Goal: Complete application form: Complete application form

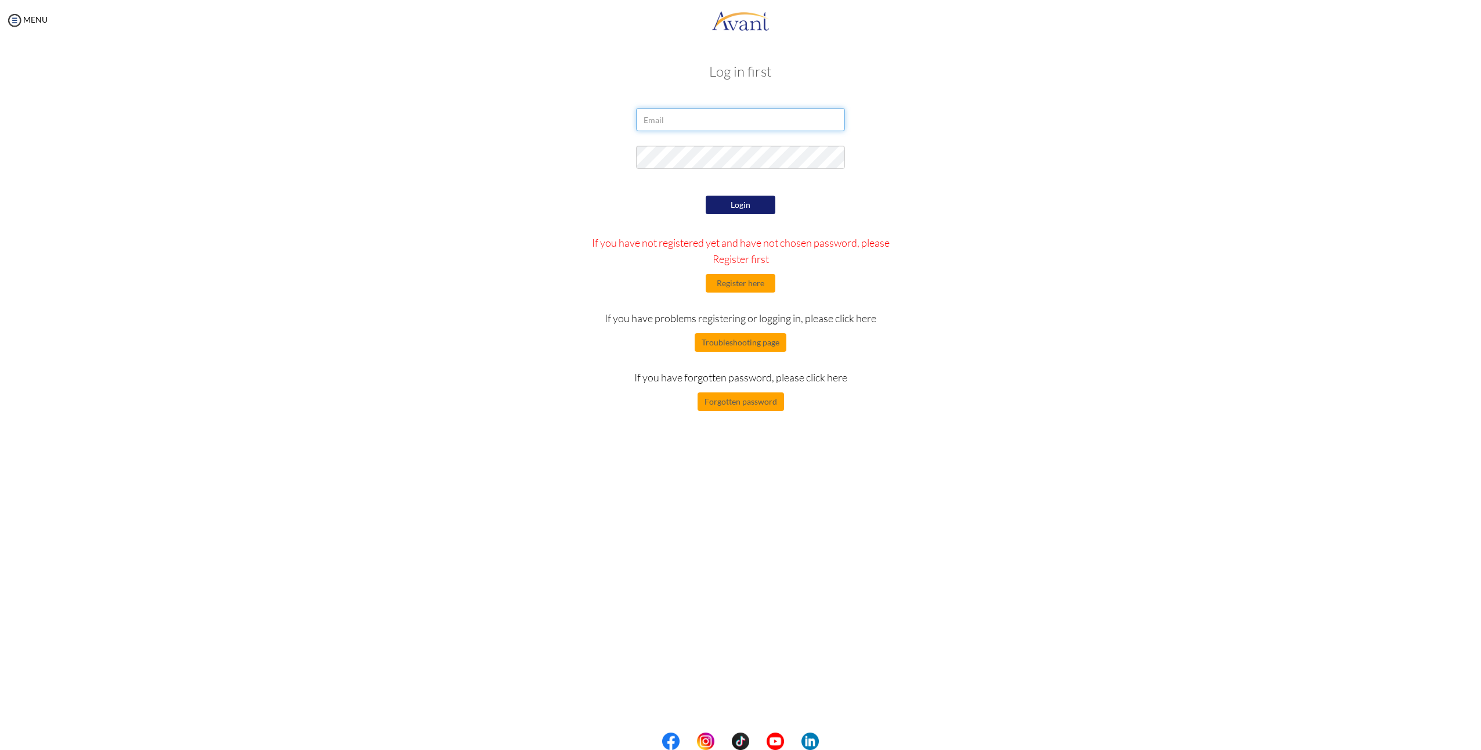
click at [738, 115] on input "email" at bounding box center [740, 119] width 209 height 23
type input "[EMAIL_ADDRESS][DOMAIN_NAME]"
click at [986, 188] on form "arhorn0427@gmail.com Login If you have not registered yet and have not chosen p…" at bounding box center [740, 259] width 661 height 303
click at [731, 211] on button "Login" at bounding box center [741, 205] width 70 height 19
click at [883, 204] on div "Login If you have not registered yet and have not chosen password, please Regis…" at bounding box center [740, 302] width 339 height 218
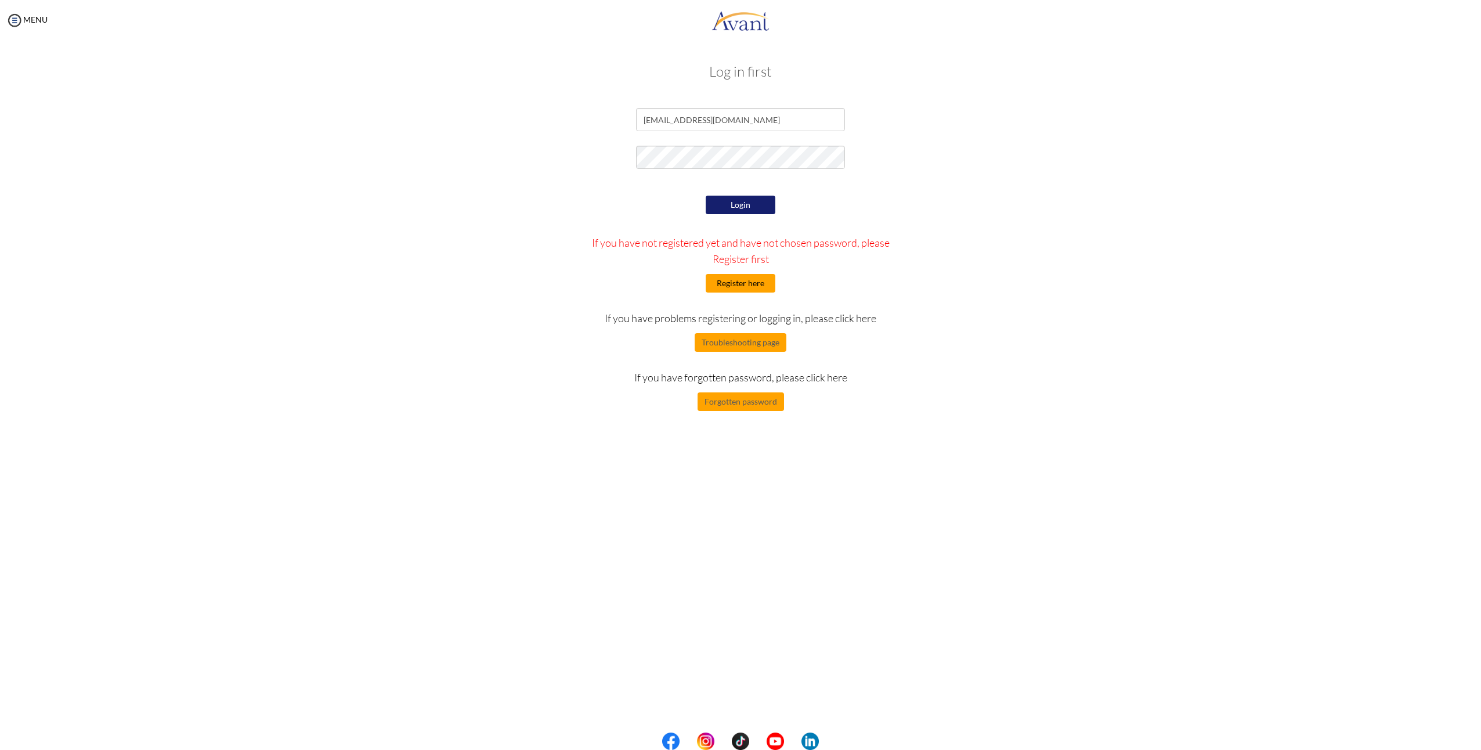
click at [753, 285] on button "Register here" at bounding box center [741, 283] width 70 height 19
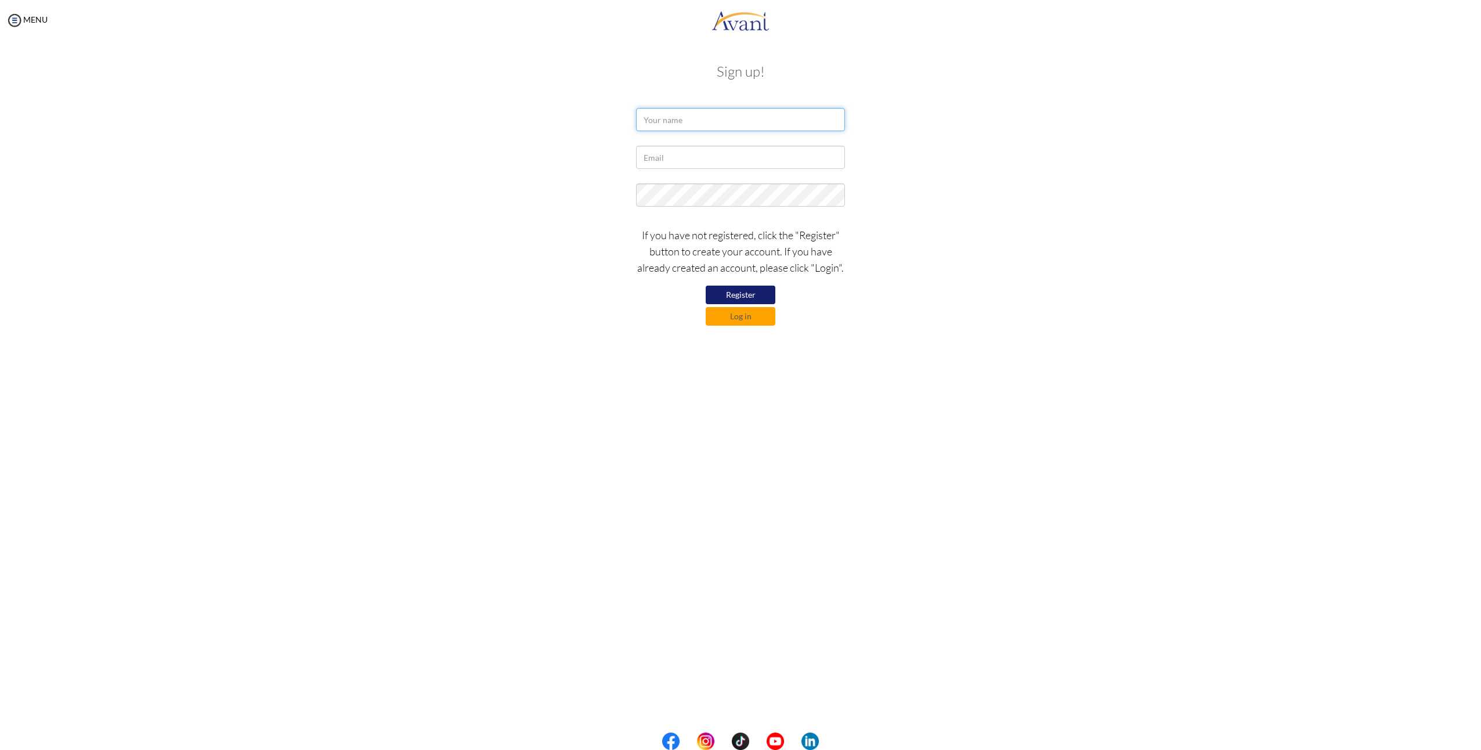
click at [772, 121] on input "text" at bounding box center [740, 119] width 209 height 23
drag, startPoint x: 1058, startPoint y: 111, endPoint x: 941, endPoint y: 117, distance: 117.4
click at [1055, 112] on div at bounding box center [740, 122] width 679 height 29
click at [764, 125] on input "text" at bounding box center [740, 119] width 209 height 23
click at [869, 126] on div at bounding box center [740, 122] width 679 height 29
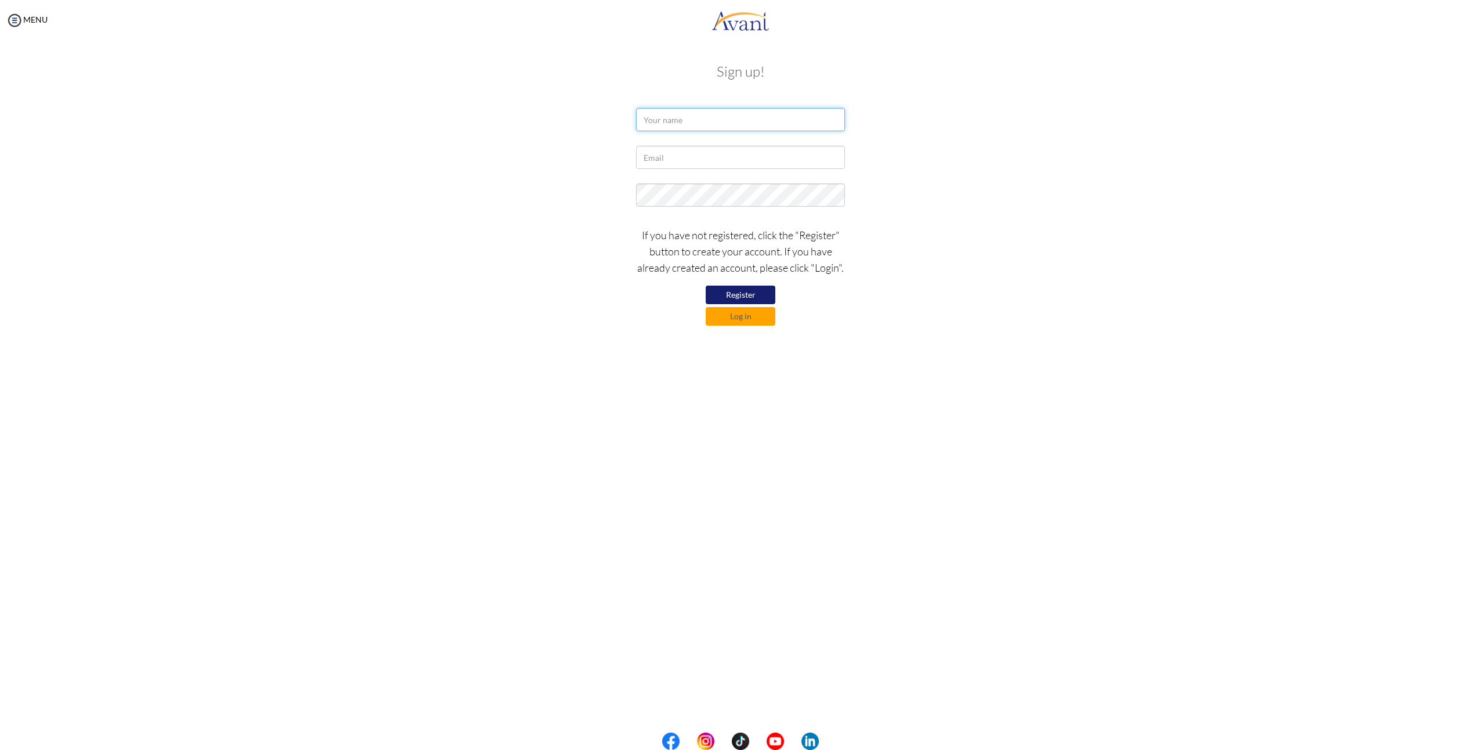
click at [779, 126] on input "text" at bounding box center [740, 119] width 209 height 23
type input "a"
drag, startPoint x: 648, startPoint y: 125, endPoint x: 459, endPoint y: 131, distance: 188.7
click at [460, 130] on div "wong ho lun" at bounding box center [740, 122] width 679 height 29
type input "Ho Lun Wong"
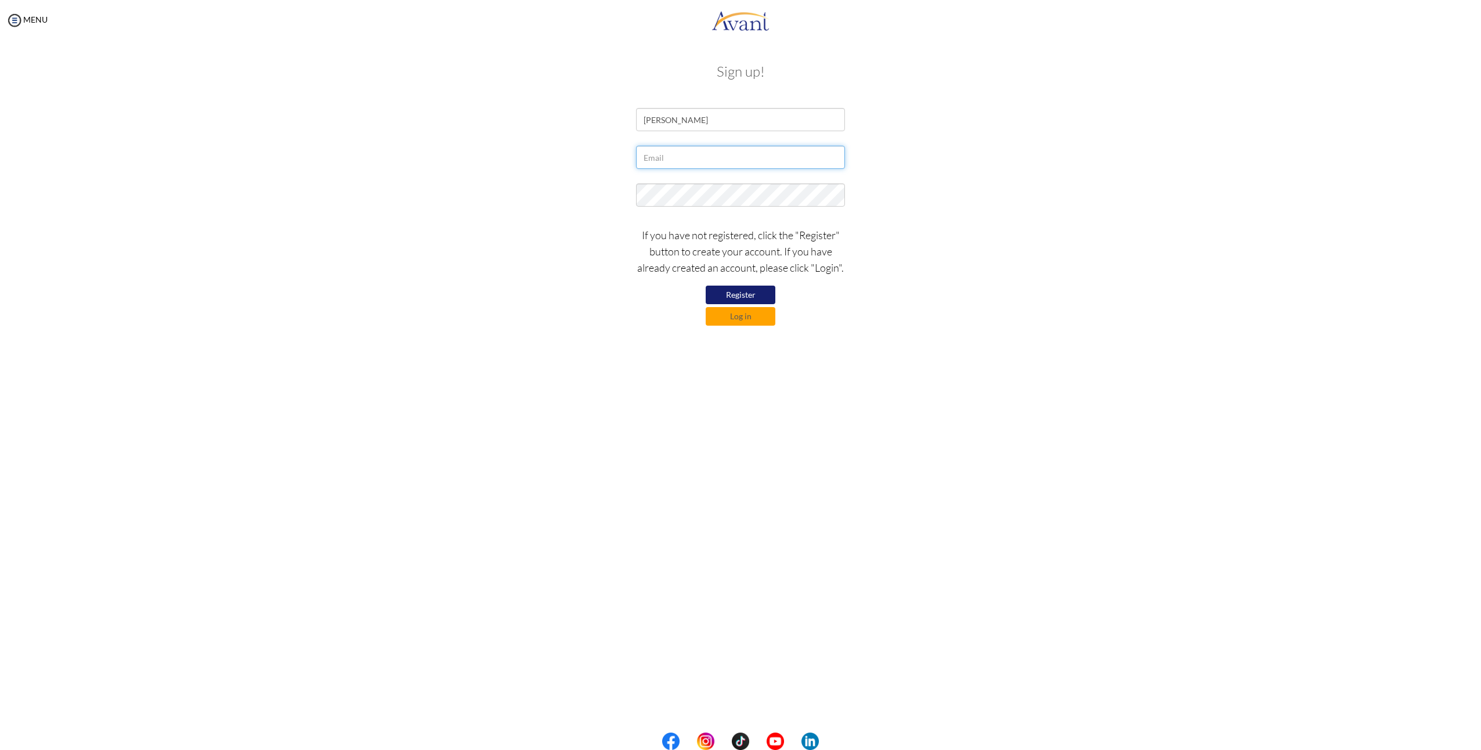
click at [679, 156] on input "text" at bounding box center [740, 157] width 209 height 23
type input "[EMAIL_ADDRESS][DOMAIN_NAME]"
click at [745, 296] on button "Register" at bounding box center [741, 294] width 70 height 19
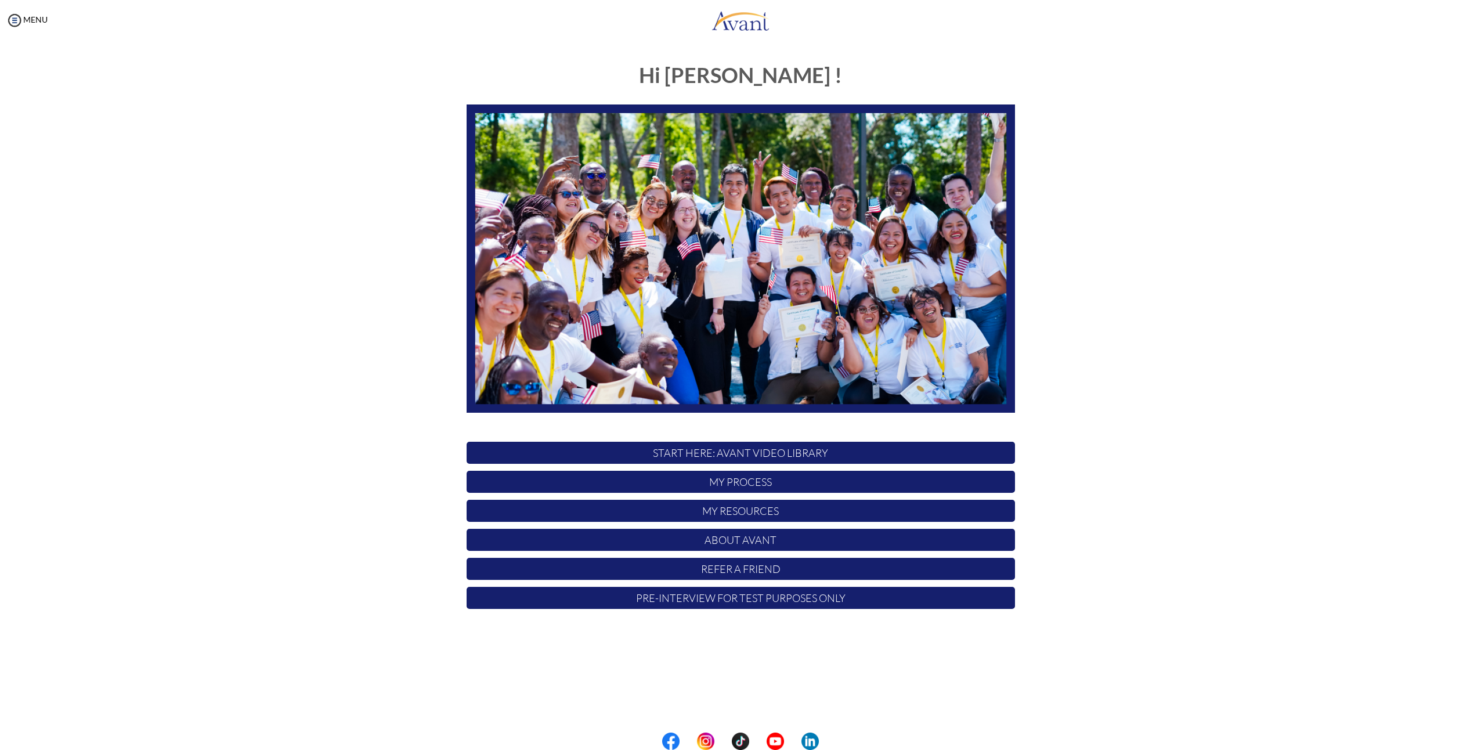
click at [1254, 430] on div "Hi [PERSON_NAME] ! START HERE: Avant Video Library My Process My Resources Abou…" at bounding box center [741, 362] width 1458 height 621
click at [1152, 285] on div "Hi [PERSON_NAME] ! START HERE: Avant Video Library My Process My Resources Abou…" at bounding box center [741, 362] width 1458 height 621
click at [0, 0] on div at bounding box center [0, 0] width 0 height 0
click at [746, 603] on p "Pre-Interview for test purposes only" at bounding box center [741, 598] width 548 height 22
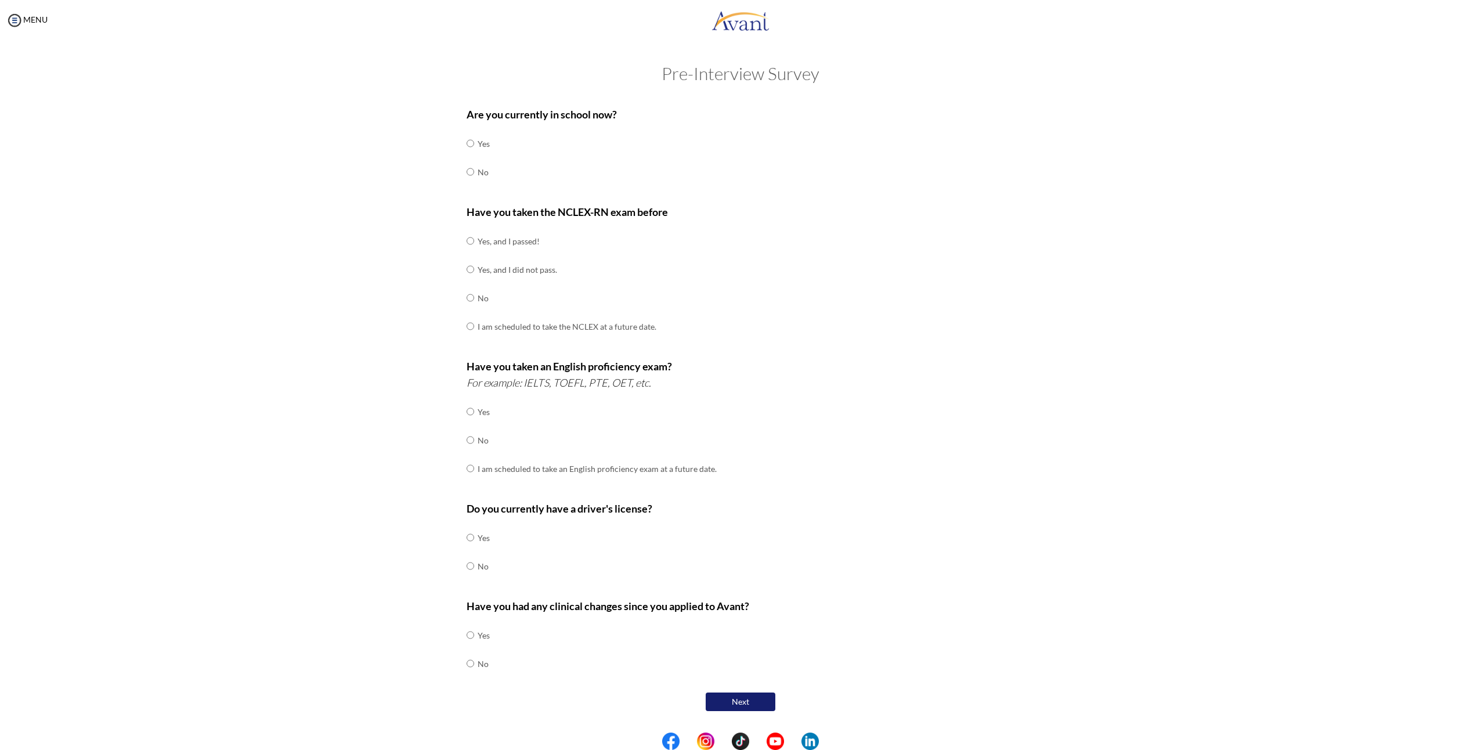
click at [624, 151] on div "Are you currently in school now? Yes No" at bounding box center [741, 152] width 548 height 92
click at [414, 162] on div "Are you currently in school now? Yes No Have you taken the NCLEX-RN exam before…" at bounding box center [740, 406] width 679 height 613
click at [343, 155] on div "Pre-Interview Survey Are you currently in school now? Yes No Have you taken the…" at bounding box center [741, 418] width 1458 height 708
click at [10, 9] on div "MENU" at bounding box center [24, 375] width 48 height 750
click at [10, 20] on img at bounding box center [14, 20] width 17 height 17
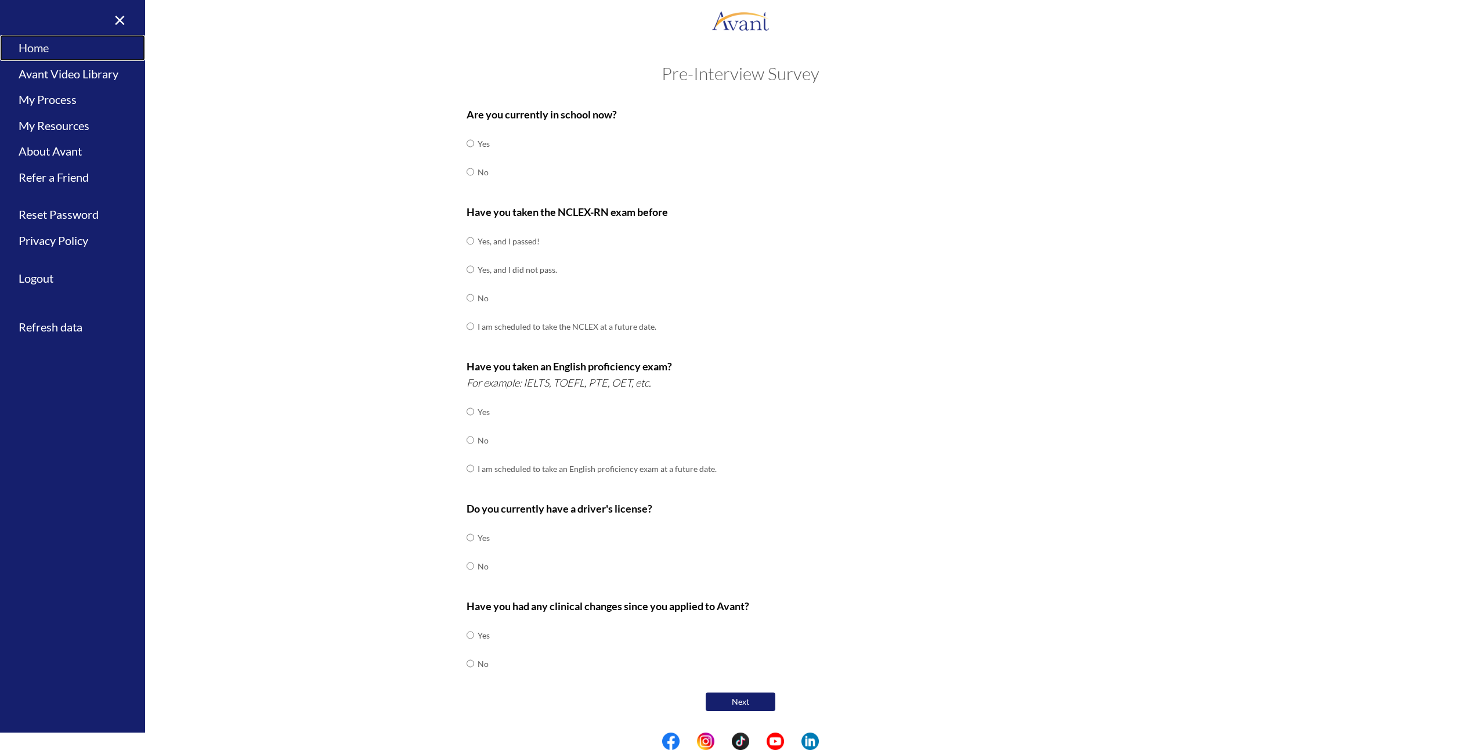
click at [38, 46] on link "Home" at bounding box center [72, 48] width 145 height 26
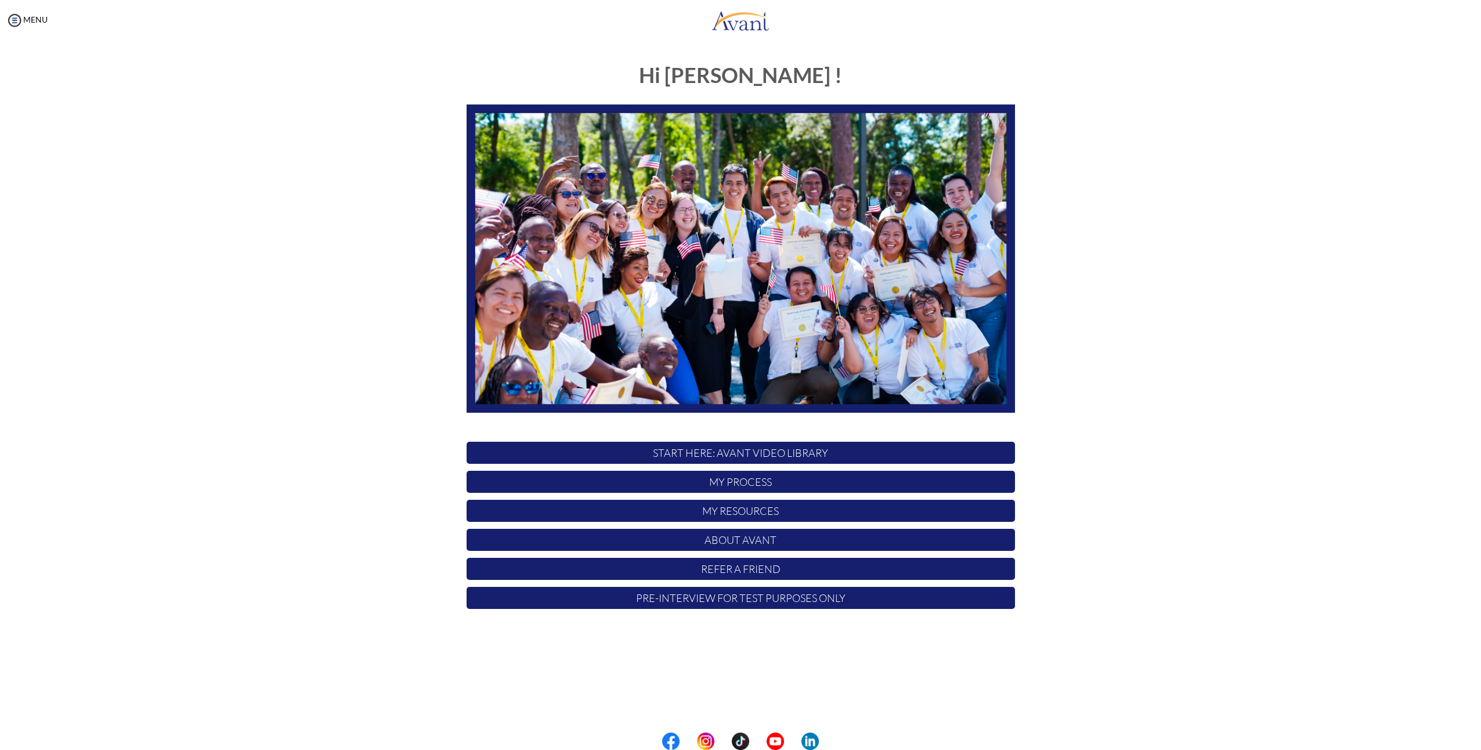
click at [1184, 426] on div "Hi Ho ! START HERE: Avant Video Library My Process My Resources About Avant Ref…" at bounding box center [741, 362] width 1458 height 621
click at [20, 15] on img at bounding box center [14, 20] width 17 height 17
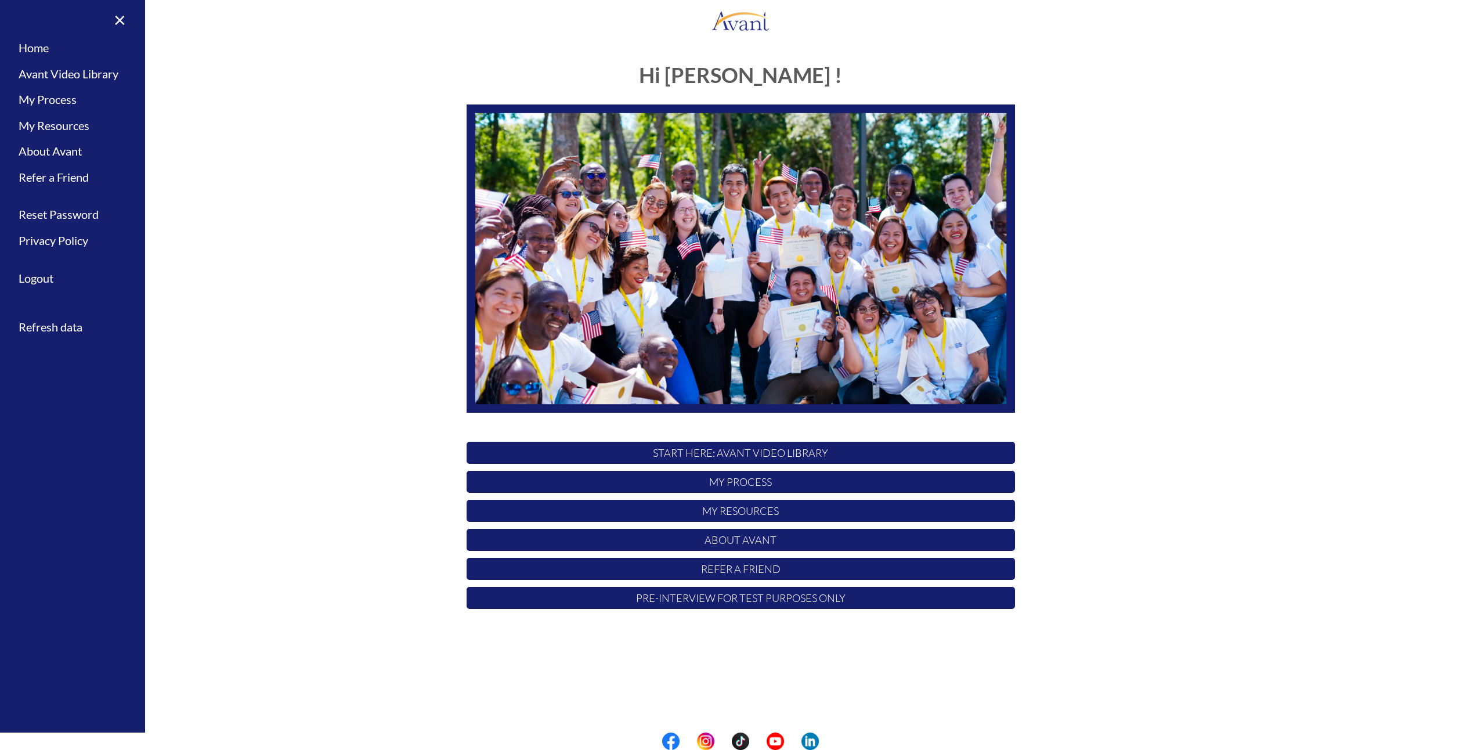
click at [769, 189] on img at bounding box center [741, 258] width 548 height 309
click at [1140, 336] on div "Hi Ho ! START HERE: Avant Video Library My Process My Resources About Avant Ref…" at bounding box center [741, 362] width 1458 height 621
drag, startPoint x: 797, startPoint y: 450, endPoint x: 751, endPoint y: 464, distance: 48.5
click at [797, 450] on p "START HERE: Avant Video Library" at bounding box center [741, 453] width 548 height 22
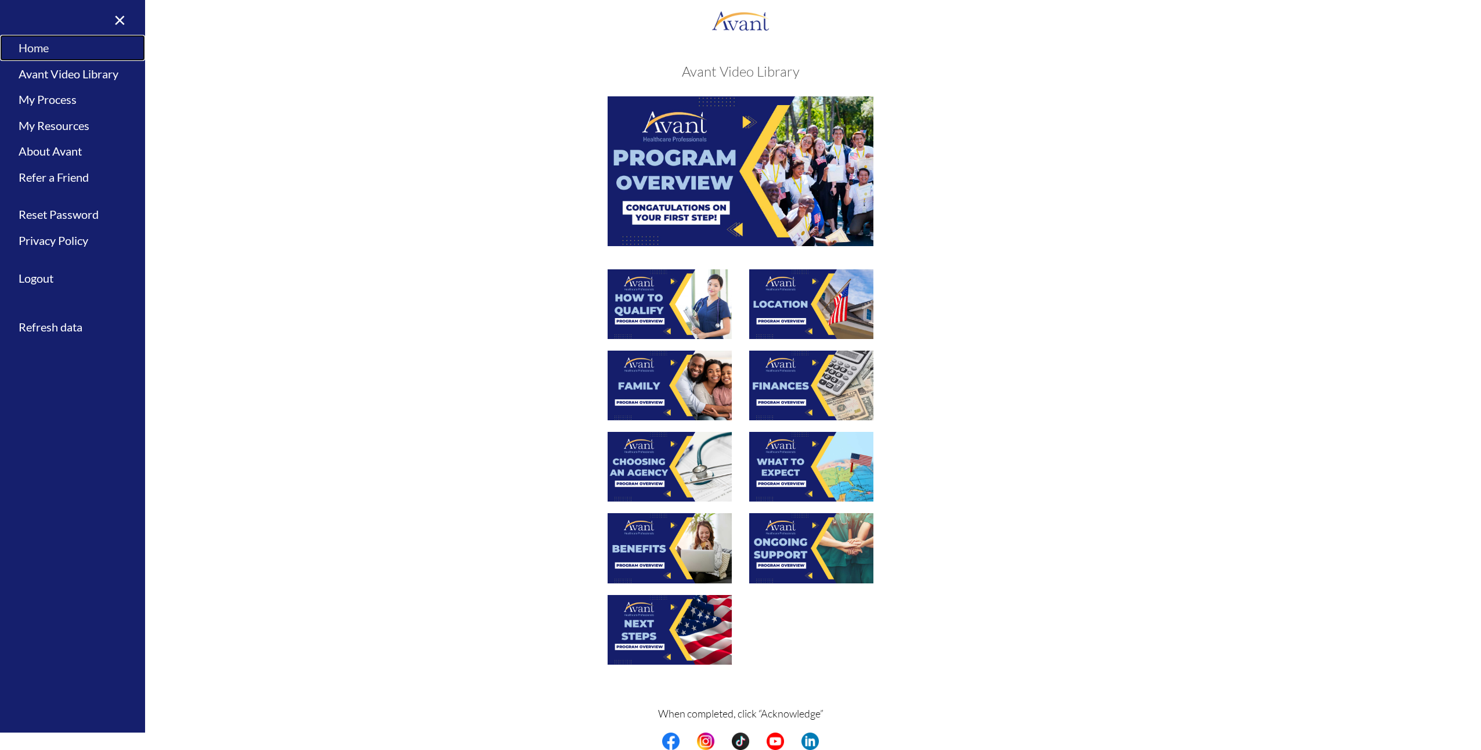
click at [47, 42] on link "Home" at bounding box center [72, 48] width 145 height 26
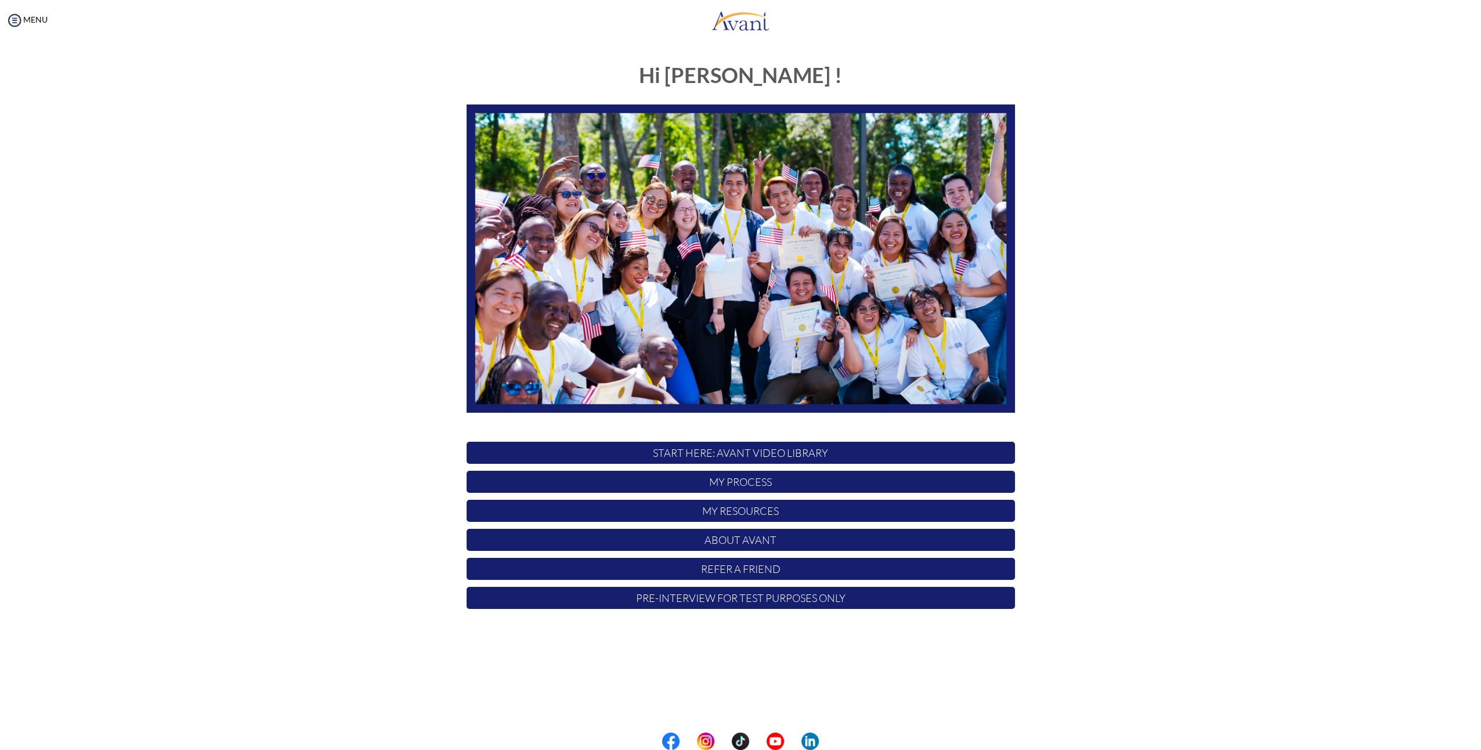
click at [718, 96] on div "Hi Ho ! START HERE: Avant Video Library My Process My Resources About Avant Ref…" at bounding box center [741, 333] width 566 height 563
click at [15, 12] on img at bounding box center [14, 20] width 17 height 17
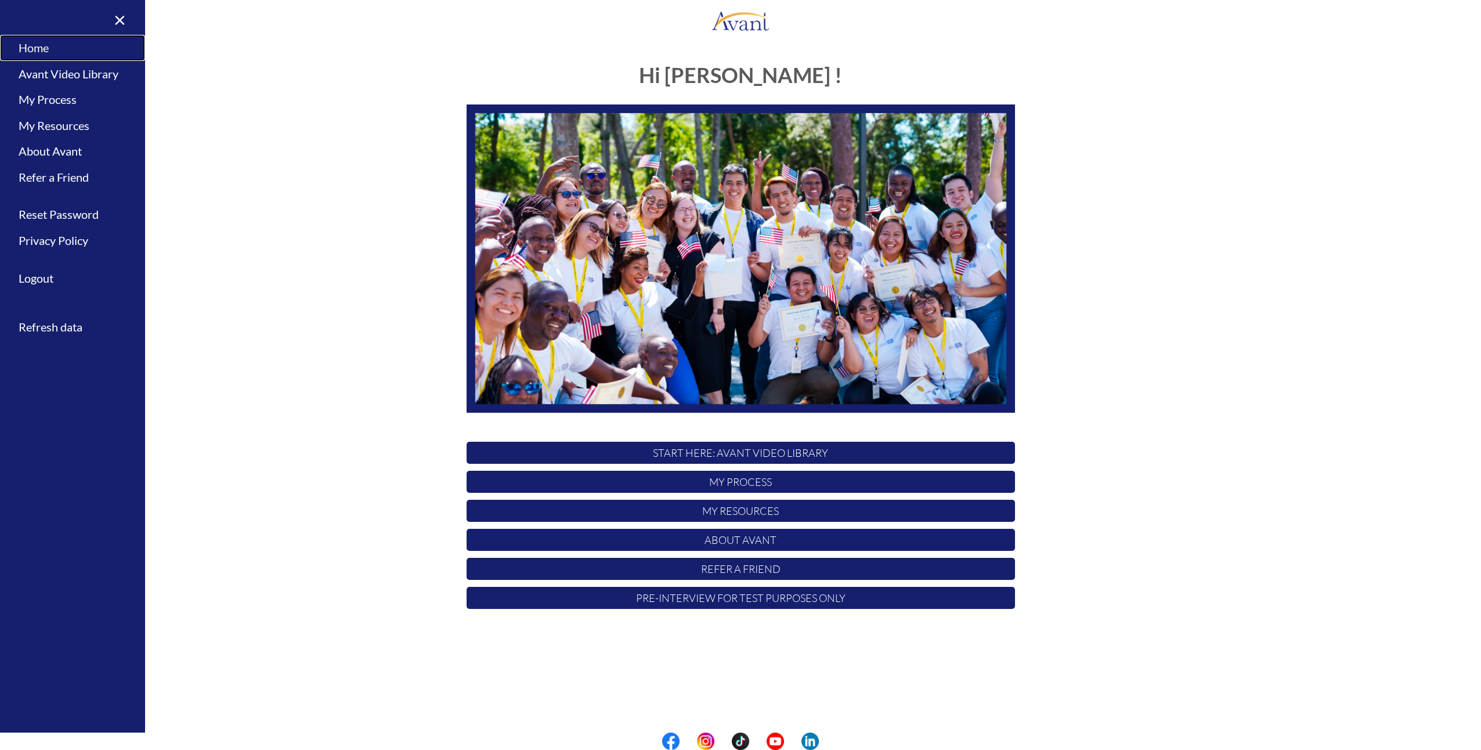
click at [30, 41] on link "Home" at bounding box center [72, 48] width 145 height 26
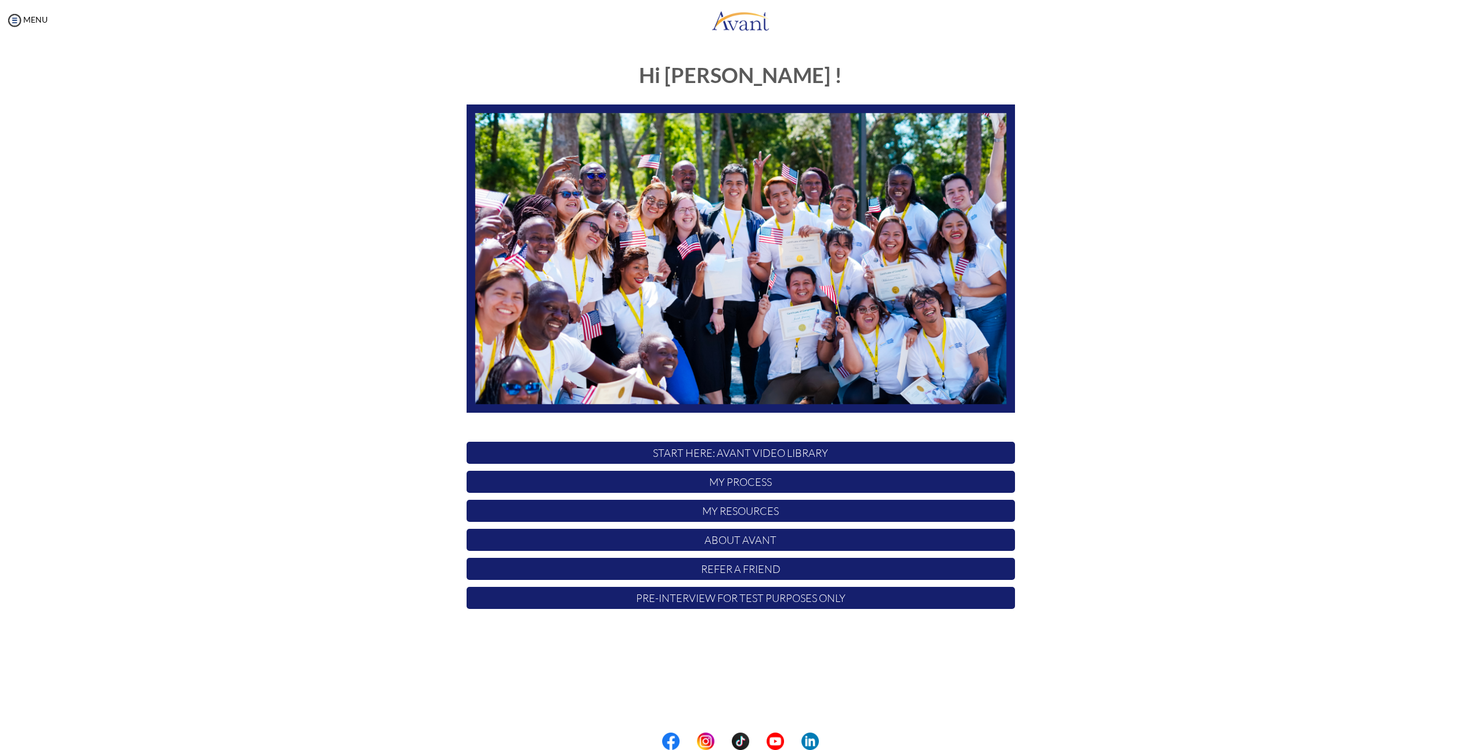
click at [1279, 296] on div "Hi [PERSON_NAME] ! START HERE: Avant Video Library My Process My Resources Abou…" at bounding box center [741, 362] width 1458 height 621
click at [798, 572] on p "Refer a Friend" at bounding box center [741, 569] width 548 height 22
click at [740, 448] on p "START HERE: Avant Video Library" at bounding box center [741, 453] width 548 height 22
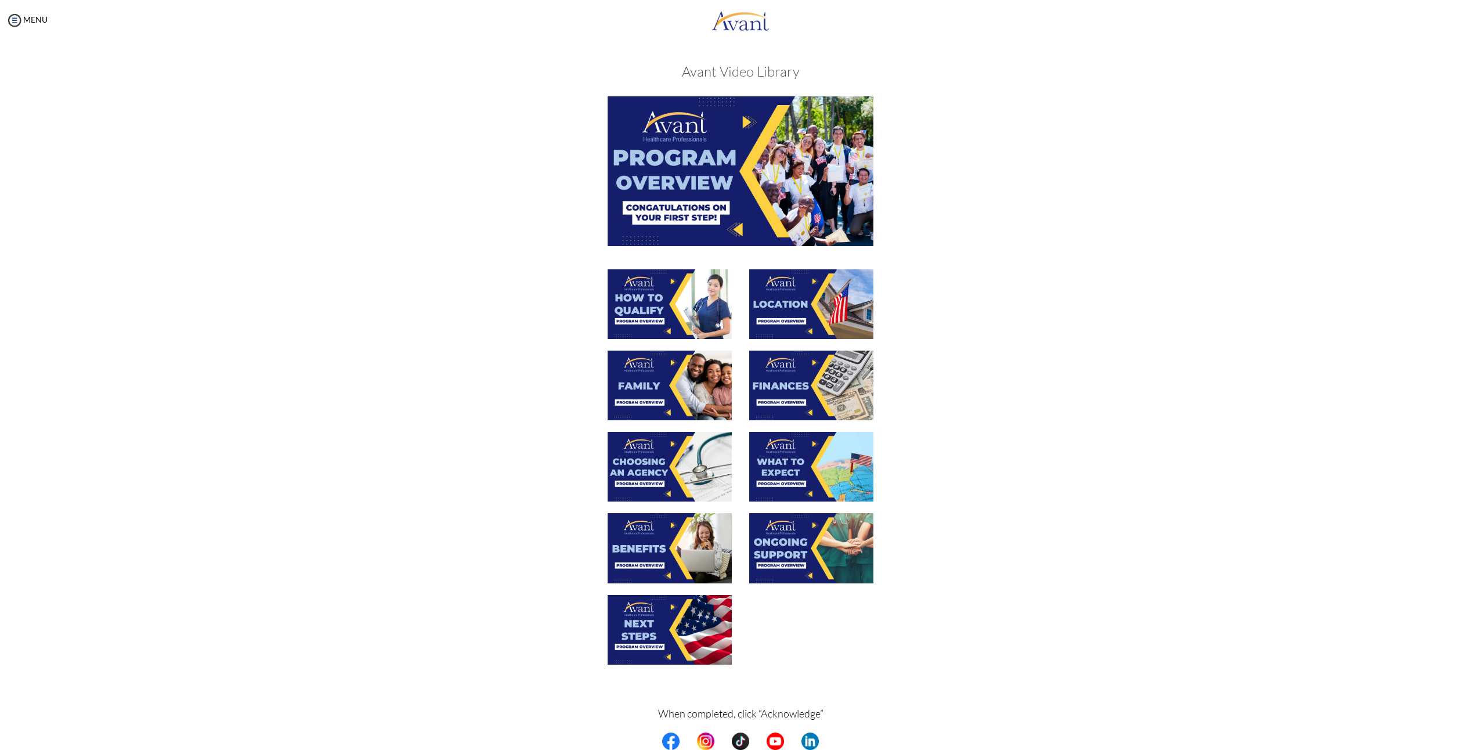
click at [717, 191] on img at bounding box center [741, 170] width 266 height 149
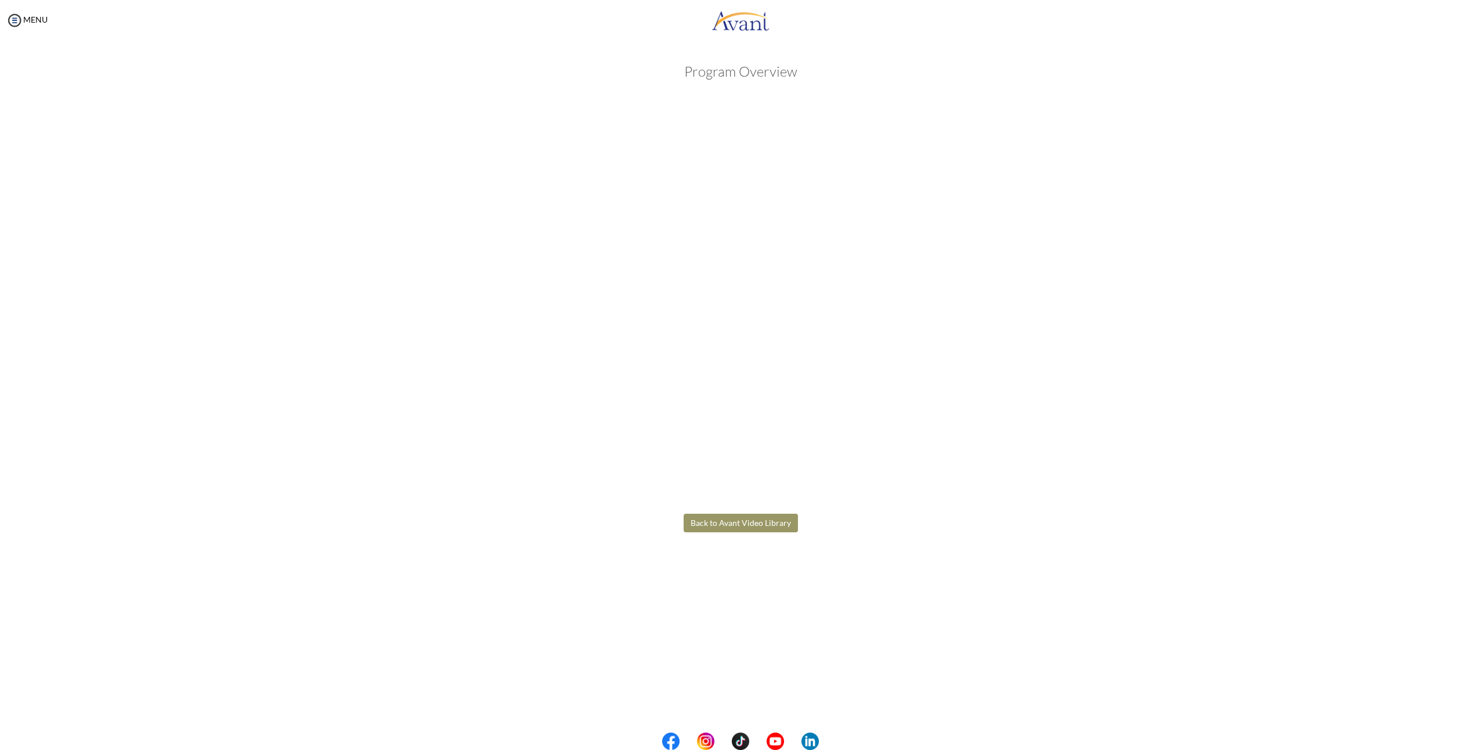
click at [709, 519] on body "Maintenance break. Please come back in 2 hours. MENU My Status What is the next…" at bounding box center [740, 375] width 1481 height 750
click at [762, 522] on button "Back to Avant Video Library" at bounding box center [741, 523] width 114 height 19
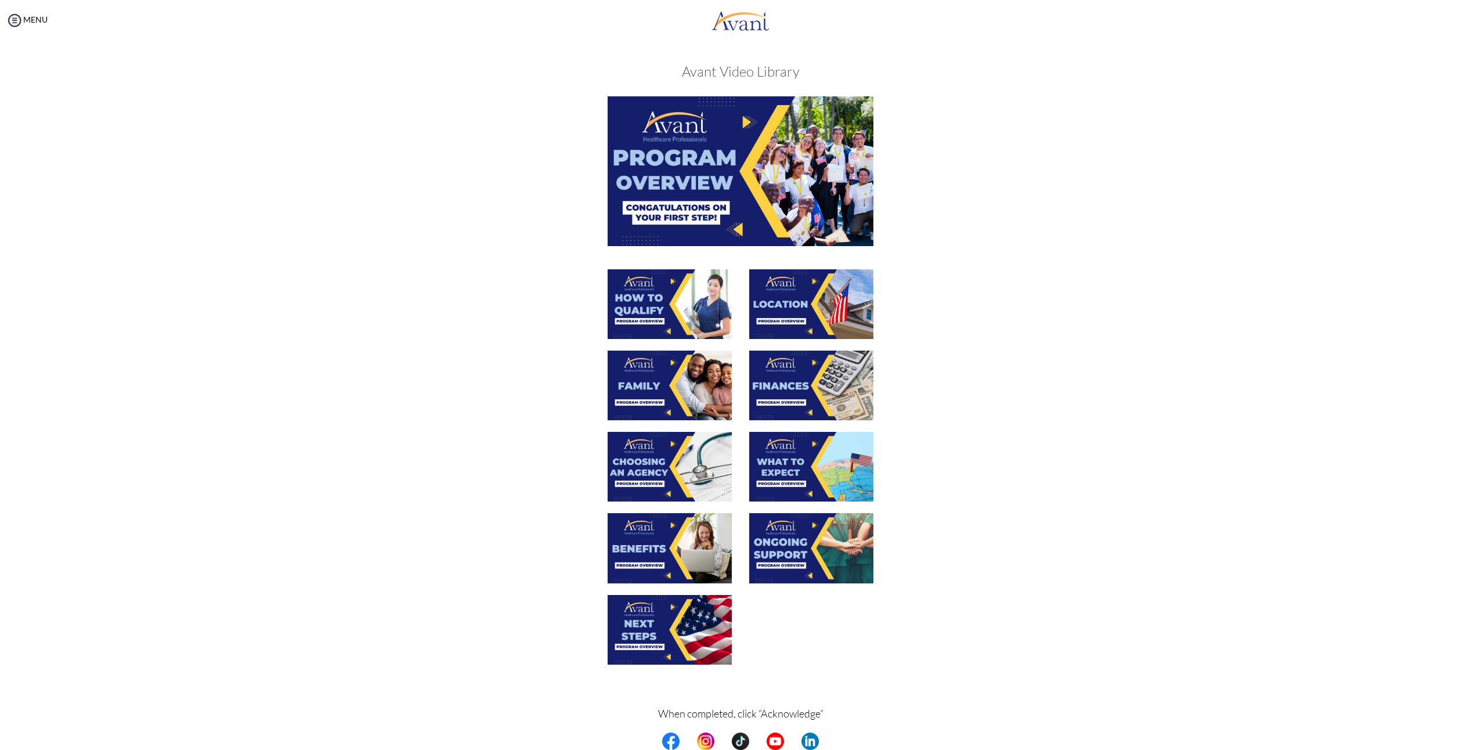
click at [653, 304] on img at bounding box center [670, 304] width 124 height 70
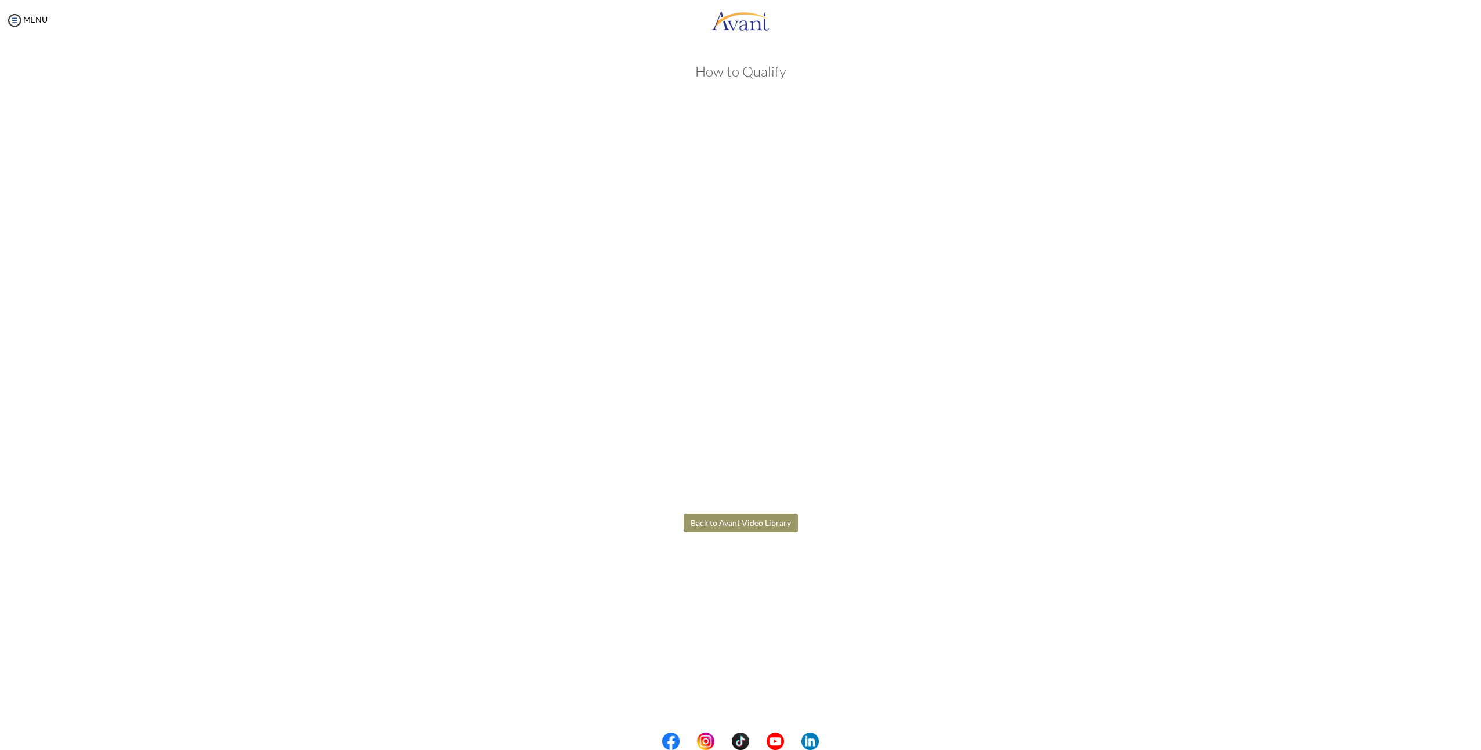
click at [737, 524] on button "Back to Avant Video Library" at bounding box center [741, 523] width 114 height 19
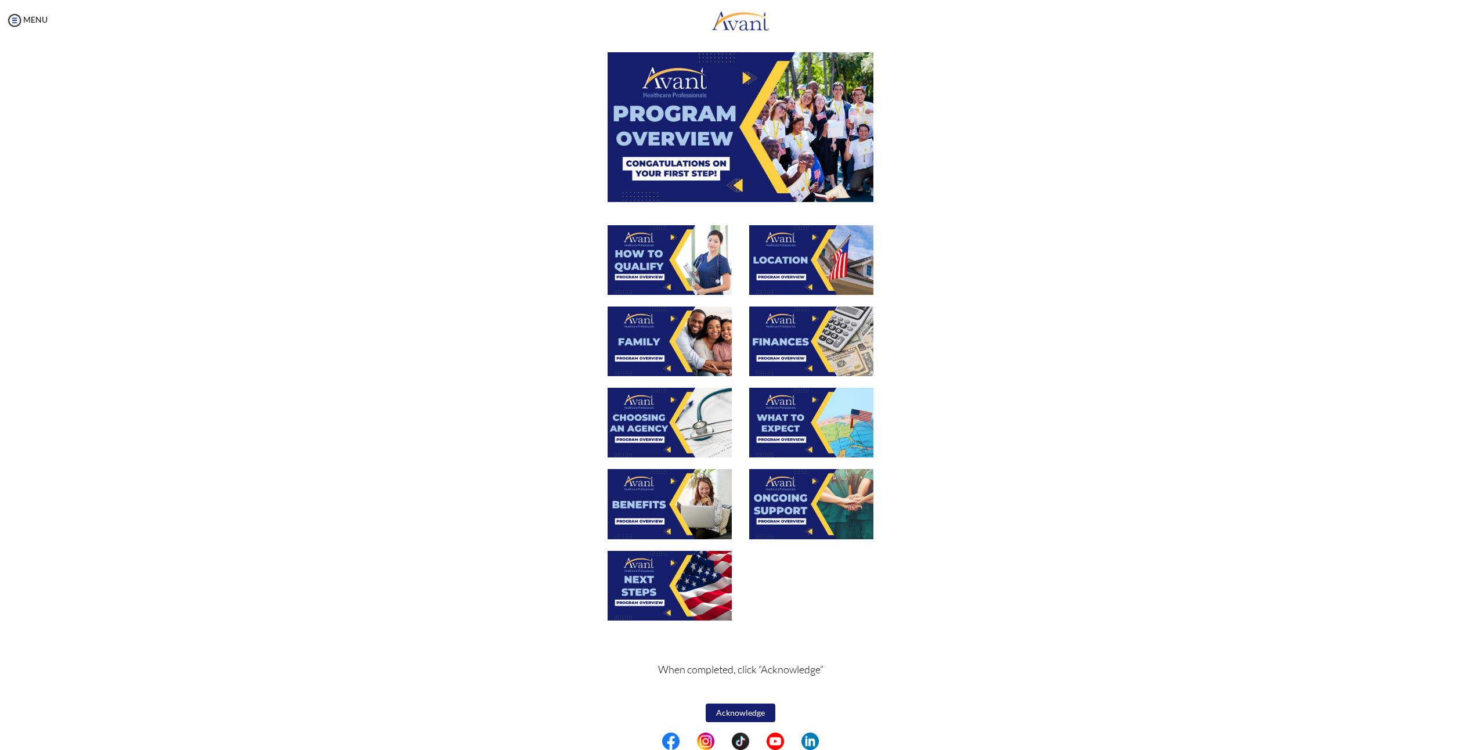
scroll to position [48, 0]
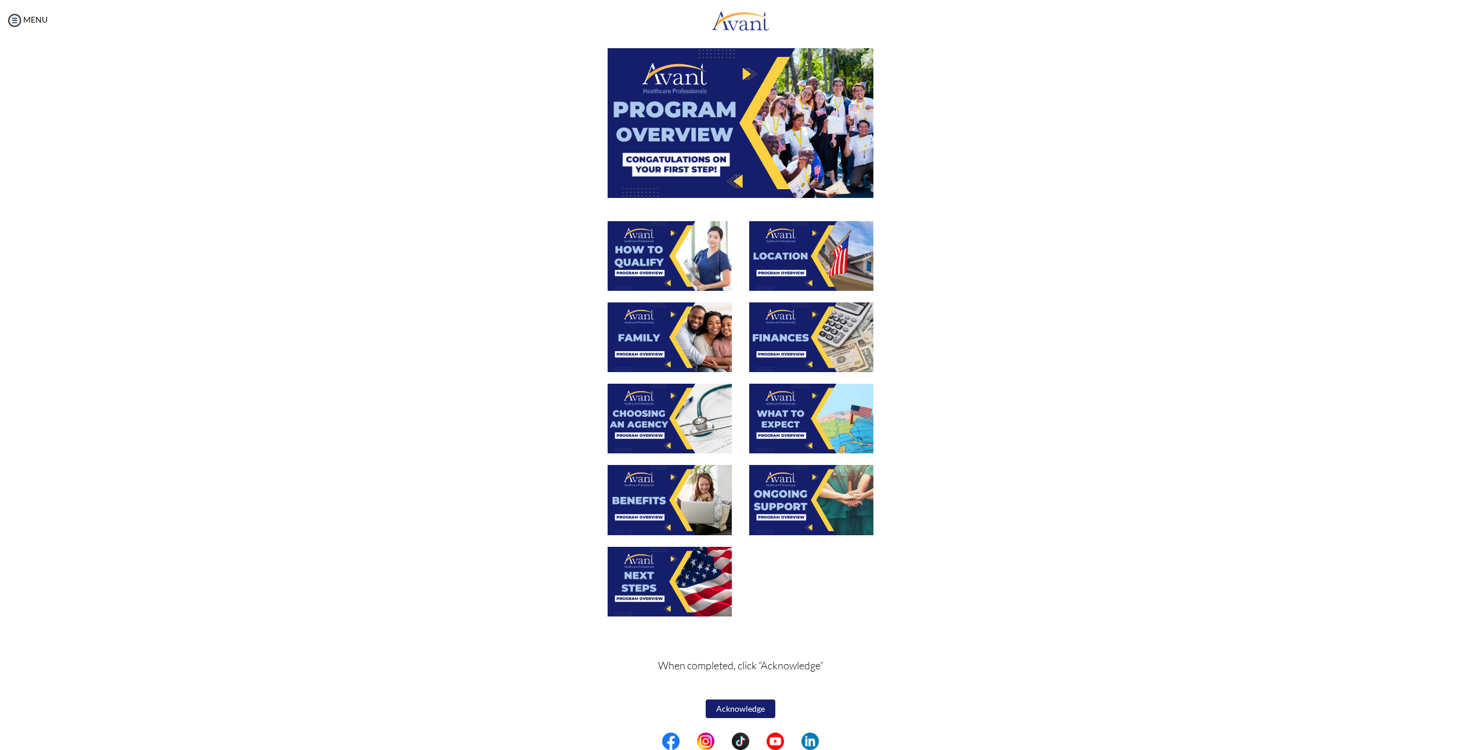
click at [748, 706] on button "Acknowledge" at bounding box center [741, 708] width 70 height 19
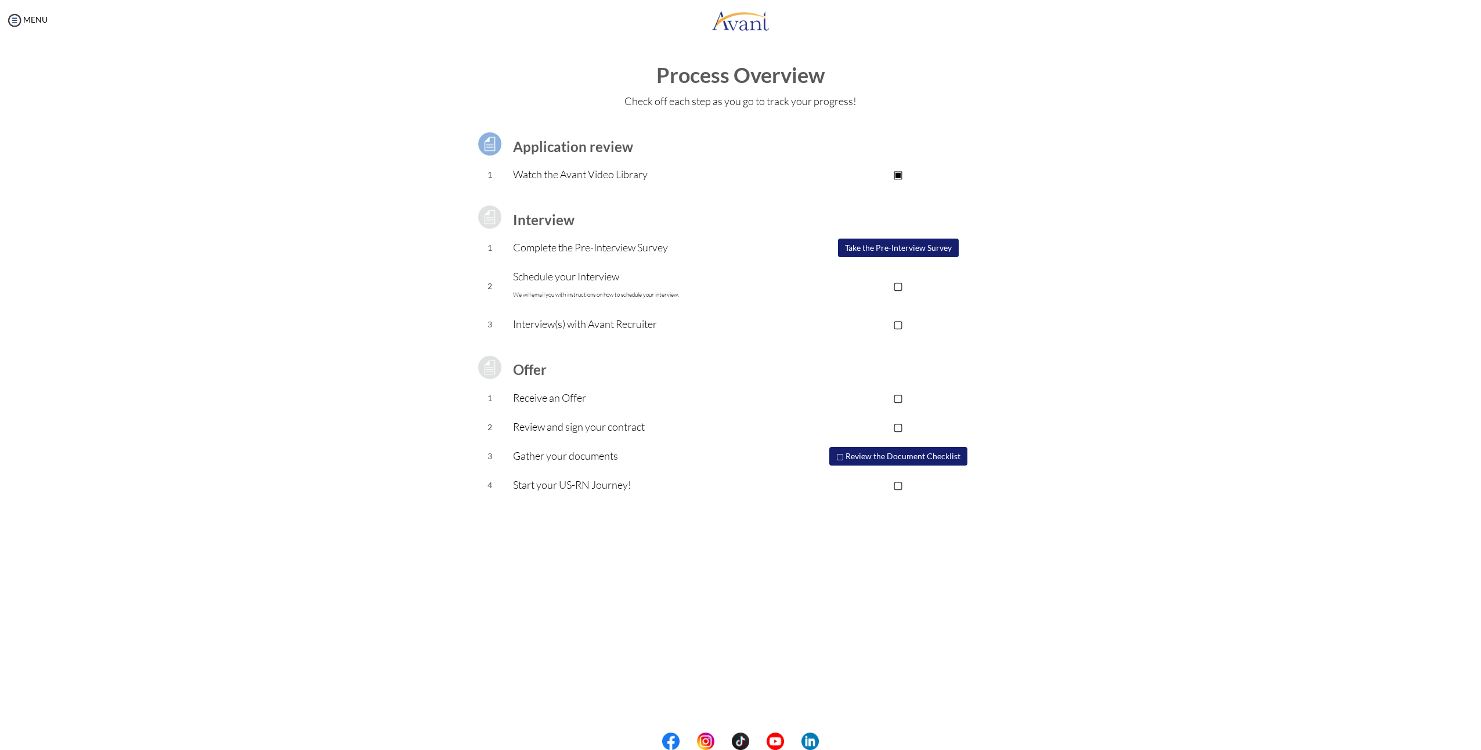
click at [886, 245] on button "Take the Pre-Interview Survey" at bounding box center [898, 247] width 121 height 19
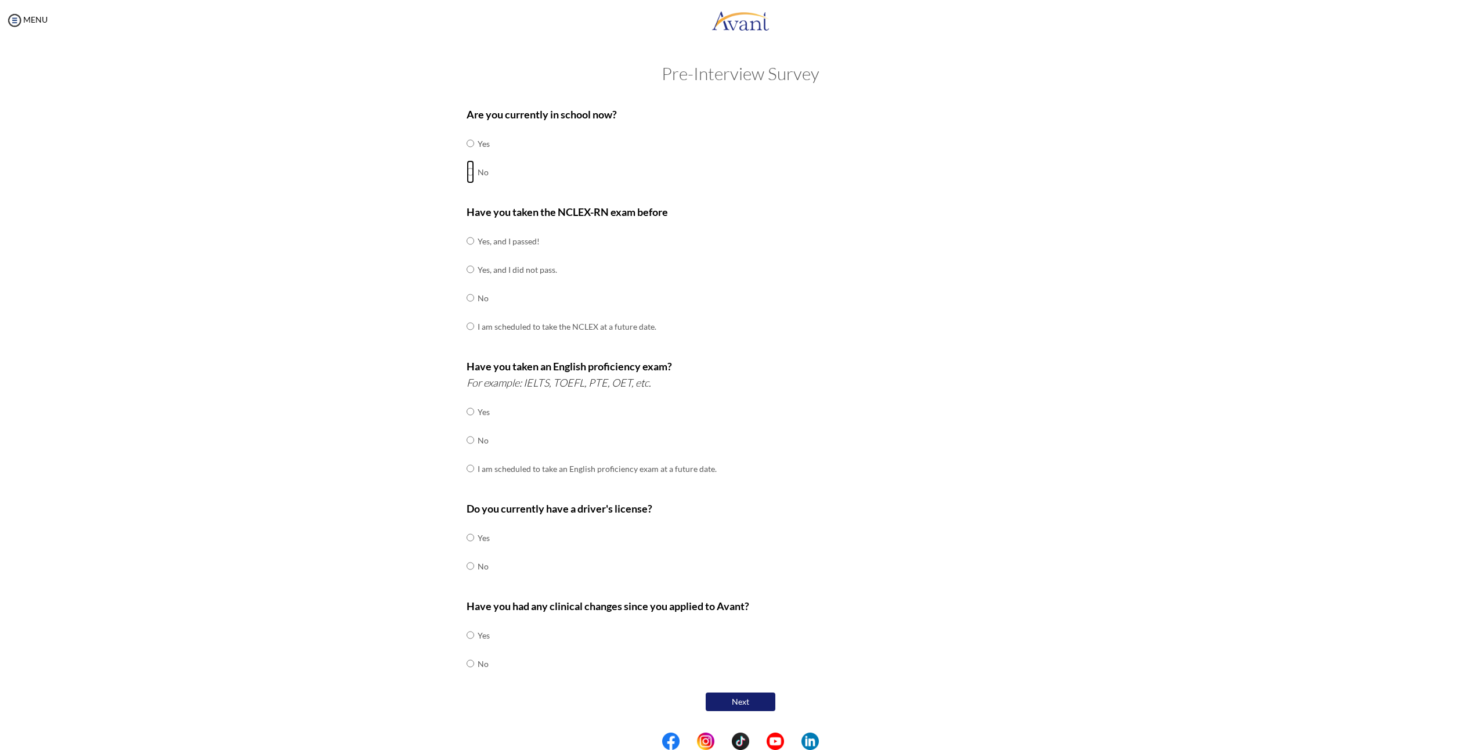
click at [472, 168] on input "radio" at bounding box center [471, 171] width 8 height 23
radio input "true"
click at [473, 241] on input "radio" at bounding box center [471, 240] width 8 height 23
radio input "true"
click at [472, 468] on input "radio" at bounding box center [471, 468] width 8 height 23
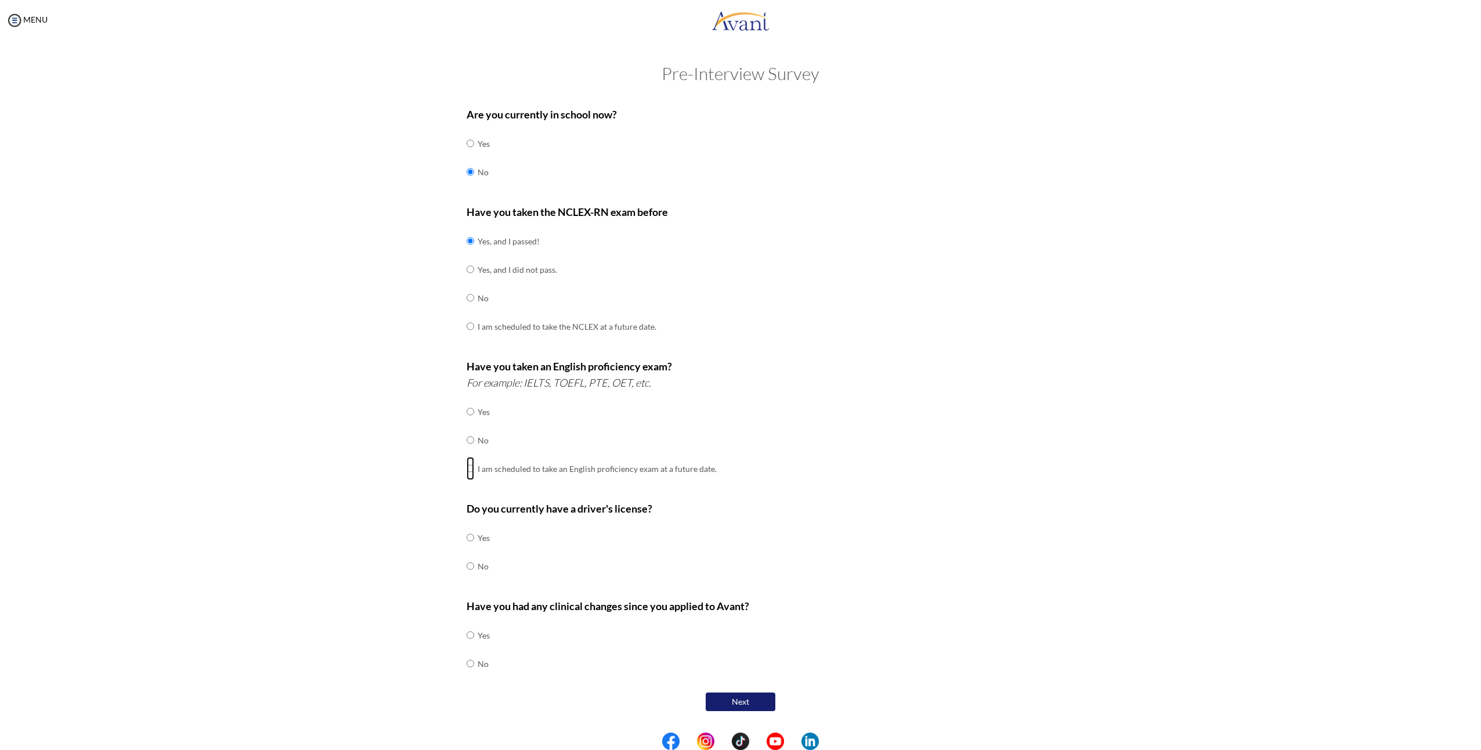
radio input "true"
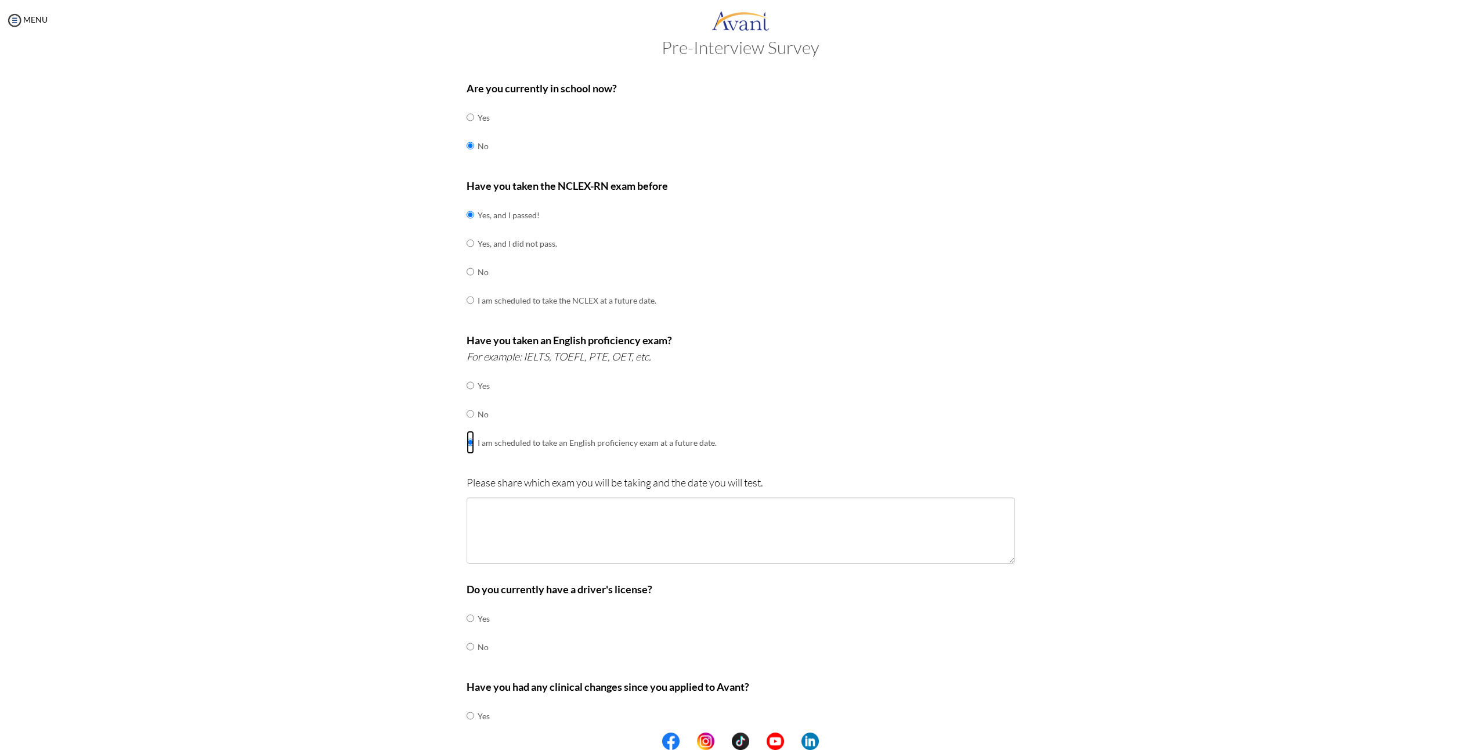
scroll to position [100, 0]
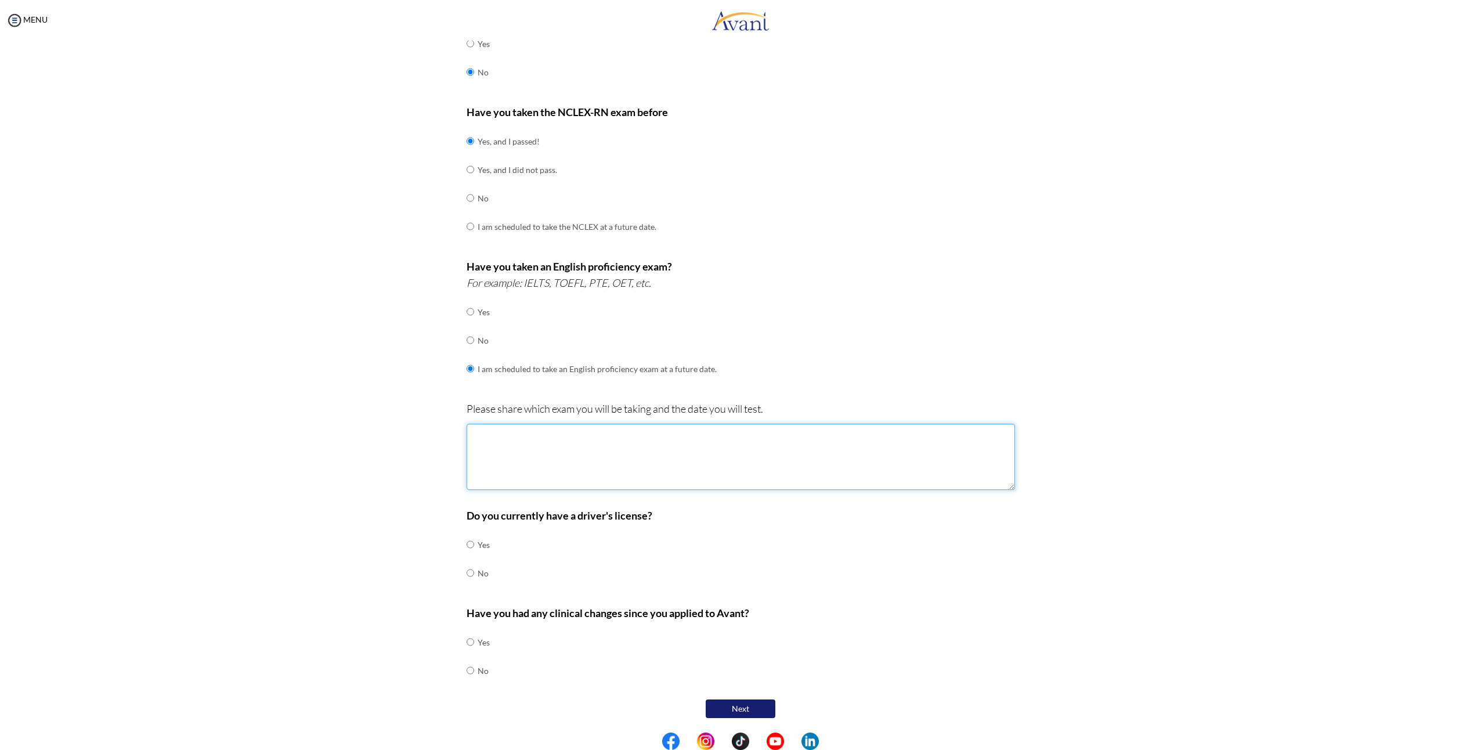
click at [576, 440] on textarea at bounding box center [741, 457] width 548 height 66
drag, startPoint x: 521, startPoint y: 281, endPoint x: 545, endPoint y: 285, distance: 24.1
click at [545, 285] on icon "For example: IELTS, TOEFL, PTE, OET, etc." at bounding box center [559, 282] width 185 height 13
copy icon "IELTS"
click at [504, 441] on textarea at bounding box center [741, 457] width 548 height 66
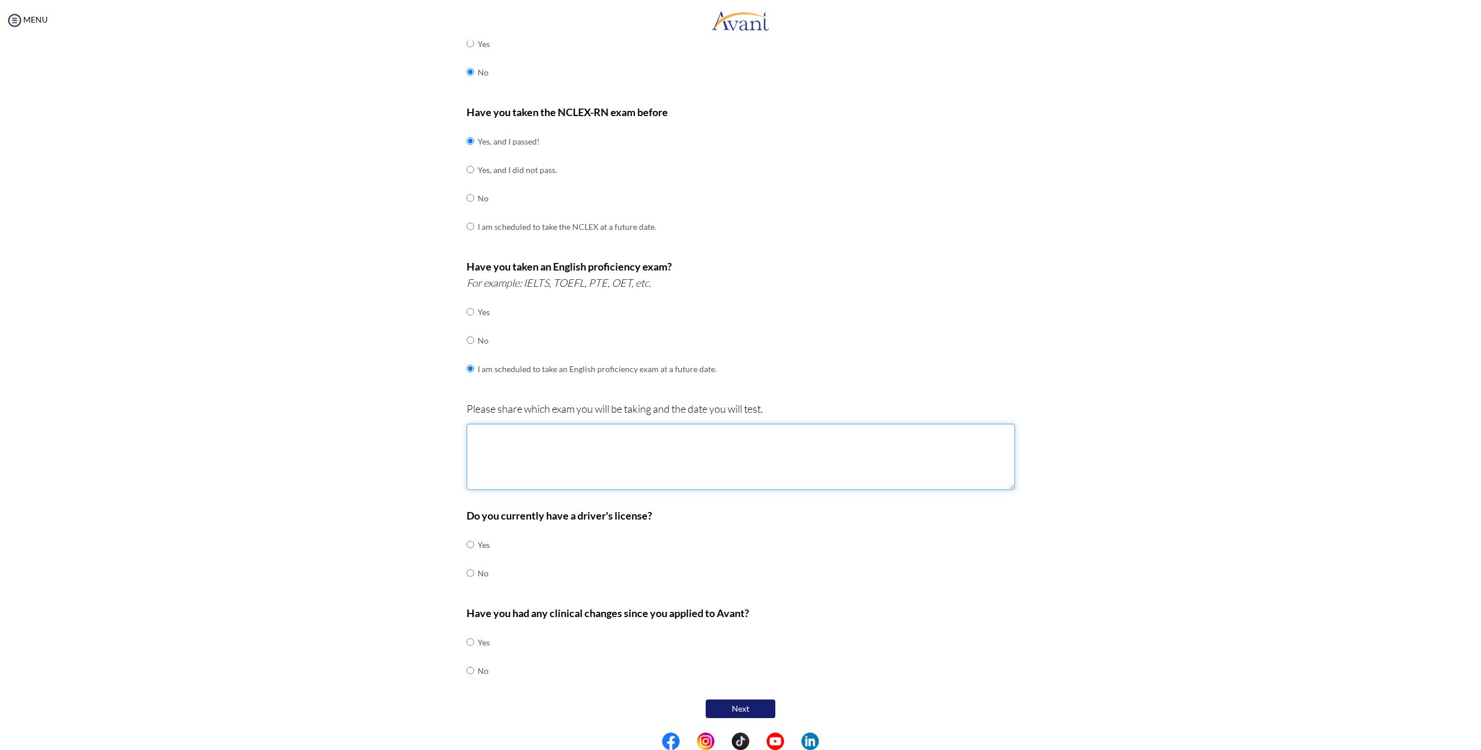
paste textarea "IELTS"
type textarea "IELTS"
click at [578, 532] on div "Do you currently have a driver's license? Yes No" at bounding box center [741, 553] width 548 height 92
click at [458, 577] on div "Are you currently in school now? Yes No Have you taken the NCLEX-RN exam before…" at bounding box center [741, 361] width 566 height 720
click at [467, 573] on input "radio" at bounding box center [471, 572] width 8 height 23
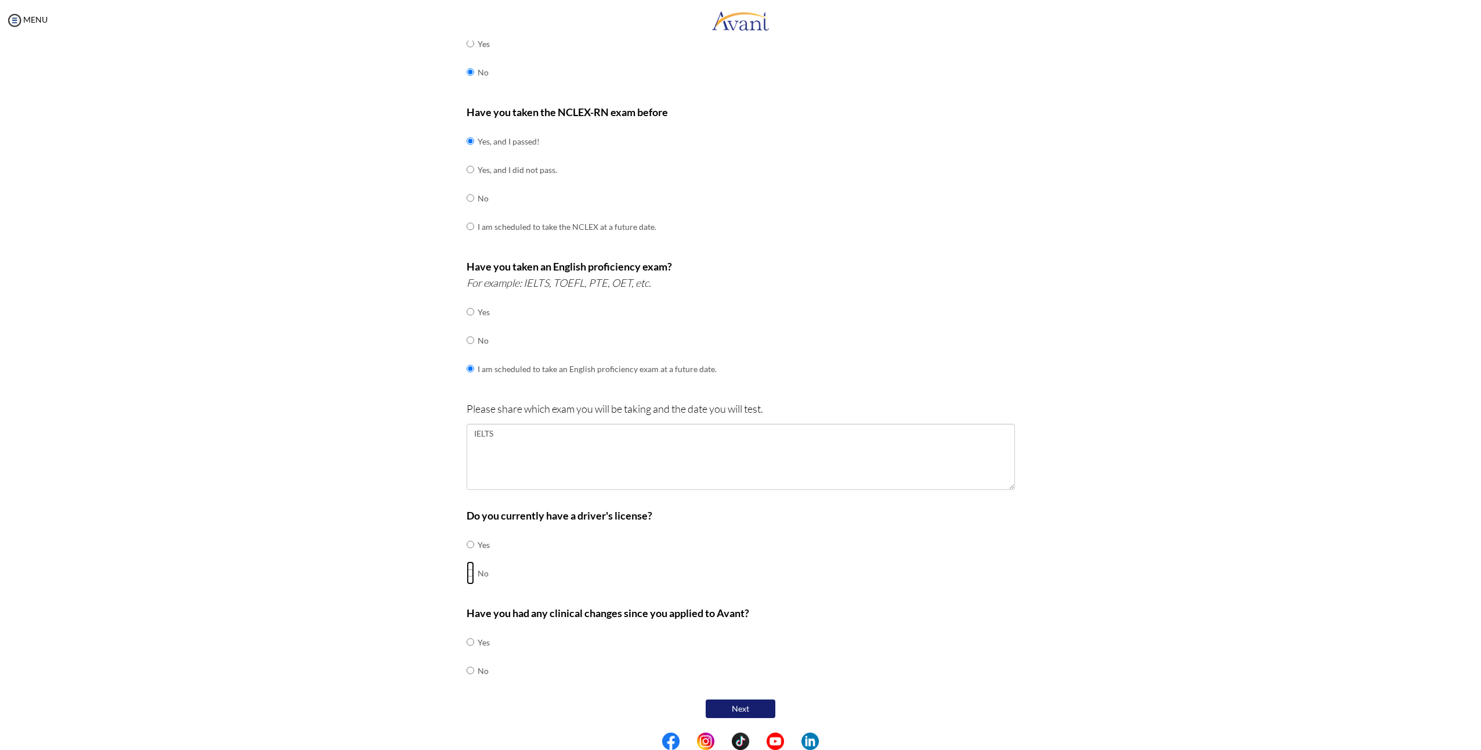
radio input "true"
click at [468, 639] on input "radio" at bounding box center [471, 641] width 8 height 23
radio input "true"
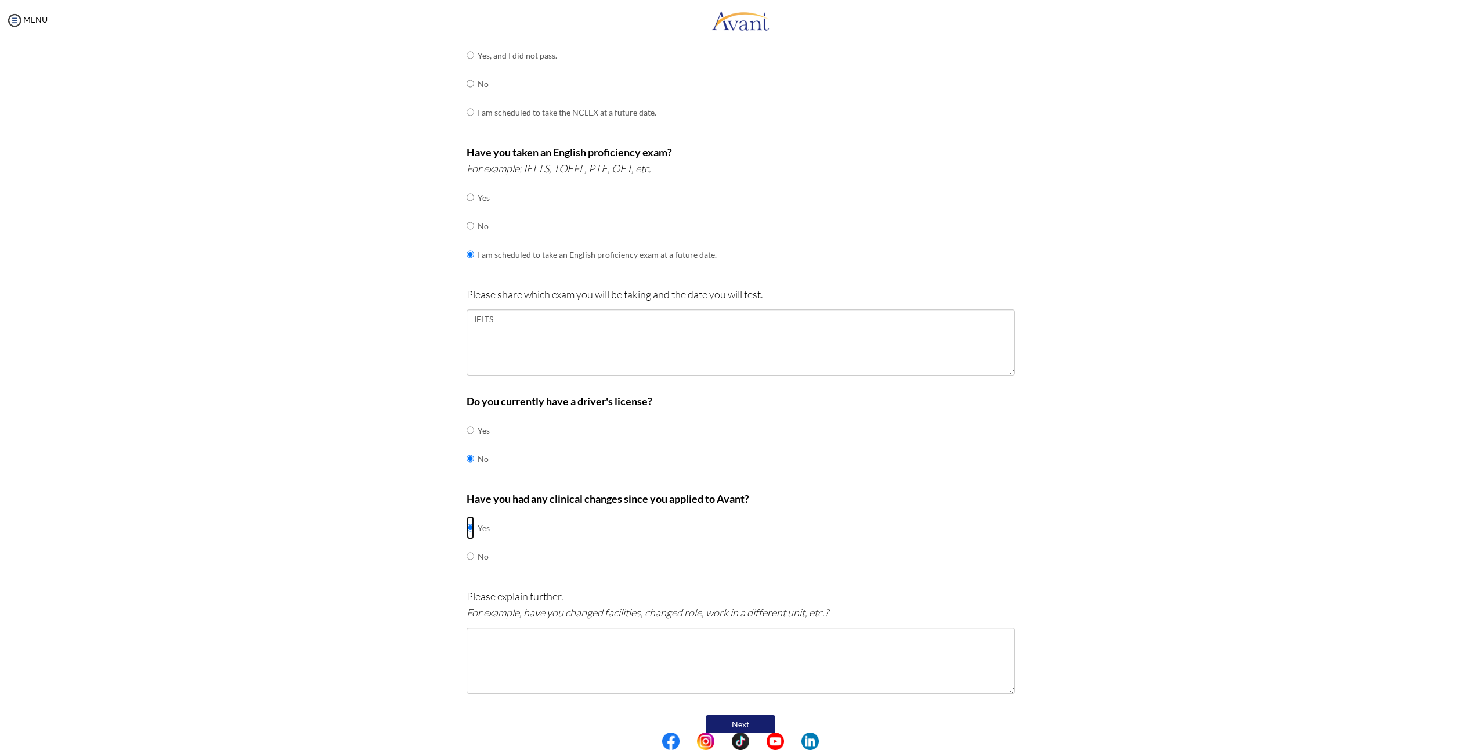
scroll to position [230, 0]
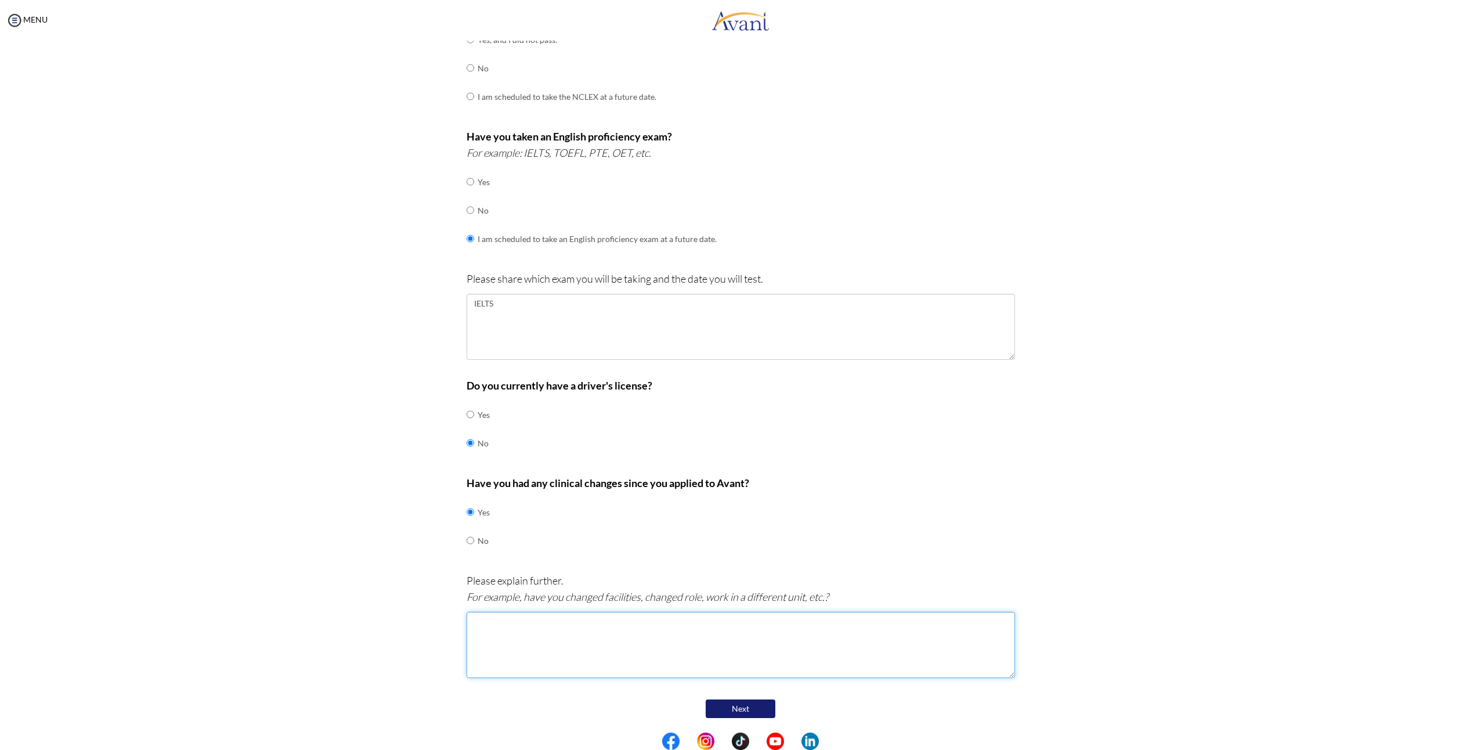
click at [536, 648] on textarea at bounding box center [741, 645] width 548 height 66
click at [478, 622] on textarea "i CHanged" at bounding box center [741, 645] width 548 height 66
click at [556, 632] on textarea "I changed" at bounding box center [741, 645] width 548 height 66
drag, startPoint x: 602, startPoint y: 596, endPoint x: 637, endPoint y: 603, distance: 36.0
click at [637, 603] on p "Please explain further. For example, have you changed facilities, changed role,…" at bounding box center [741, 588] width 548 height 32
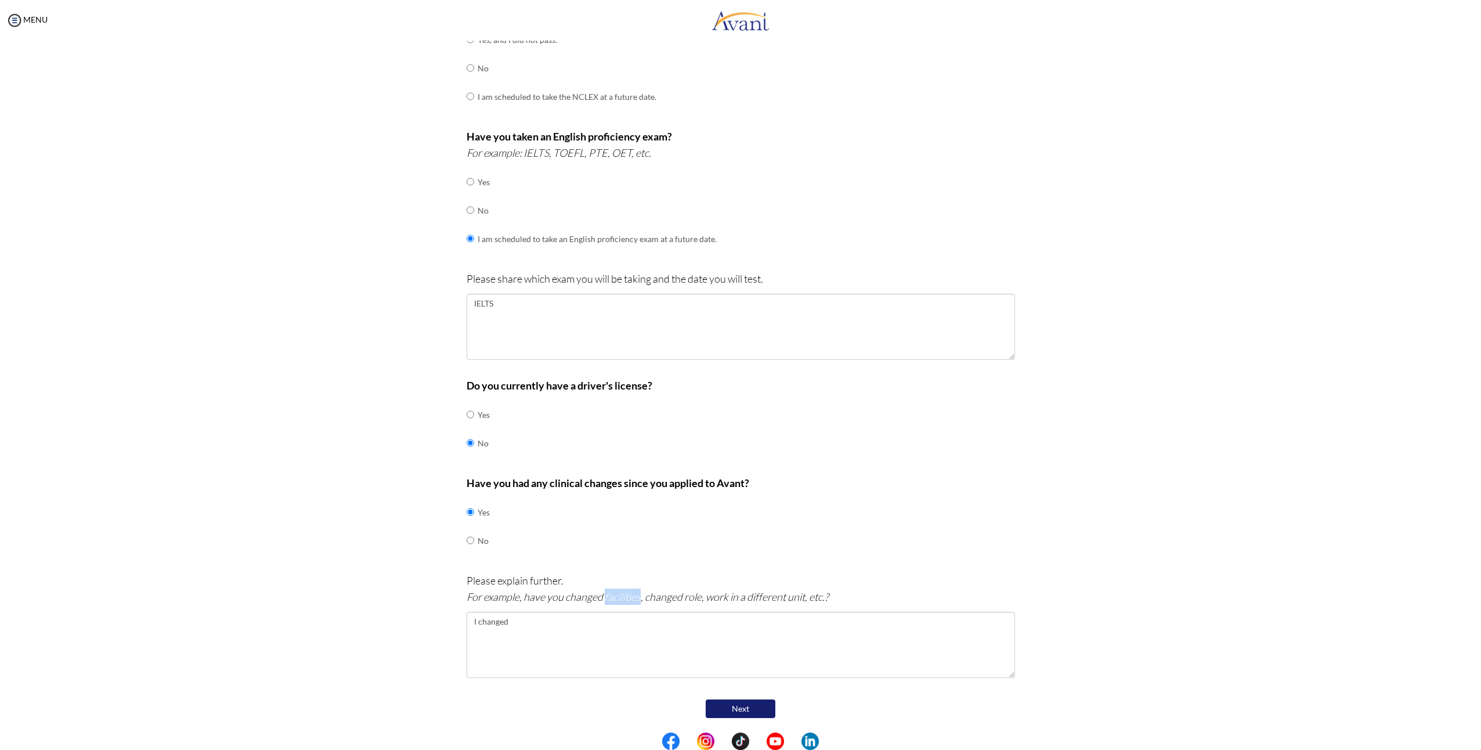
copy icon "facilities"
click at [522, 623] on textarea "I changed" at bounding box center [741, 645] width 548 height 66
paste textarea "facilities"
click at [627, 636] on textarea "I changed facilities half year ago" at bounding box center [741, 645] width 548 height 66
type textarea "I changed facilities half year ago"
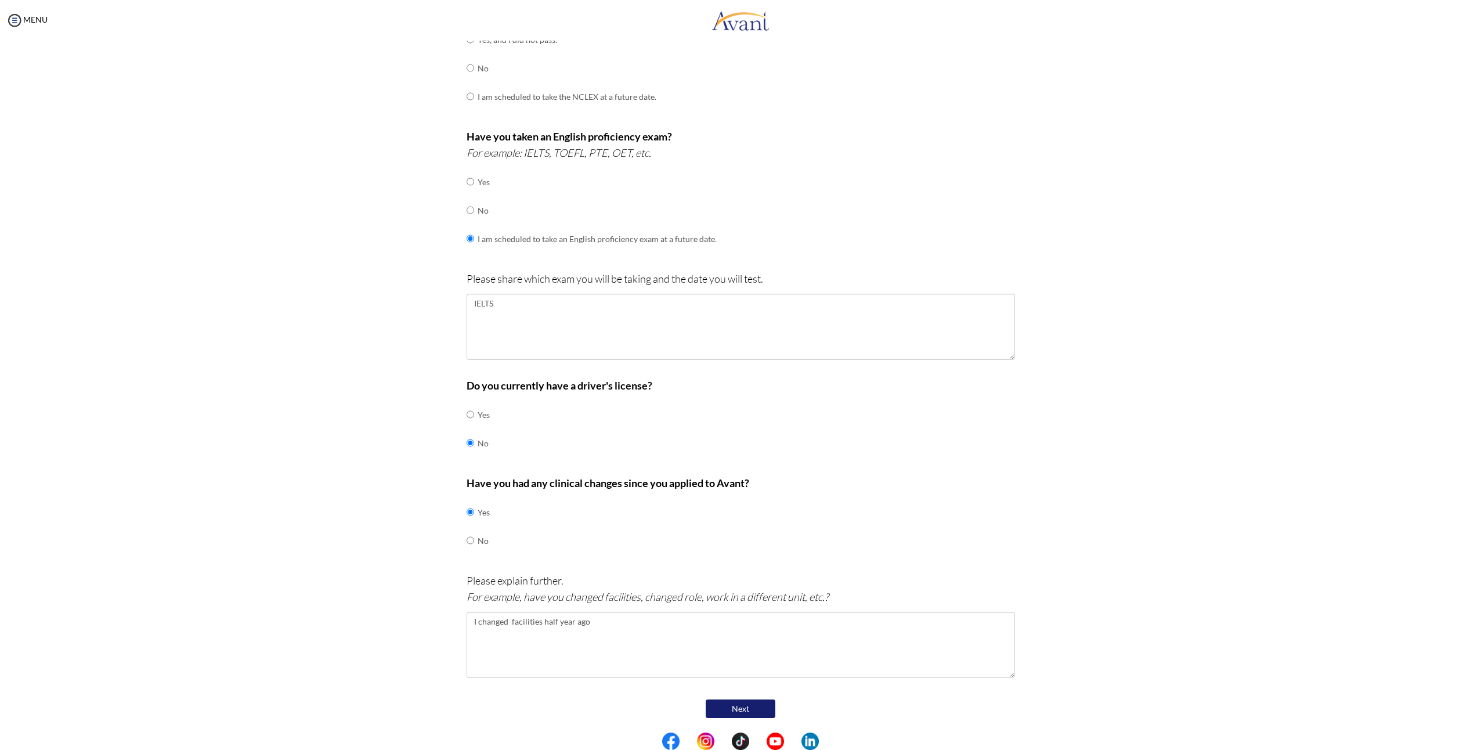
click at [747, 704] on button "Next" at bounding box center [741, 708] width 70 height 19
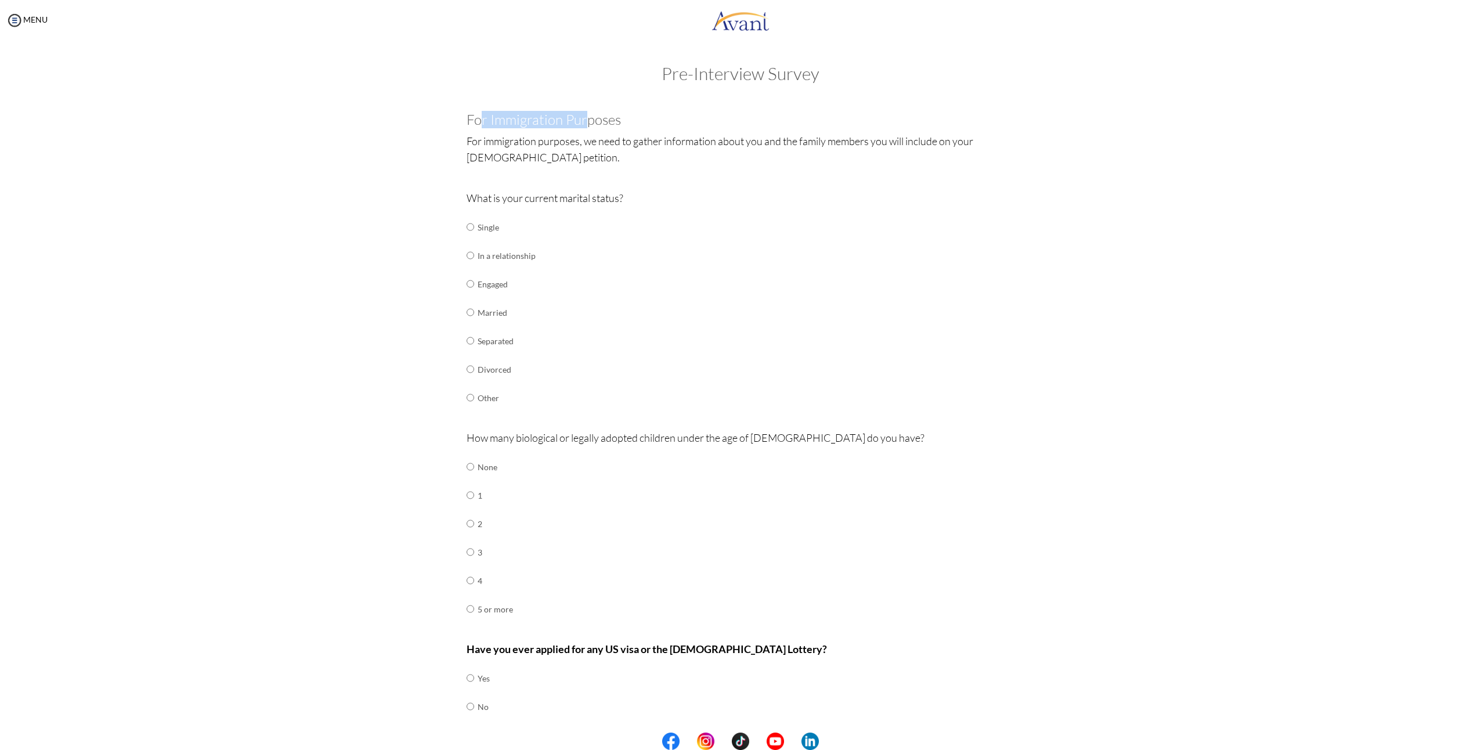
drag, startPoint x: 483, startPoint y: 118, endPoint x: 581, endPoint y: 126, distance: 99.0
click at [581, 126] on h3 "For Immigration Purposes" at bounding box center [741, 119] width 548 height 15
click at [660, 153] on p "For immigration purposes, we need to gather information about you and the famil…" at bounding box center [741, 149] width 548 height 32
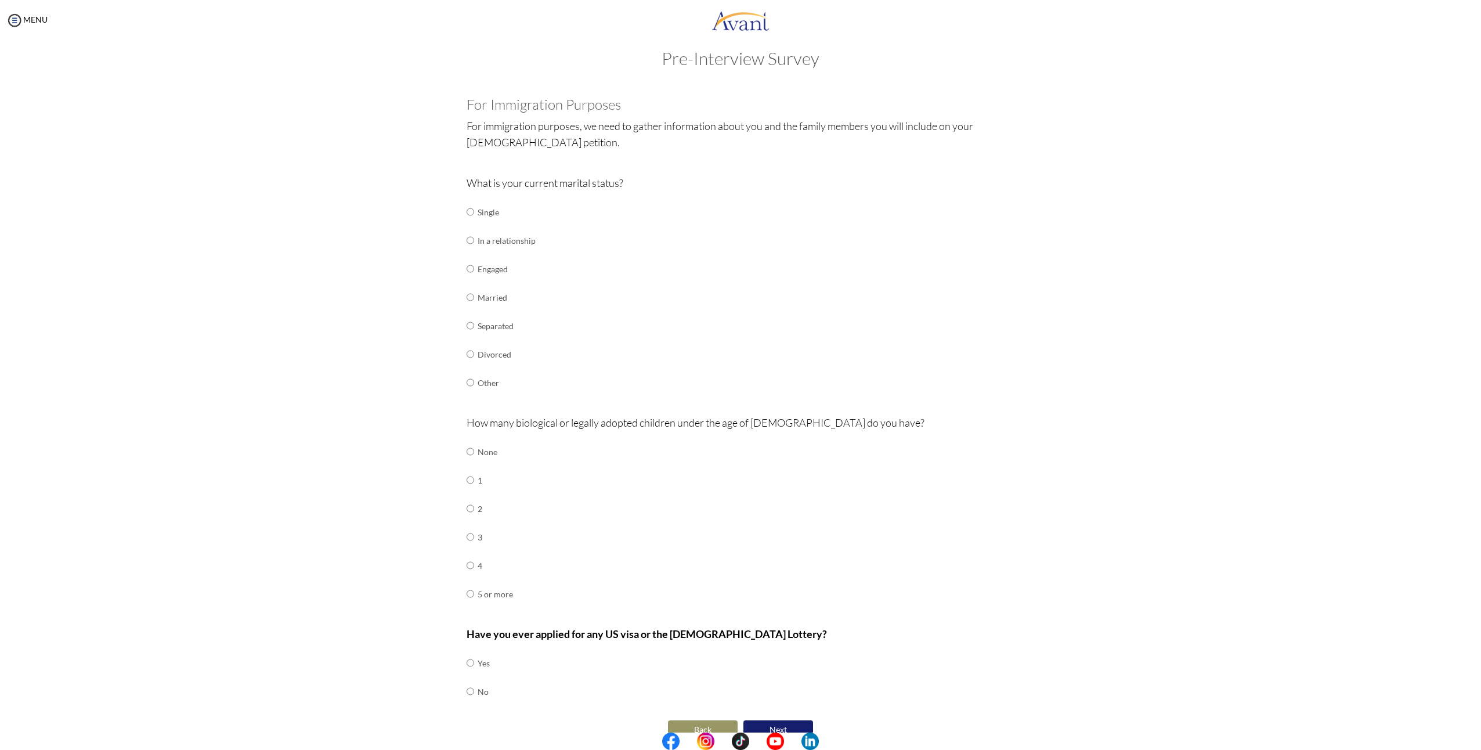
scroll to position [36, 0]
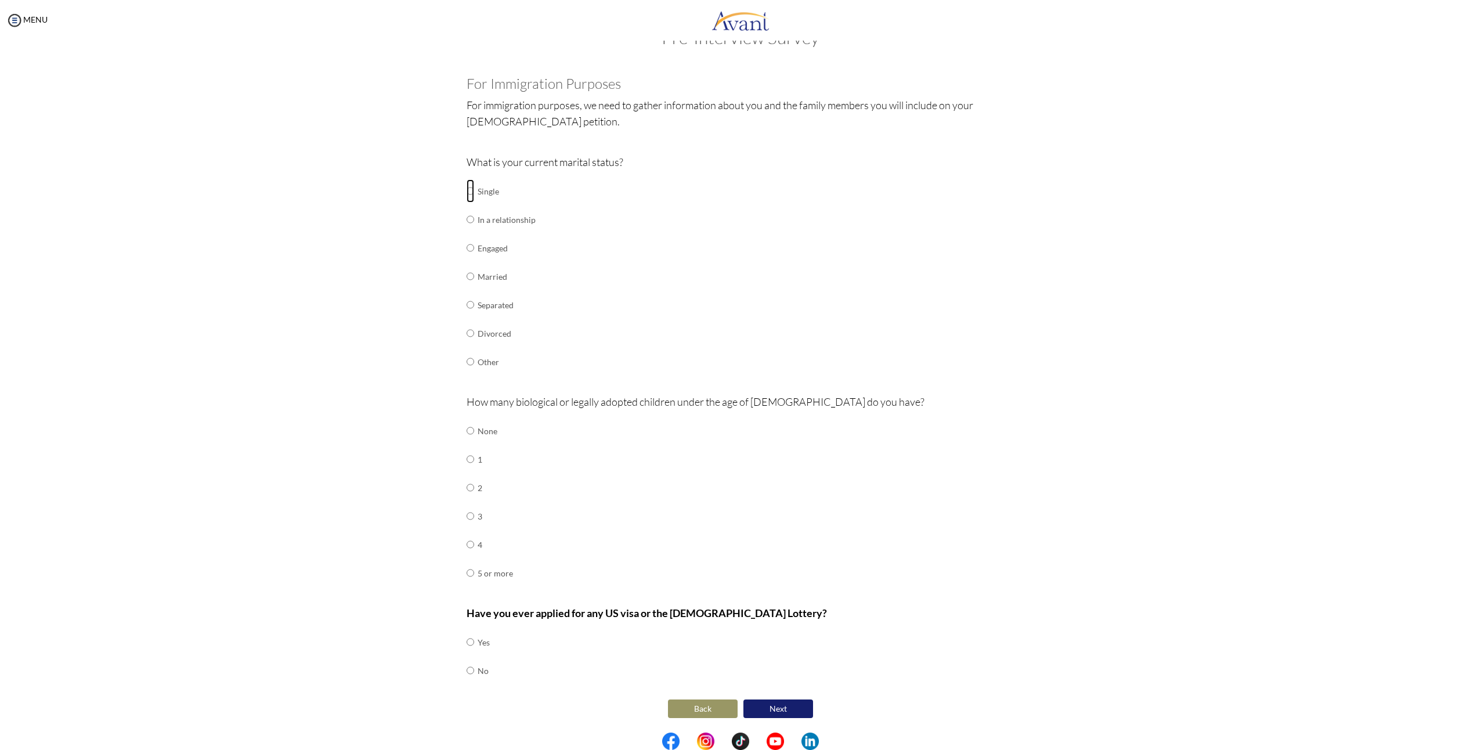
click at [468, 196] on input "radio" at bounding box center [471, 190] width 8 height 23
radio input "true"
click at [467, 423] on input "radio" at bounding box center [471, 430] width 8 height 23
radio input "true"
click at [469, 428] on input "radio" at bounding box center [471, 430] width 8 height 23
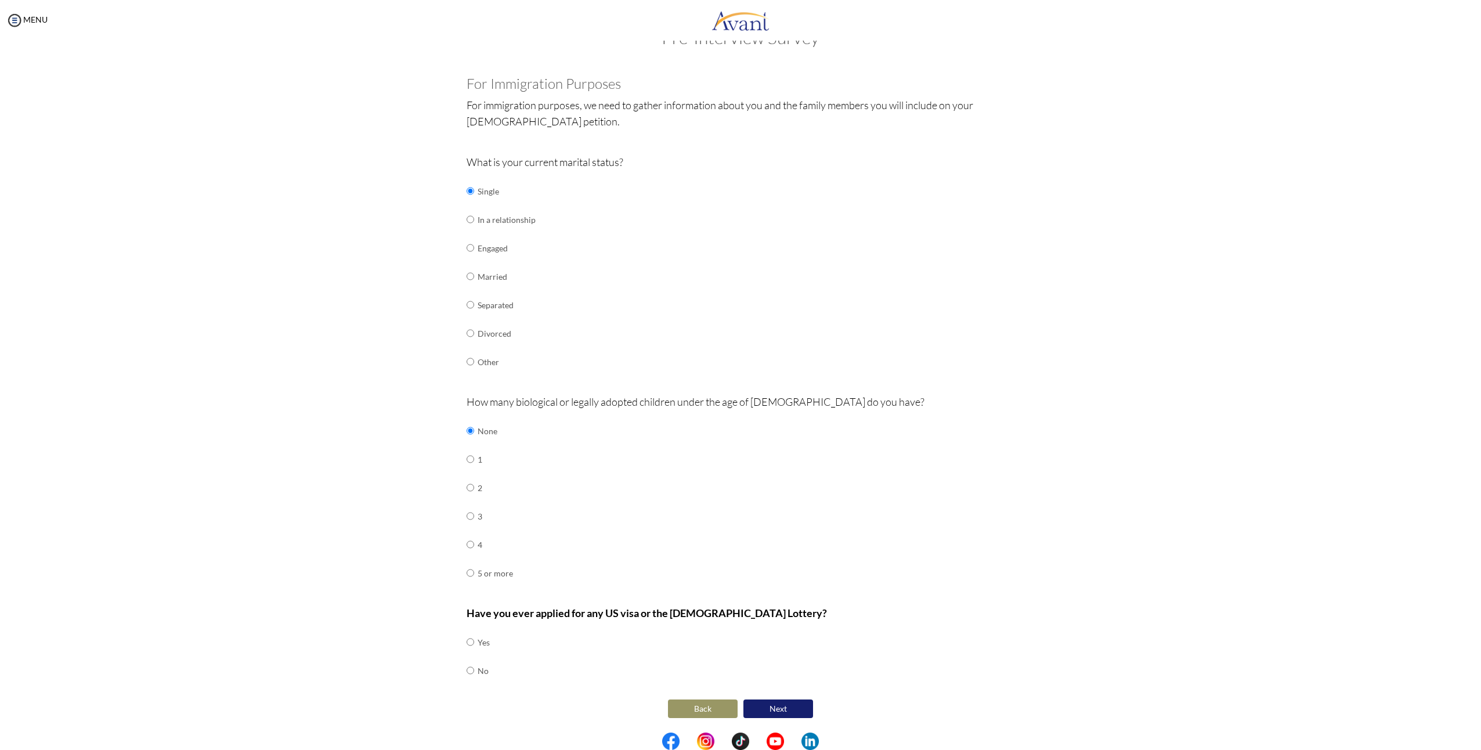
click at [460, 672] on div "Are you currently in school now? Yes No Have you taken the NCLEX-RN exam before…" at bounding box center [741, 392] width 566 height 656
click at [467, 673] on input "radio" at bounding box center [471, 670] width 8 height 23
radio input "true"
click at [605, 665] on div "Have you ever applied for any US visa or the Green Card Lottery? Yes No" at bounding box center [741, 651] width 548 height 92
drag, startPoint x: 934, startPoint y: 537, endPoint x: 705, endPoint y: 542, distance: 229.2
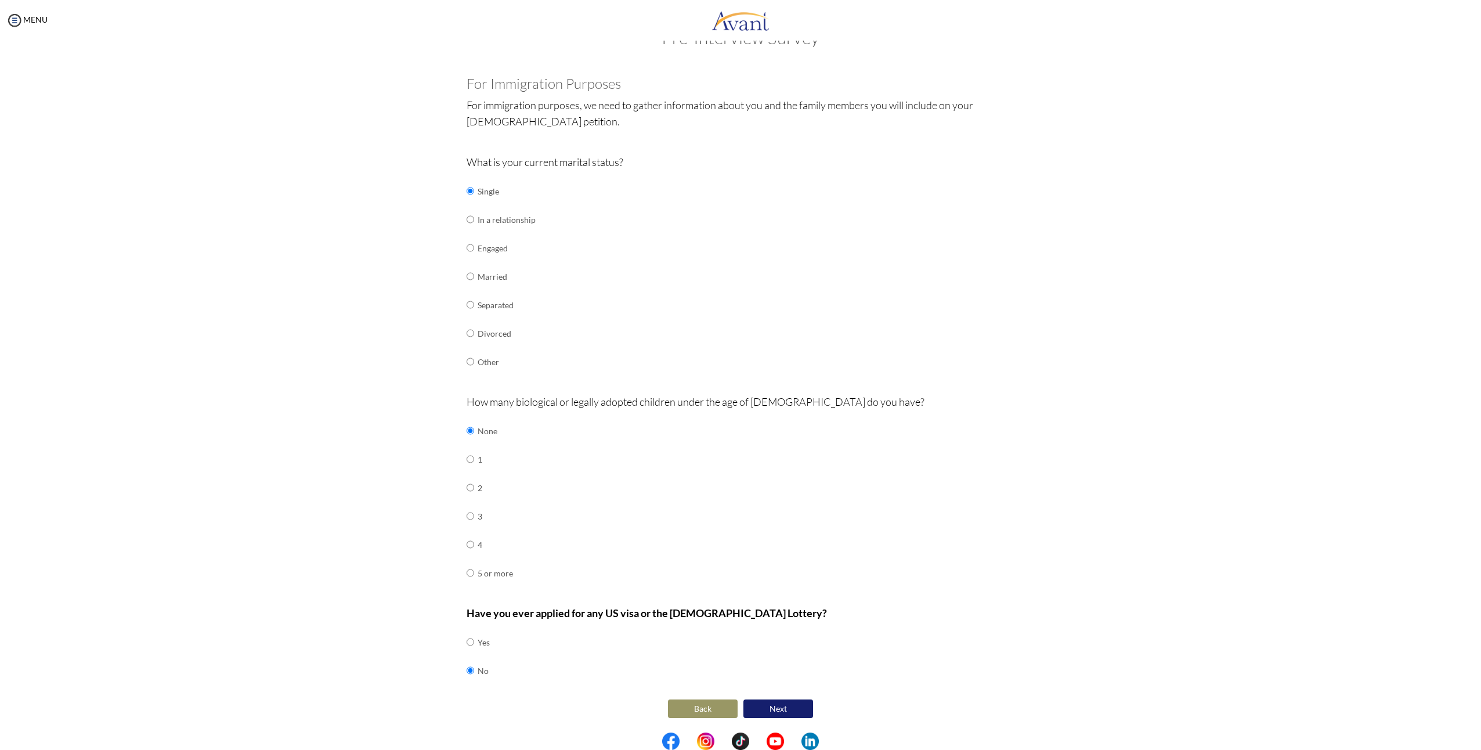
click at [725, 530] on div "How many biological or legally adopted children under the age of 21 do you have…" at bounding box center [741, 495] width 548 height 205
click at [467, 646] on input "radio" at bounding box center [471, 641] width 8 height 23
radio input "true"
click at [467, 671] on input "radio" at bounding box center [471, 670] width 8 height 23
radio input "true"
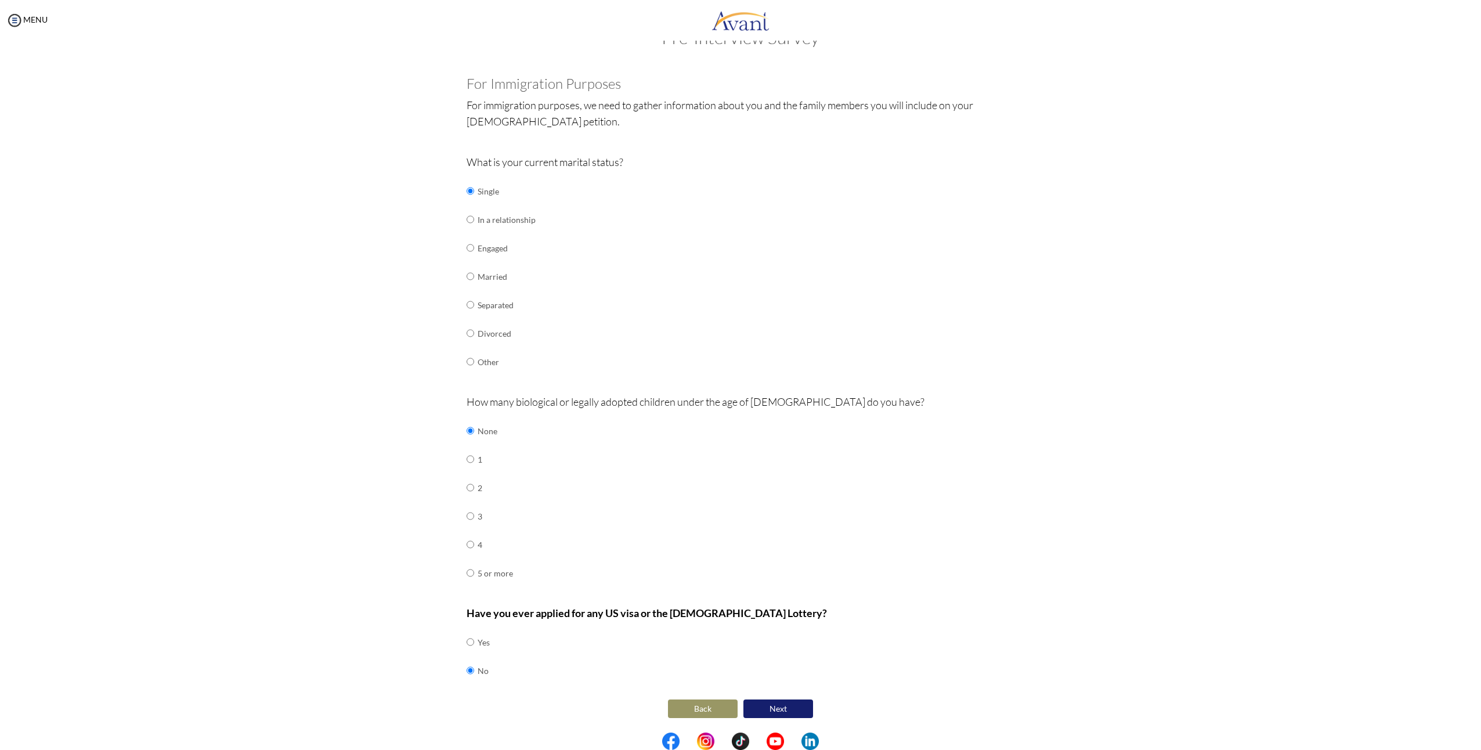
click at [474, 643] on td at bounding box center [475, 642] width 3 height 28
drag, startPoint x: 463, startPoint y: 637, endPoint x: 467, endPoint y: 646, distance: 10.1
click at [467, 637] on input "radio" at bounding box center [471, 641] width 8 height 23
radio input "true"
click at [467, 675] on input "radio" at bounding box center [471, 670] width 8 height 23
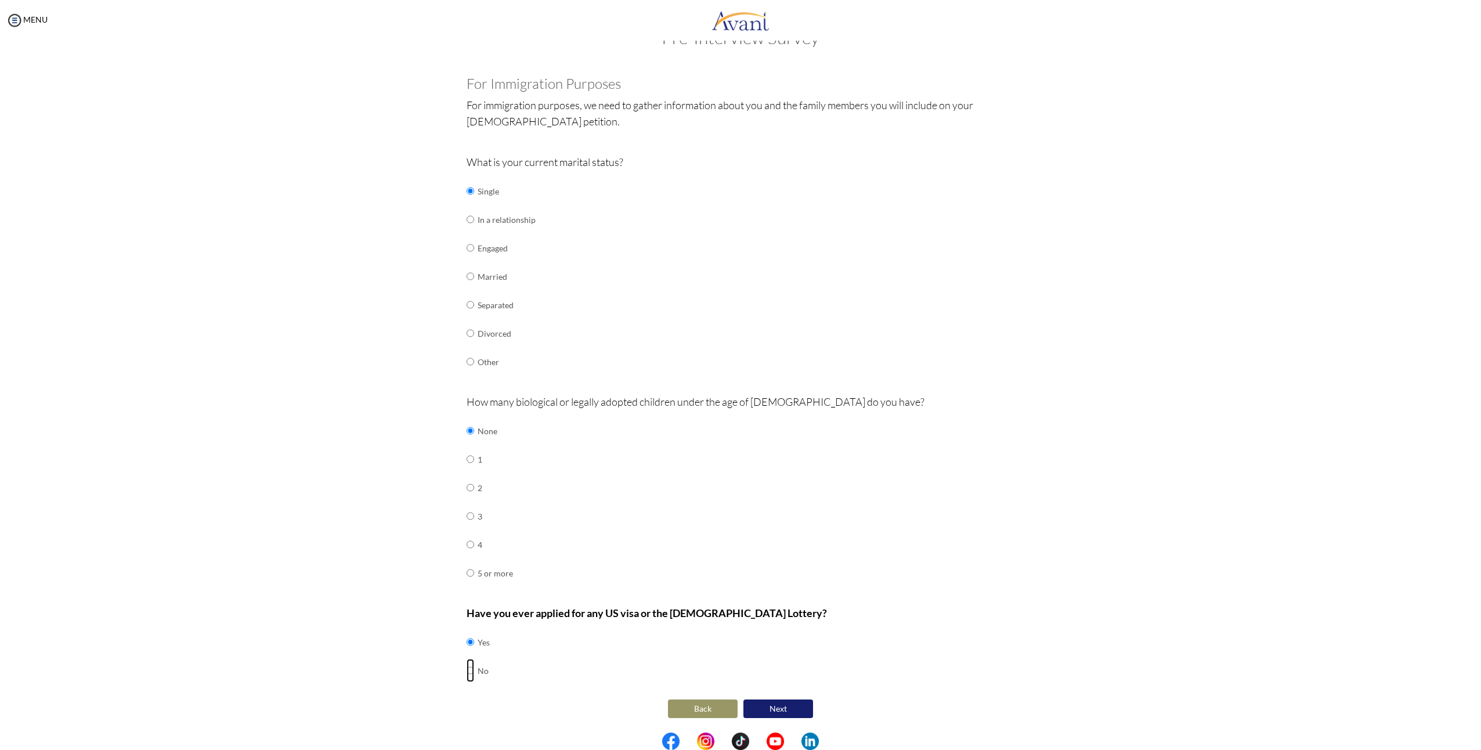
radio input "true"
drag, startPoint x: 463, startPoint y: 612, endPoint x: 564, endPoint y: 632, distance: 102.9
click at [567, 623] on div "Have you ever applied for any US visa or the Green Card Lottery? Yes No" at bounding box center [741, 651] width 548 height 92
click at [625, 673] on div "Have you ever applied for any US visa or the Green Card Lottery? Yes No" at bounding box center [741, 651] width 548 height 92
click at [784, 712] on button "Next" at bounding box center [778, 708] width 70 height 19
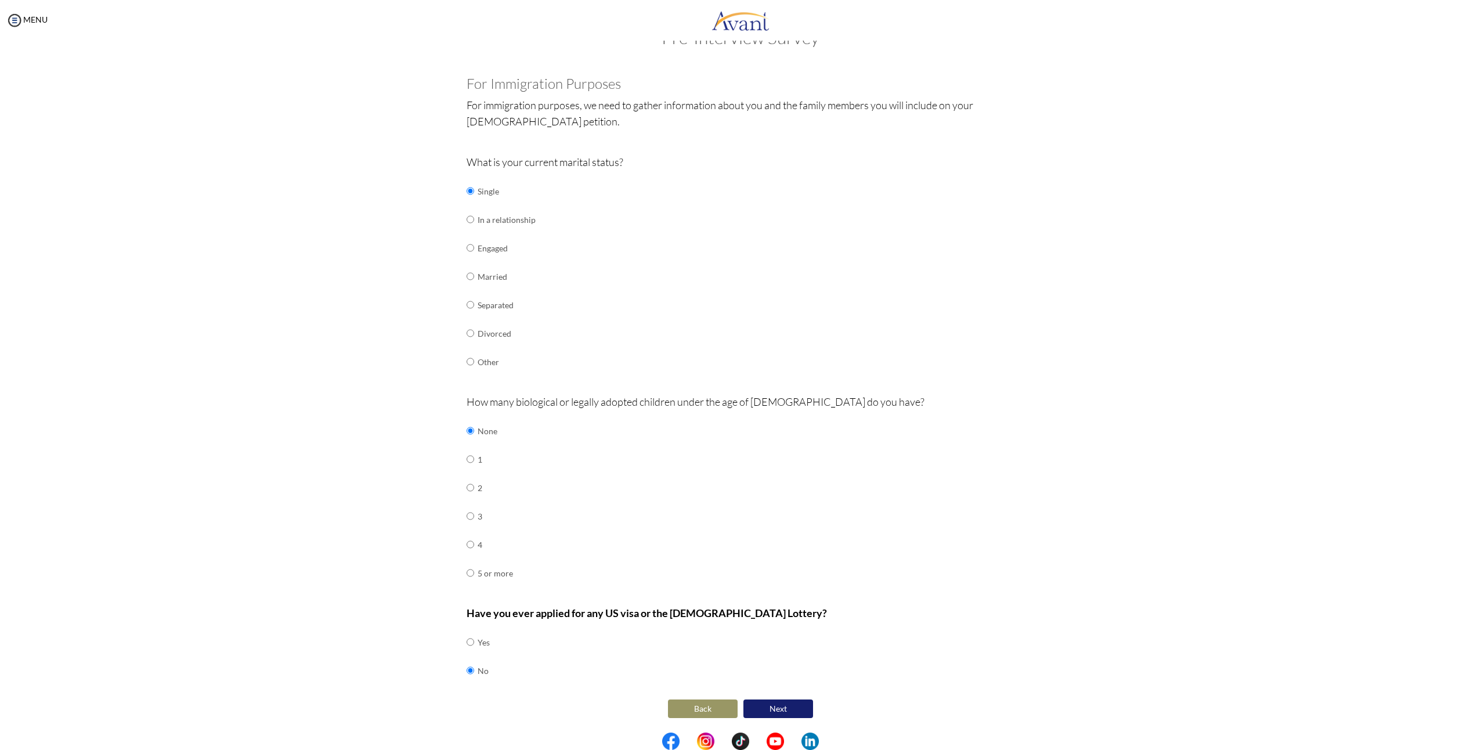
scroll to position [0, 0]
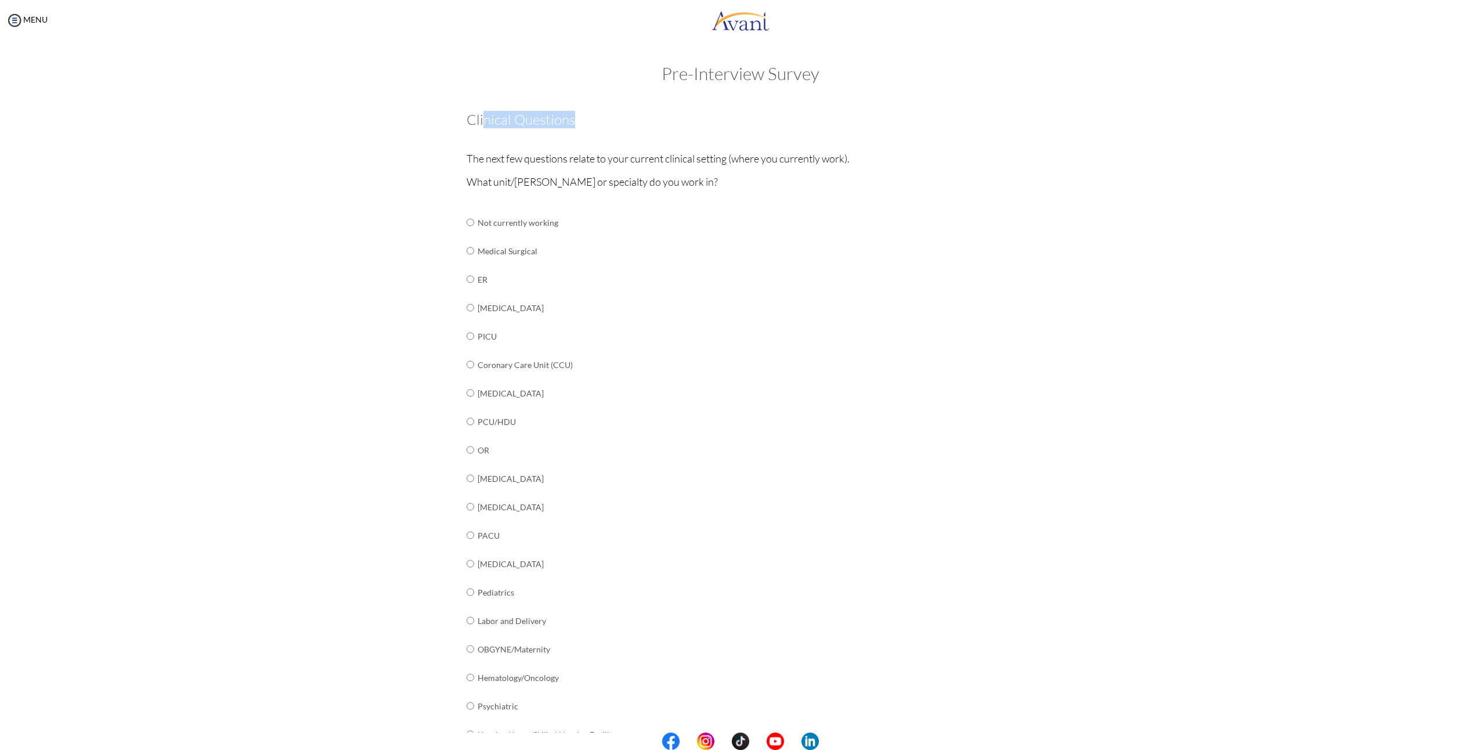
drag, startPoint x: 480, startPoint y: 120, endPoint x: 608, endPoint y: 118, distance: 127.1
click at [607, 118] on h3 "Clinical Questions" at bounding box center [741, 119] width 548 height 15
click at [668, 124] on h3 "Clinical Questions" at bounding box center [741, 119] width 548 height 15
click at [503, 171] on div "Clinical Questions The next few questions relate to your current clinical setti…" at bounding box center [741, 462] width 548 height 701
click at [468, 250] on input "radio" at bounding box center [471, 250] width 8 height 23
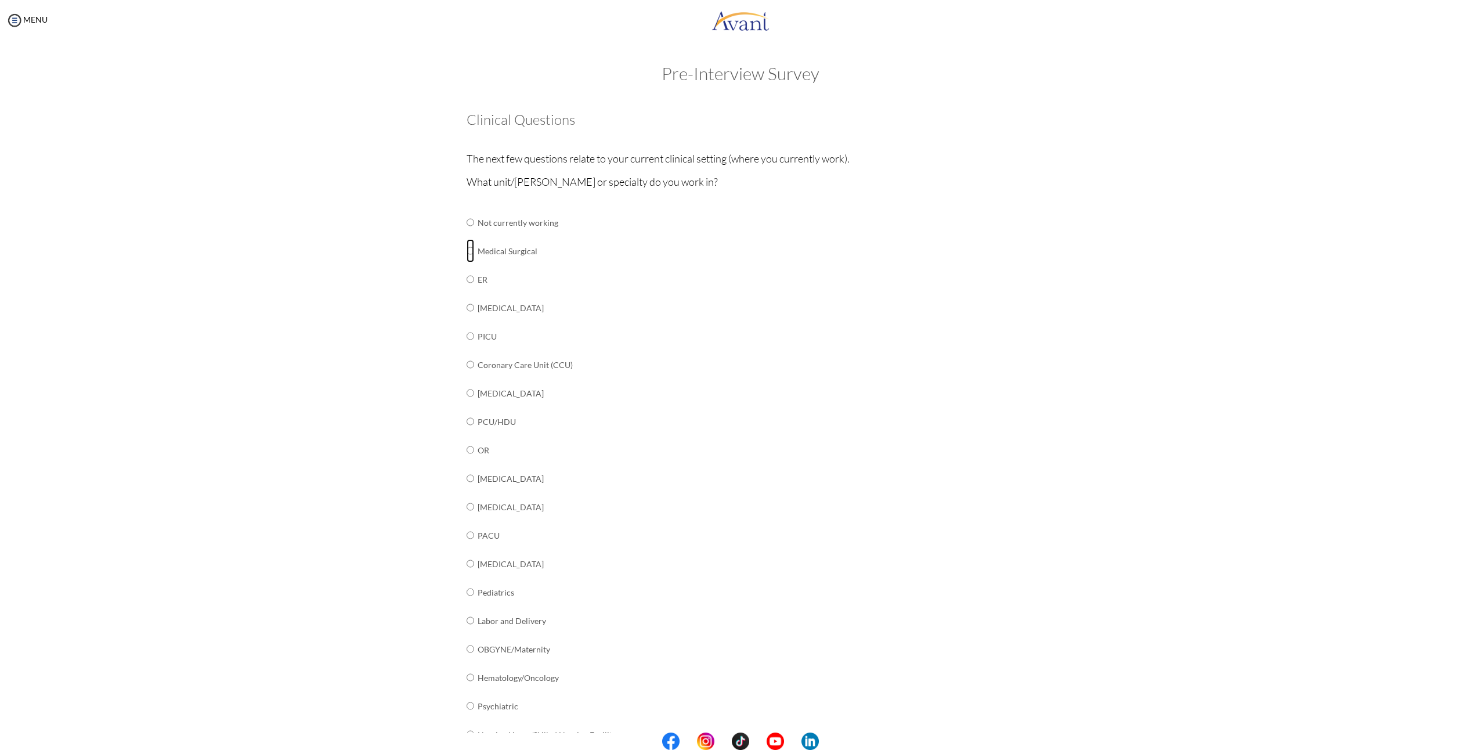
radio input "true"
click at [714, 303] on div "What unit/ward or specialty do you work in? Not currently working Medical Surgi…" at bounding box center [741, 480] width 548 height 615
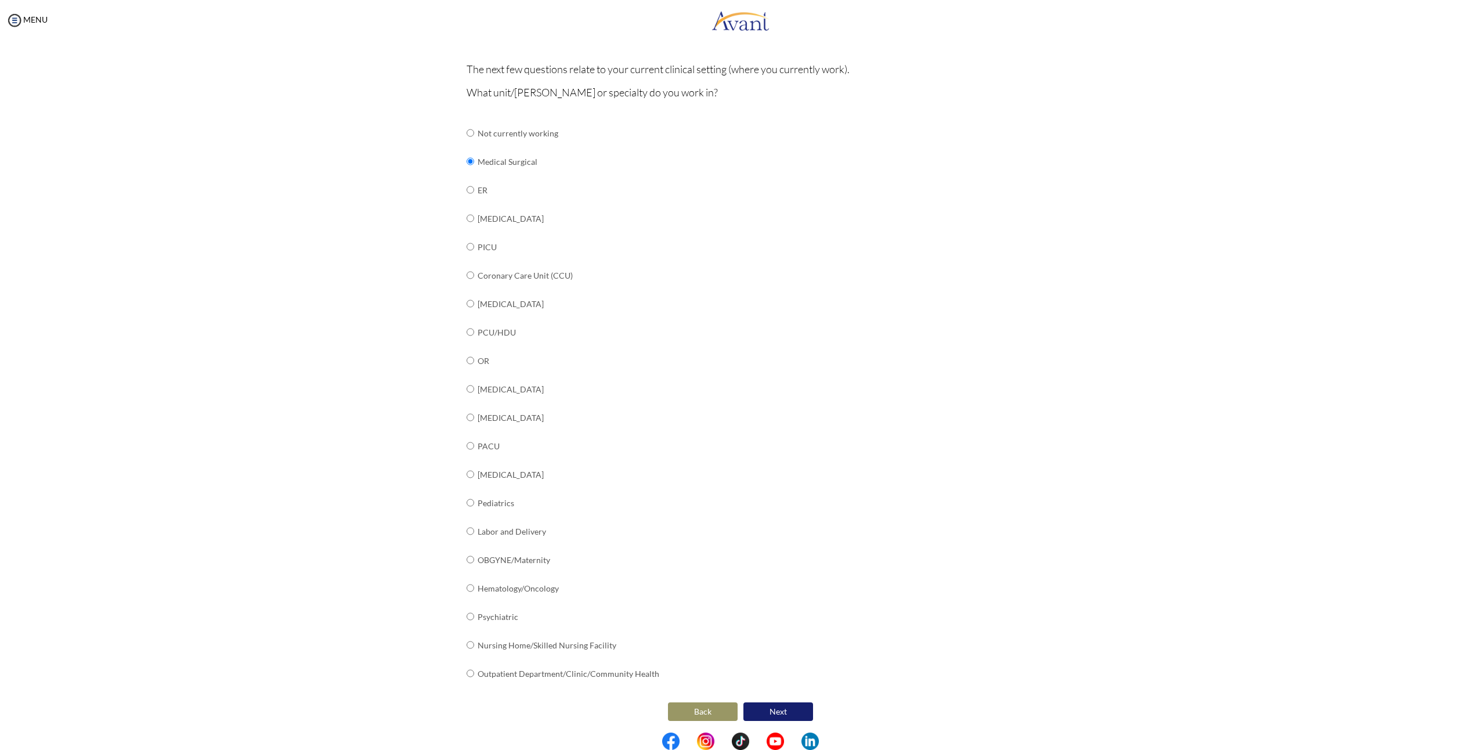
scroll to position [92, 0]
drag, startPoint x: 489, startPoint y: 384, endPoint x: 513, endPoint y: 384, distance: 24.4
click at [513, 384] on tr "[MEDICAL_DATA]" at bounding box center [563, 386] width 193 height 28
click at [782, 702] on button "Next" at bounding box center [778, 708] width 70 height 19
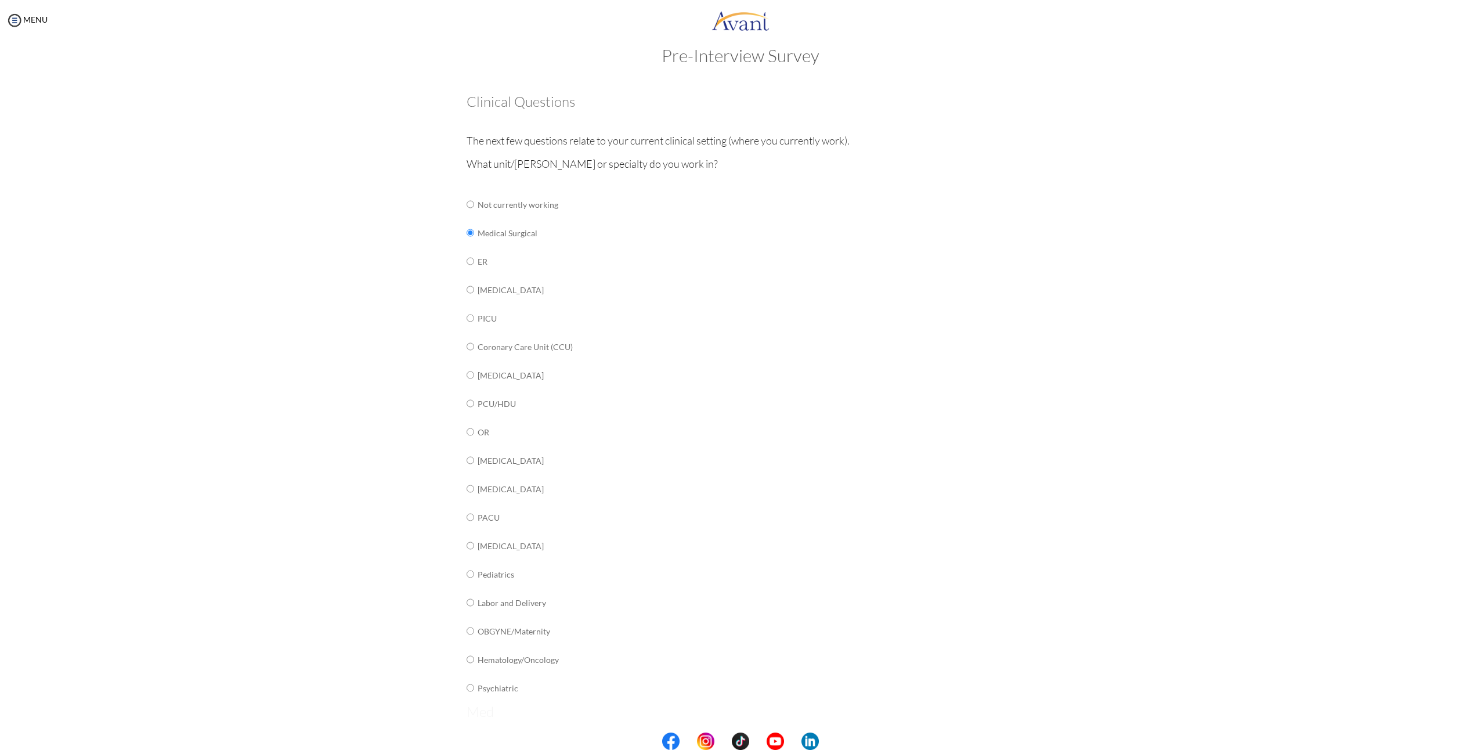
scroll to position [0, 0]
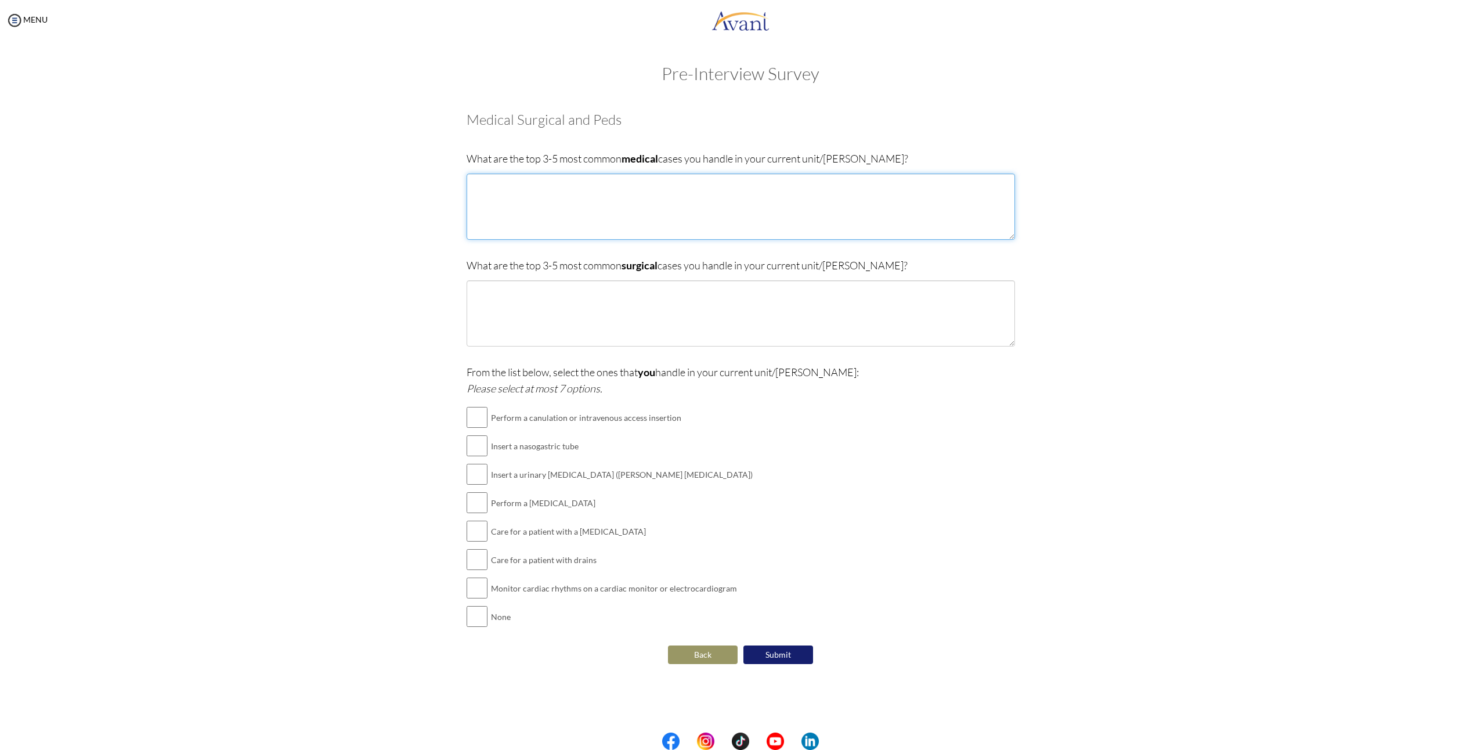
click at [576, 198] on textarea at bounding box center [741, 206] width 548 height 66
type textarea "h"
drag, startPoint x: 525, startPoint y: 191, endPoint x: 430, endPoint y: 197, distance: 95.3
click at [430, 197] on div "Are you currently in school now? Yes No Have you taken the NCLEX-RN exam before…" at bounding box center [740, 383] width 679 height 566
drag, startPoint x: 554, startPoint y: 205, endPoint x: 545, endPoint y: 204, distance: 9.4
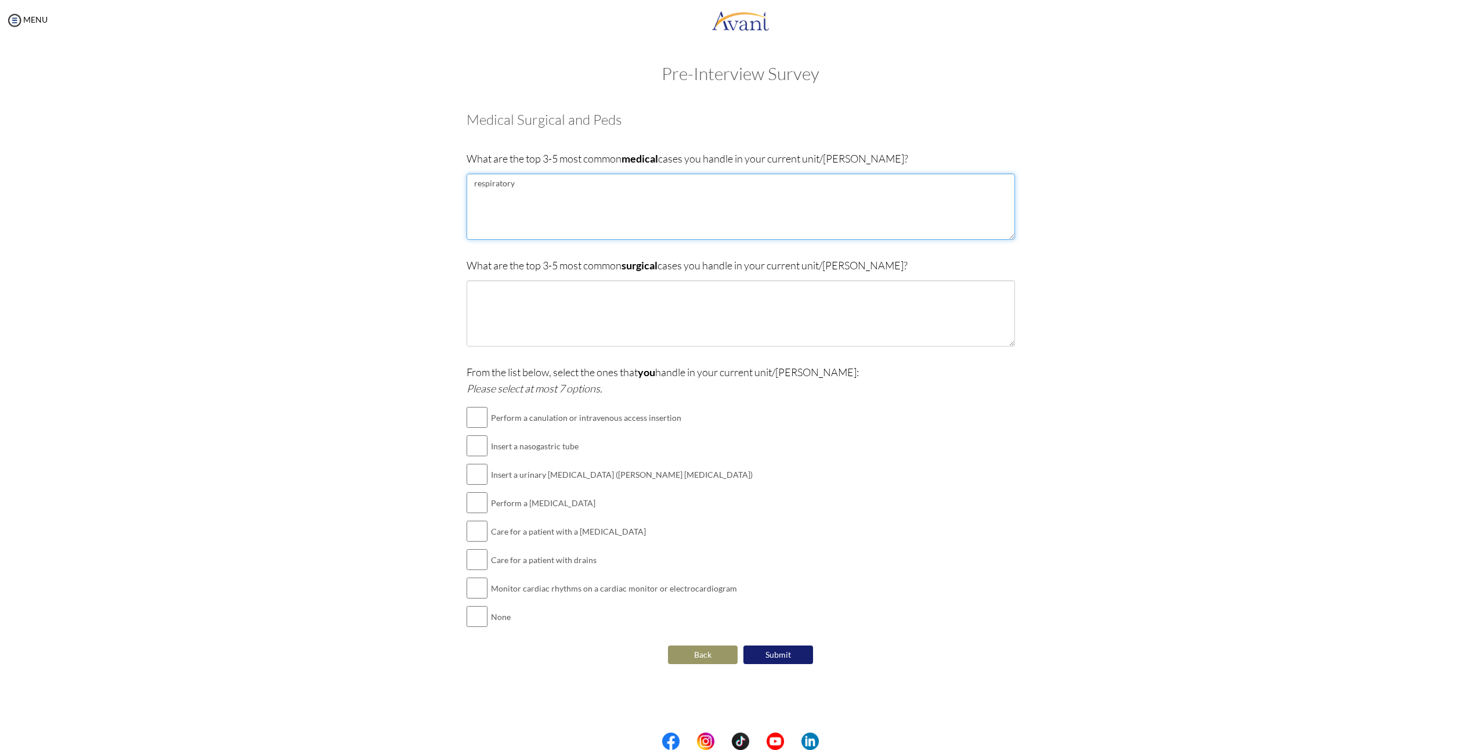
click at [552, 205] on textarea "respiratory" at bounding box center [741, 206] width 548 height 66
paste textarea "pneumonia"
click at [613, 212] on textarea "pneumonia,COPD,ARDS" at bounding box center [741, 206] width 548 height 66
type textarea "[MEDICAL_DATA],[MEDICAL_DATA],ARDS,"
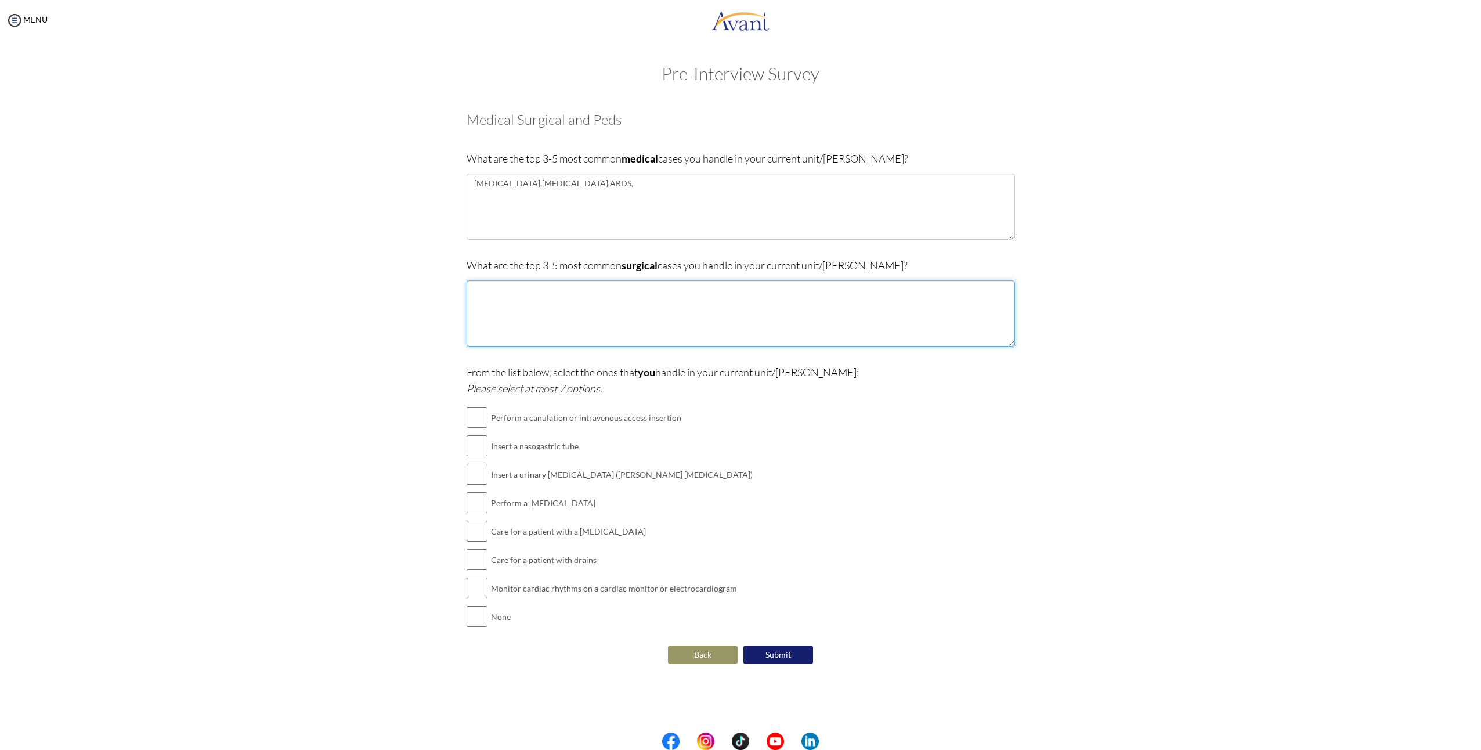
click at [590, 311] on textarea at bounding box center [741, 313] width 548 height 66
click at [599, 305] on textarea at bounding box center [741, 313] width 548 height 66
click at [550, 331] on textarea at bounding box center [741, 313] width 548 height 66
click at [890, 441] on div "From the list below, select the ones that you handle in your current unit/ward:…" at bounding box center [741, 503] width 548 height 279
click at [708, 334] on textarea at bounding box center [741, 313] width 548 height 66
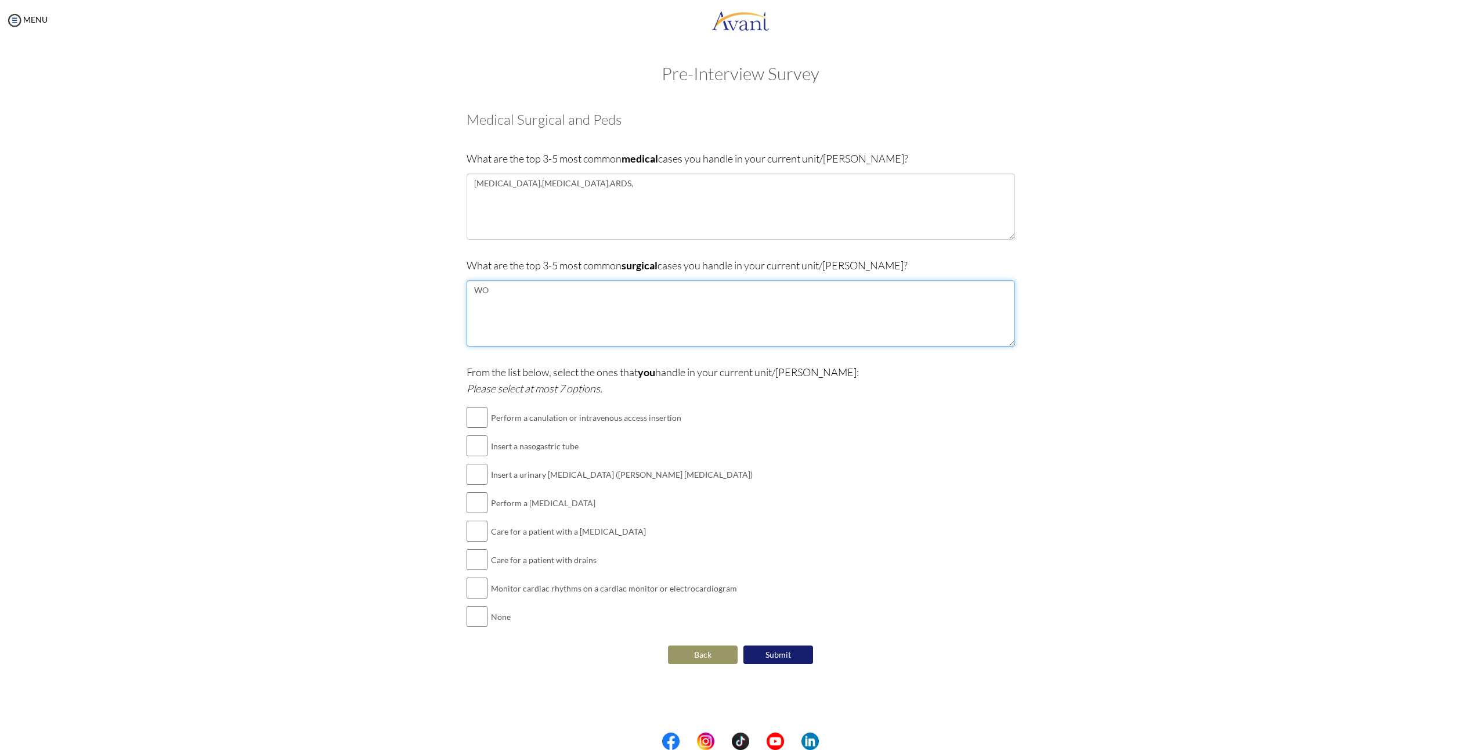
type textarea "W"
paste textarea "cellulitis"
click at [573, 308] on textarea "wound ifection,cellulitis," at bounding box center [741, 313] width 548 height 66
drag, startPoint x: 861, startPoint y: 265, endPoint x: 895, endPoint y: 249, distance: 37.4
click at [896, 250] on div "What are the top 3-5 most common medical cases you handle in your current unit/…" at bounding box center [741, 200] width 548 height 101
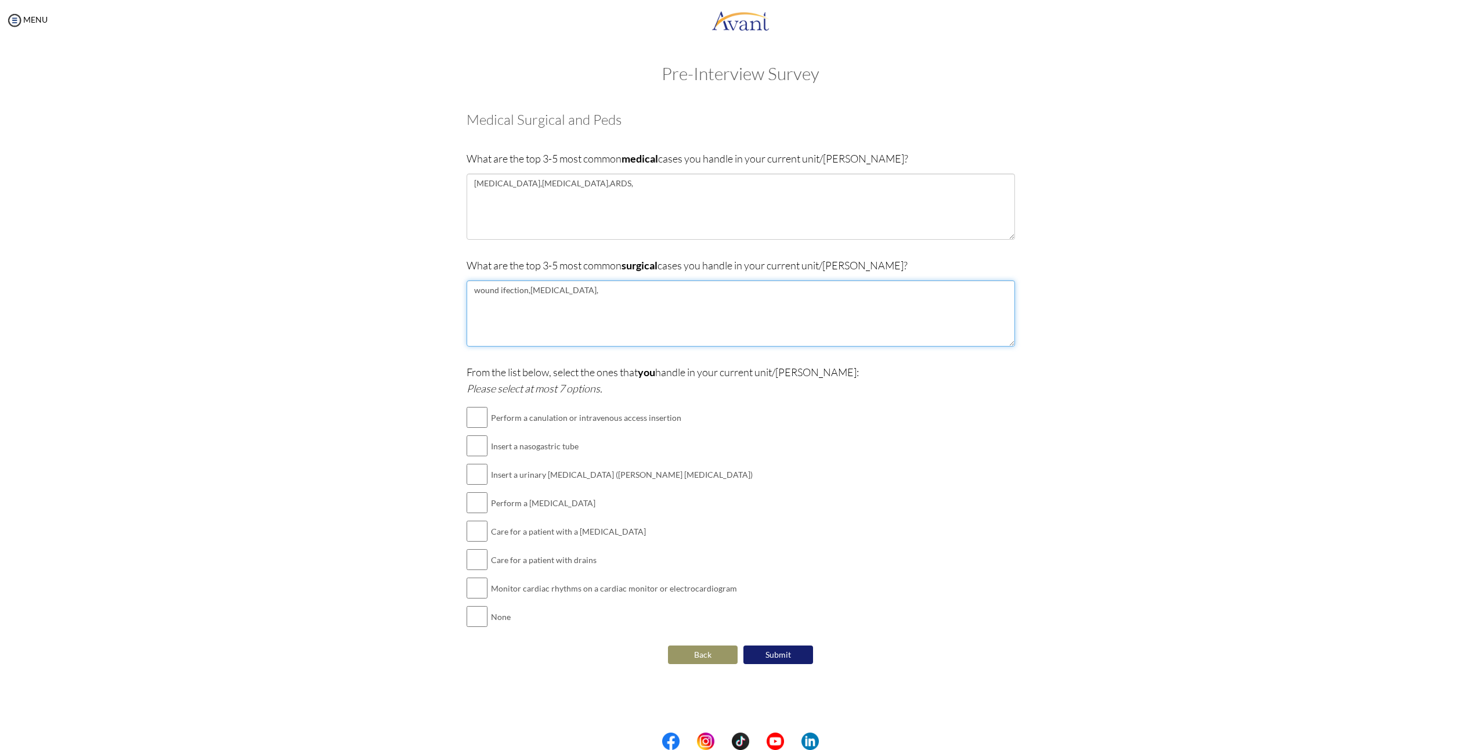
click at [594, 306] on textarea "wound ifection,cellulitis," at bounding box center [741, 313] width 548 height 66
drag, startPoint x: 603, startPoint y: 301, endPoint x: 591, endPoint y: 324, distance: 25.4
click at [596, 314] on textarea "wound ifection,cellulitis," at bounding box center [741, 313] width 548 height 66
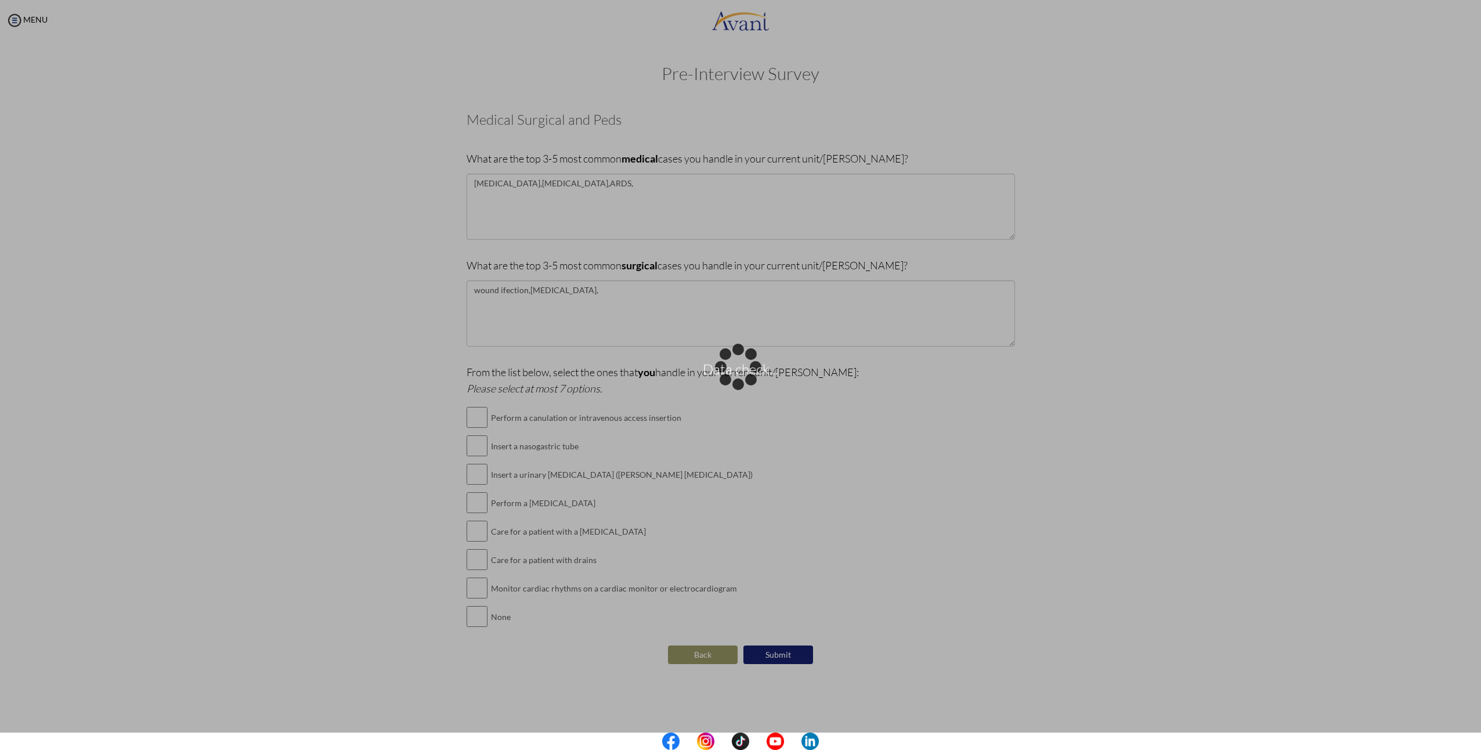
click at [608, 292] on body "Data check... Maintenance break. Please come back in 2 hours. MENU My Status Wh…" at bounding box center [740, 375] width 1481 height 750
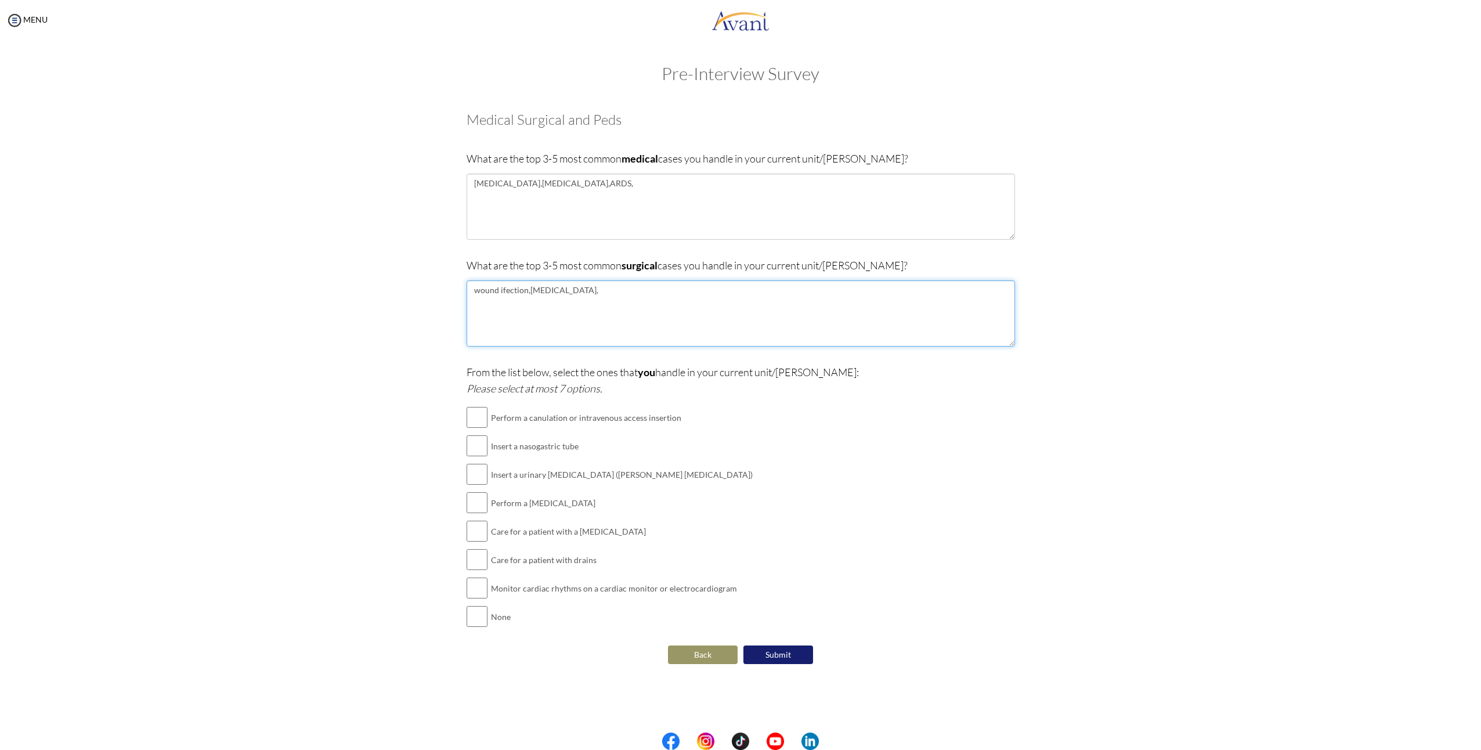
click at [592, 303] on textarea "wound ifection,cellulitis," at bounding box center [741, 313] width 548 height 66
paste textarea "laceration"
type textarea "wound ifection,[MEDICAL_DATA],[MEDICAL_DATA]"
click at [832, 418] on div "From the list below, select the ones that you handle in your current unit/ward:…" at bounding box center [741, 503] width 548 height 279
drag, startPoint x: 577, startPoint y: 384, endPoint x: 754, endPoint y: 370, distance: 177.5
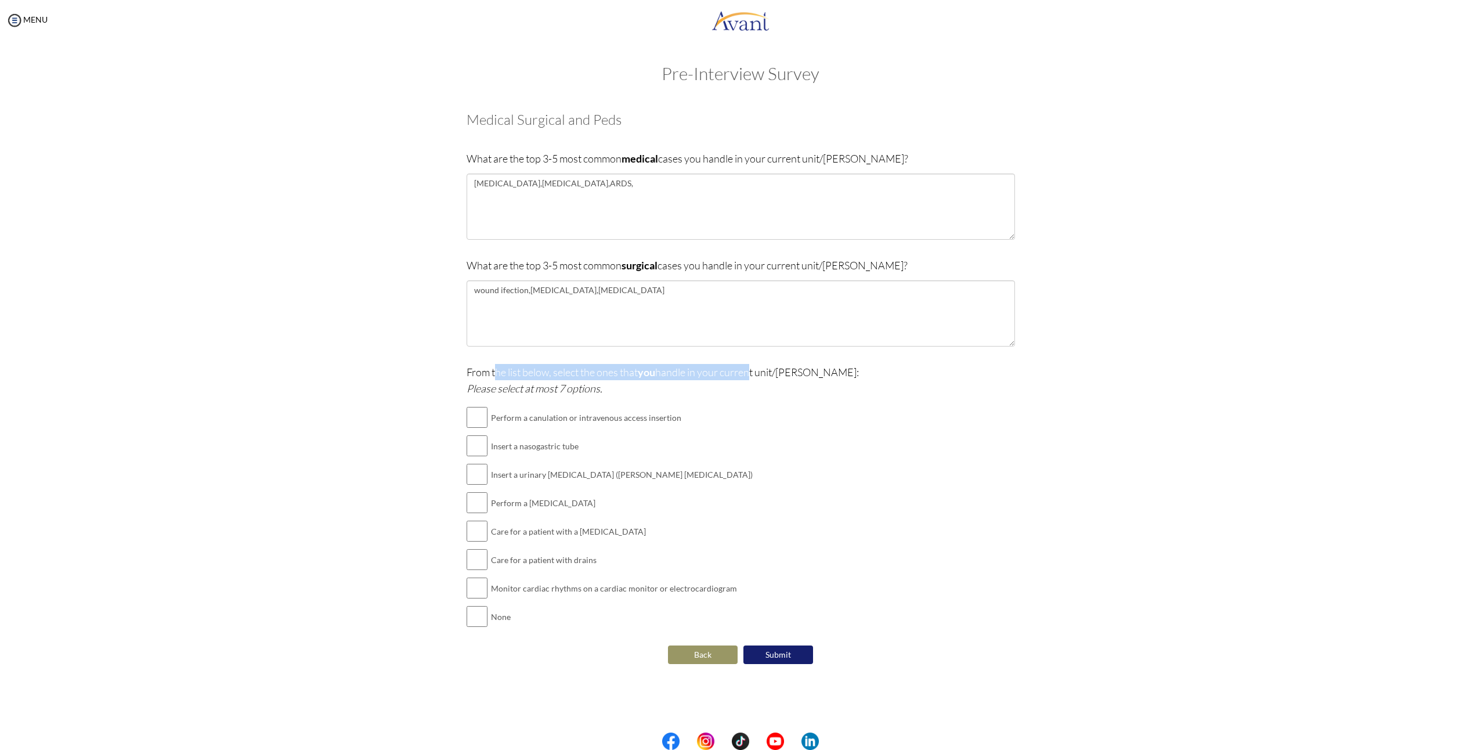
click at [753, 371] on p "From the list below, select the ones that you handle in your current unit/ward:…" at bounding box center [741, 380] width 548 height 32
click at [941, 390] on p "From the list below, select the ones that you handle in your current unit/ward:…" at bounding box center [741, 380] width 548 height 32
click at [478, 421] on input "checkbox" at bounding box center [477, 417] width 21 height 23
checkbox input "true"
click at [479, 447] on input "checkbox" at bounding box center [477, 445] width 21 height 23
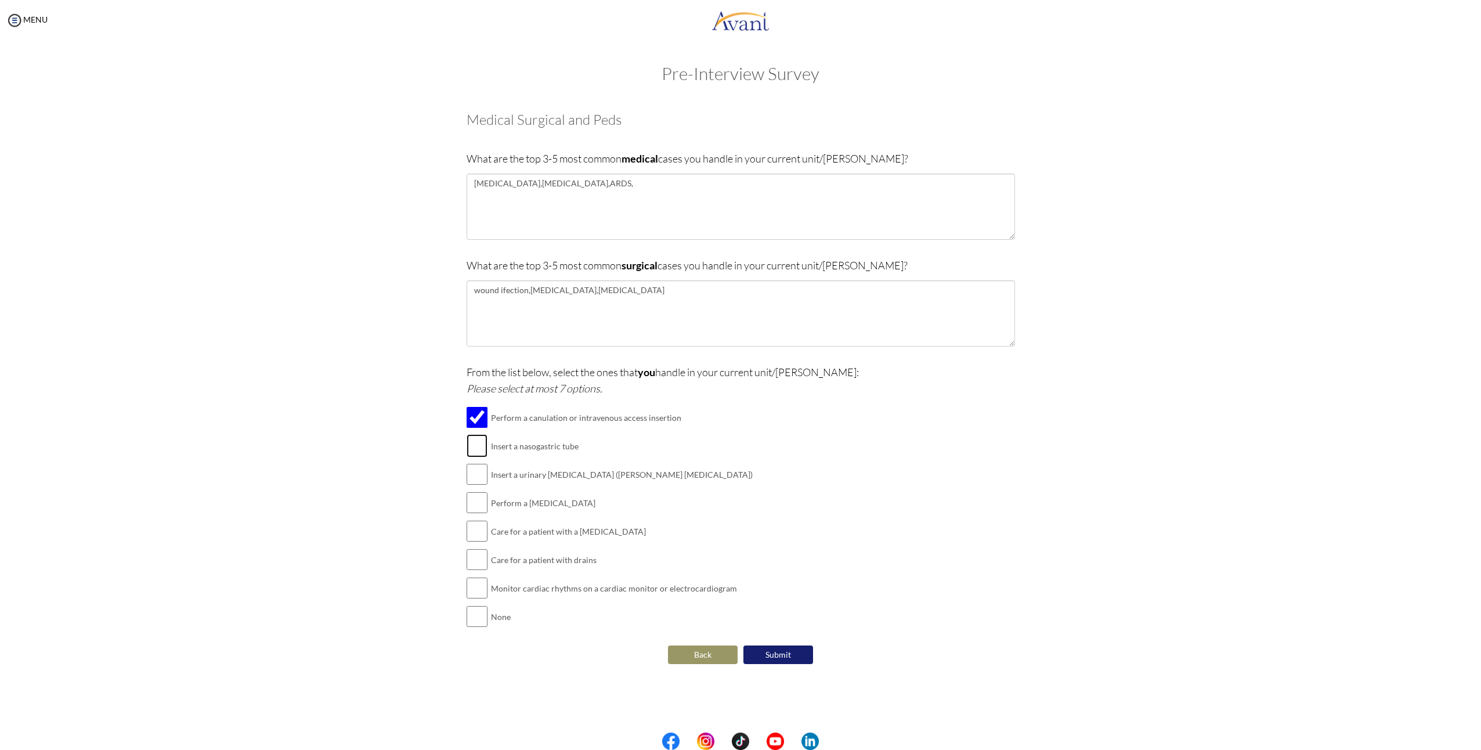
checkbox input "true"
click at [1138, 505] on div "Pre-Interview Survey Are you currently in school now? Yes No Have you taken the…" at bounding box center [741, 394] width 1458 height 661
click at [482, 482] on input "checkbox" at bounding box center [477, 473] width 21 height 23
checkbox input "true"
click at [403, 497] on div "Are you currently in school now? Yes No Have you taken the NCLEX-RN exam before…" at bounding box center [740, 383] width 679 height 566
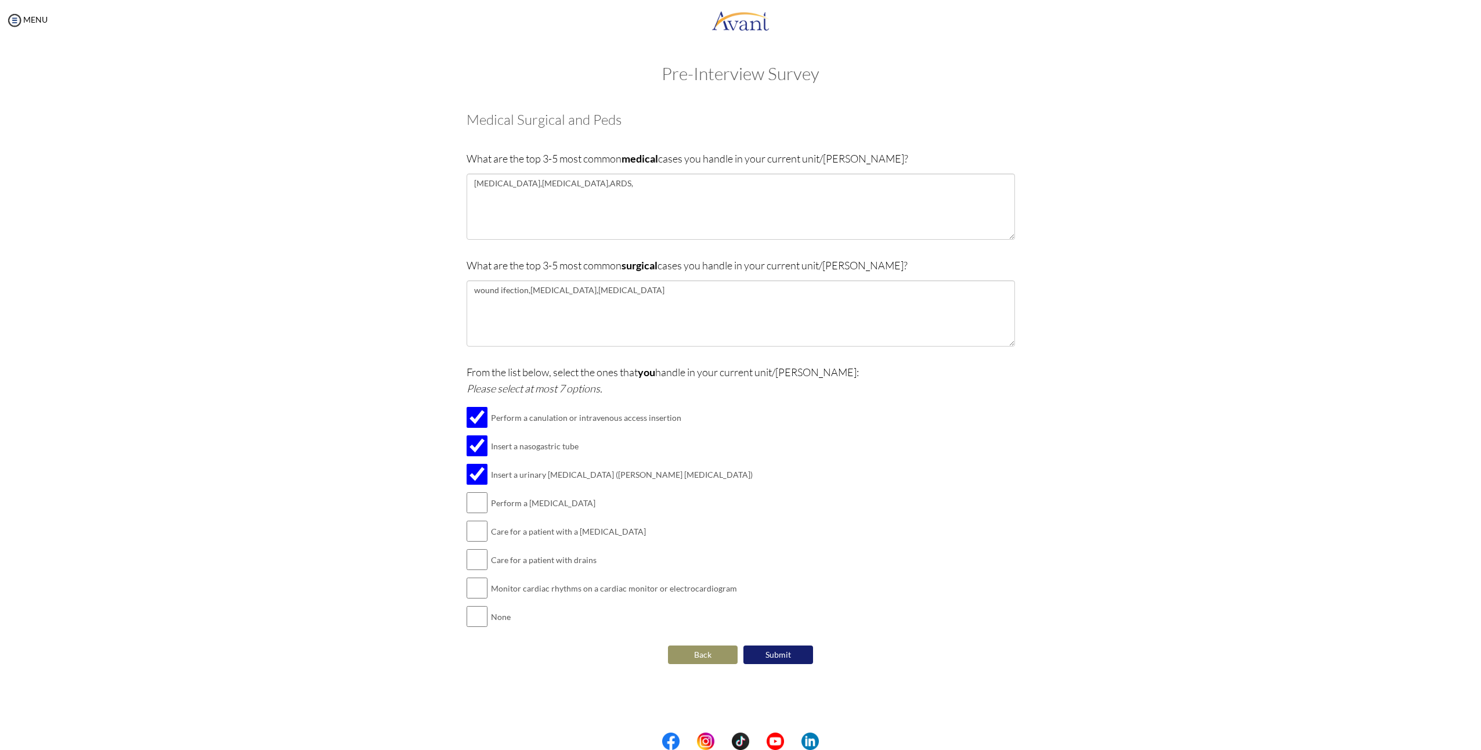
click at [328, 432] on div "Pre-Interview Survey Are you currently in school now? Yes No Have you taken the…" at bounding box center [741, 394] width 1458 height 661
click at [420, 438] on div "Are you currently in school now? Yes No Have you taken the NCLEX-RN exam before…" at bounding box center [740, 383] width 679 height 566
click at [445, 461] on div "Are you currently in school now? Yes No Have you taken the NCLEX-RN exam before…" at bounding box center [740, 383] width 679 height 566
click at [479, 450] on input "checkbox" at bounding box center [477, 445] width 21 height 23
checkbox input "false"
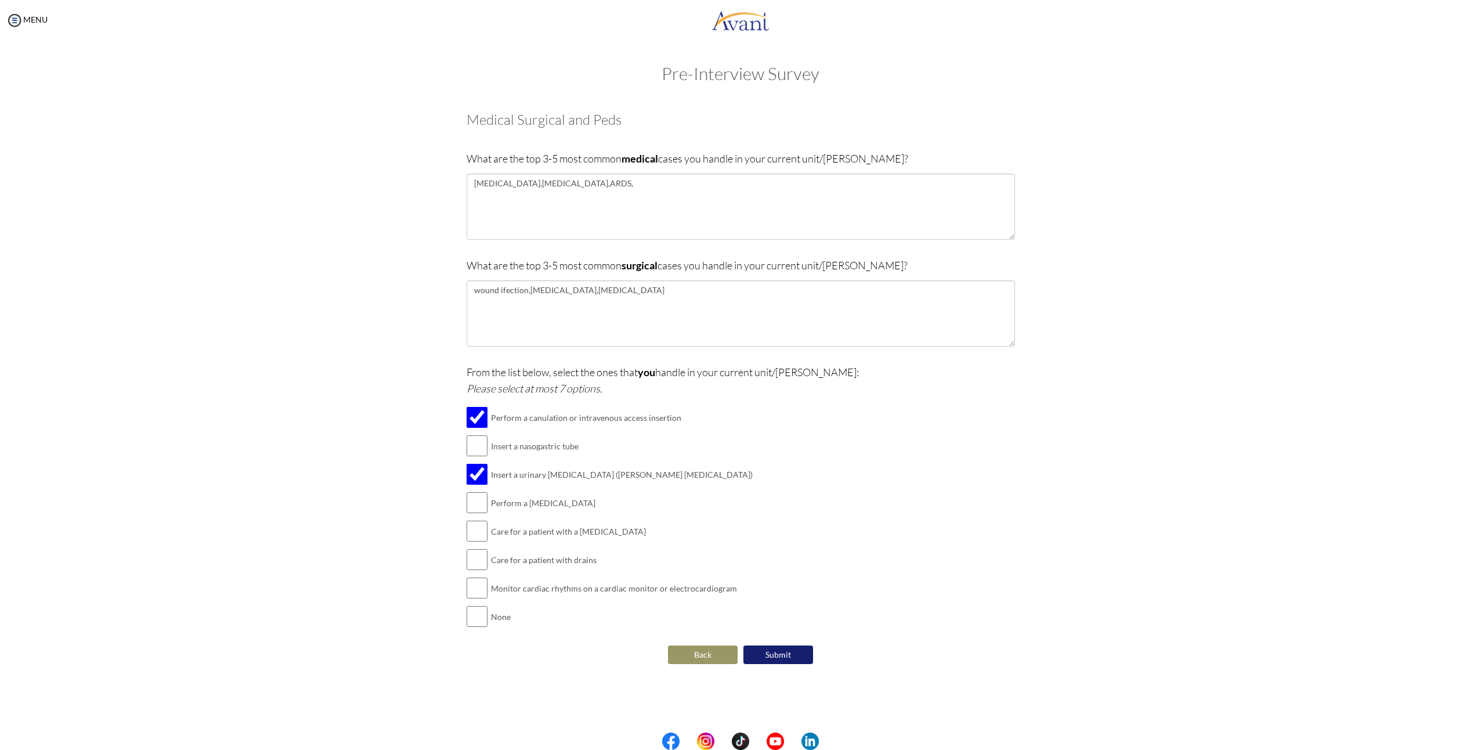
click at [800, 476] on div "From the list below, select the ones that you handle in your current unit/ward:…" at bounding box center [741, 503] width 548 height 279
drag, startPoint x: 547, startPoint y: 512, endPoint x: 603, endPoint y: 519, distance: 56.1
click at [570, 516] on td "Perform a [MEDICAL_DATA]" at bounding box center [622, 503] width 262 height 28
click at [614, 515] on td "Perform a [MEDICAL_DATA]" at bounding box center [622, 503] width 262 height 28
click at [482, 501] on input "checkbox" at bounding box center [477, 502] width 21 height 23
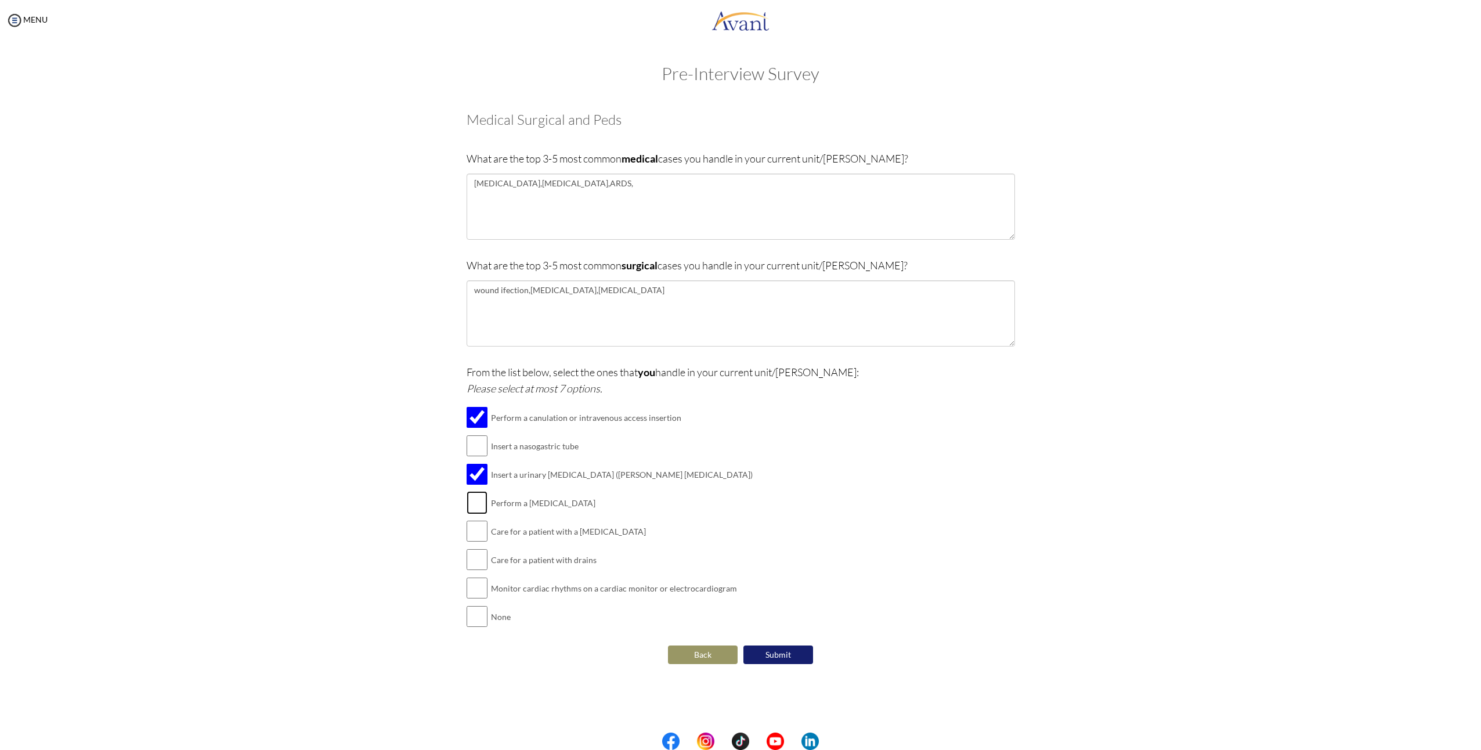
checkbox input "true"
drag, startPoint x: 497, startPoint y: 527, endPoint x: 538, endPoint y: 523, distance: 41.4
click at [539, 524] on td "Care for a patient with a [MEDICAL_DATA]" at bounding box center [622, 531] width 262 height 28
drag, startPoint x: 558, startPoint y: 525, endPoint x: 523, endPoint y: 534, distance: 36.6
click at [558, 525] on td "Care for a patient with a [MEDICAL_DATA]" at bounding box center [622, 531] width 262 height 28
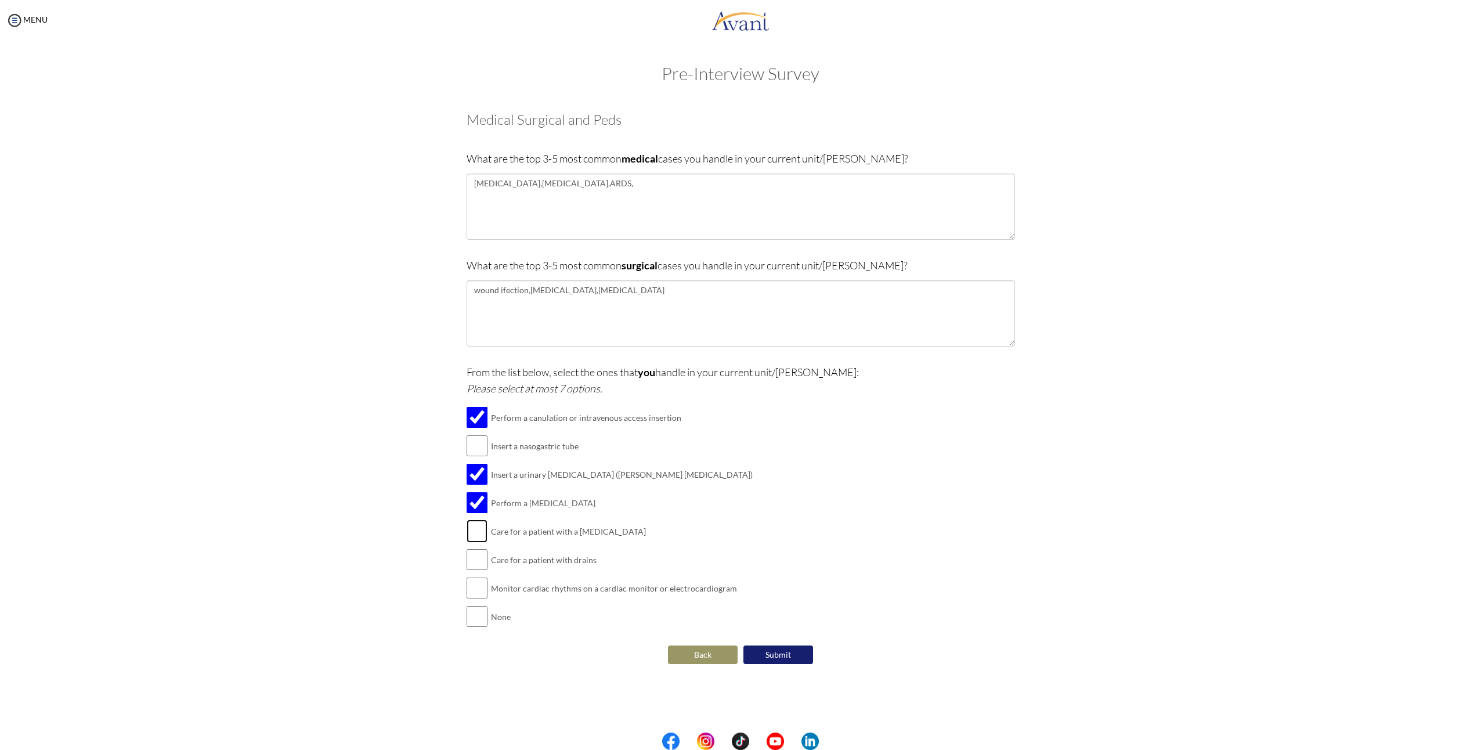
drag, startPoint x: 485, startPoint y: 530, endPoint x: 596, endPoint y: 538, distance: 111.1
click at [594, 538] on tr "Care for a patient with a [MEDICAL_DATA]" at bounding box center [610, 531] width 286 height 28
click at [631, 540] on td "Care for a patient with a [MEDICAL_DATA]" at bounding box center [622, 531] width 262 height 28
drag, startPoint x: 494, startPoint y: 561, endPoint x: 552, endPoint y: 555, distance: 58.9
click at [552, 555] on td "Care for a patient with drains" at bounding box center [622, 559] width 262 height 28
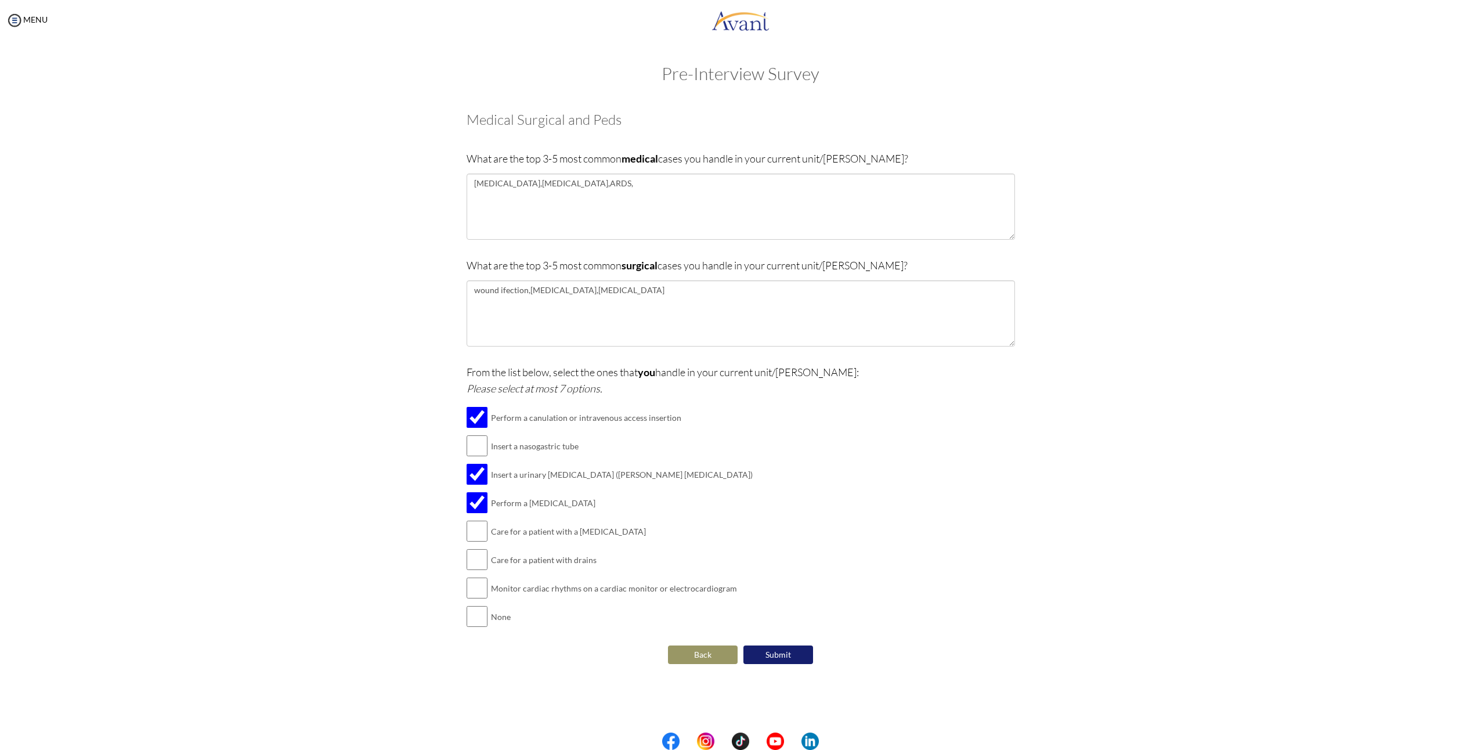
click at [620, 555] on td "Care for a patient with drains" at bounding box center [622, 559] width 262 height 28
click at [476, 556] on input "checkbox" at bounding box center [477, 559] width 21 height 23
checkbox input "true"
click at [424, 557] on div "Are you currently in school now? Yes No Have you taken the NCLEX-RN exam before…" at bounding box center [740, 383] width 679 height 566
click at [479, 583] on input "checkbox" at bounding box center [477, 587] width 21 height 23
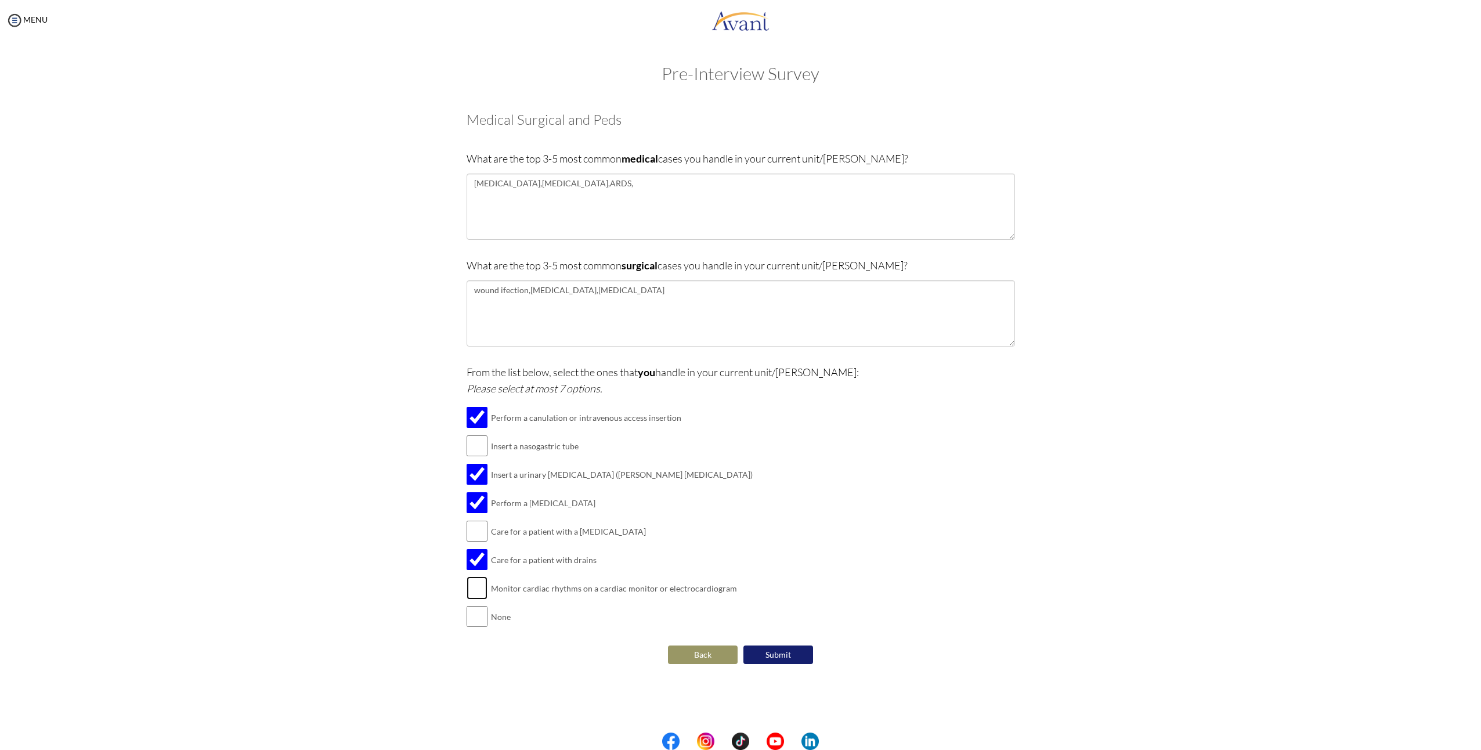
checkbox input "true"
click at [586, 620] on td "None" at bounding box center [622, 616] width 262 height 28
click at [791, 655] on button "Submit" at bounding box center [778, 654] width 70 height 19
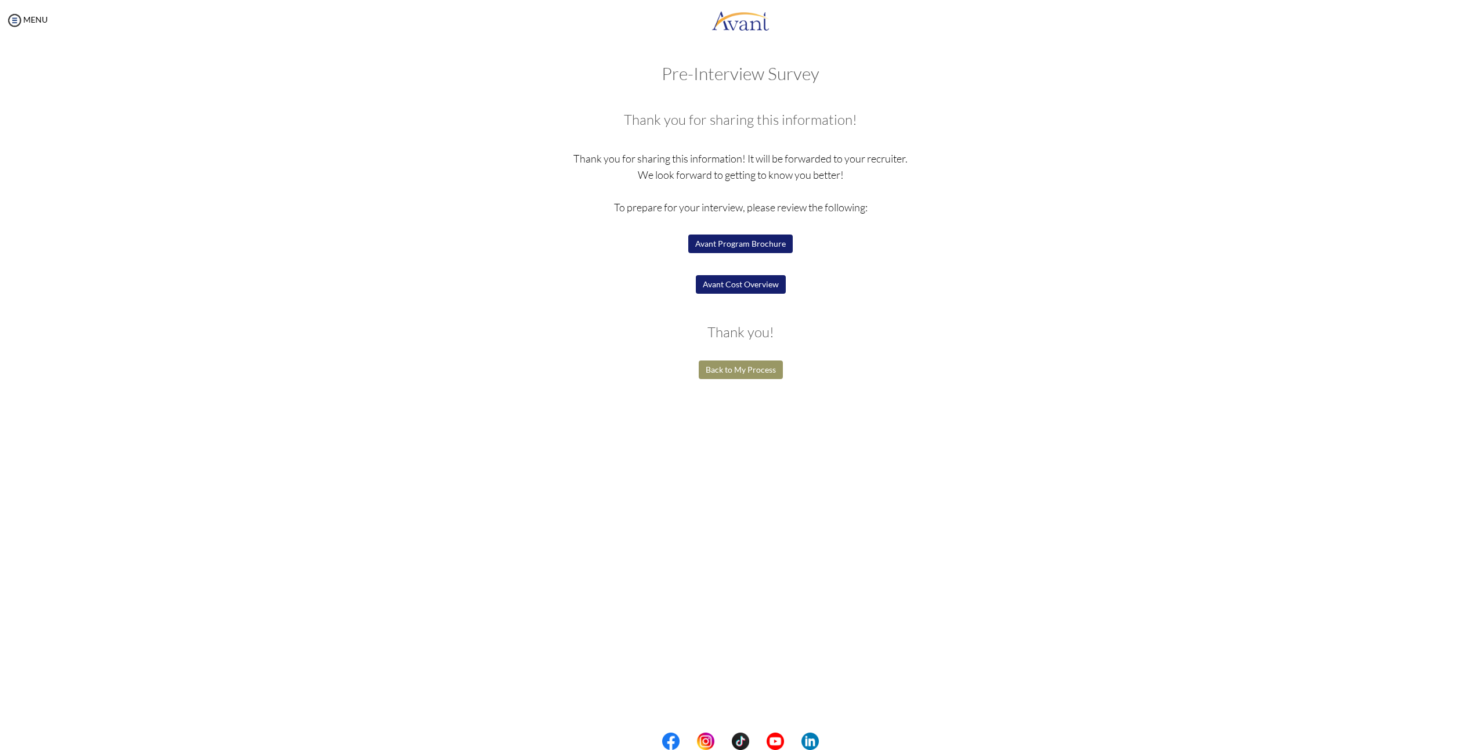
click at [764, 242] on button "Avant Program Brochure" at bounding box center [740, 243] width 104 height 19
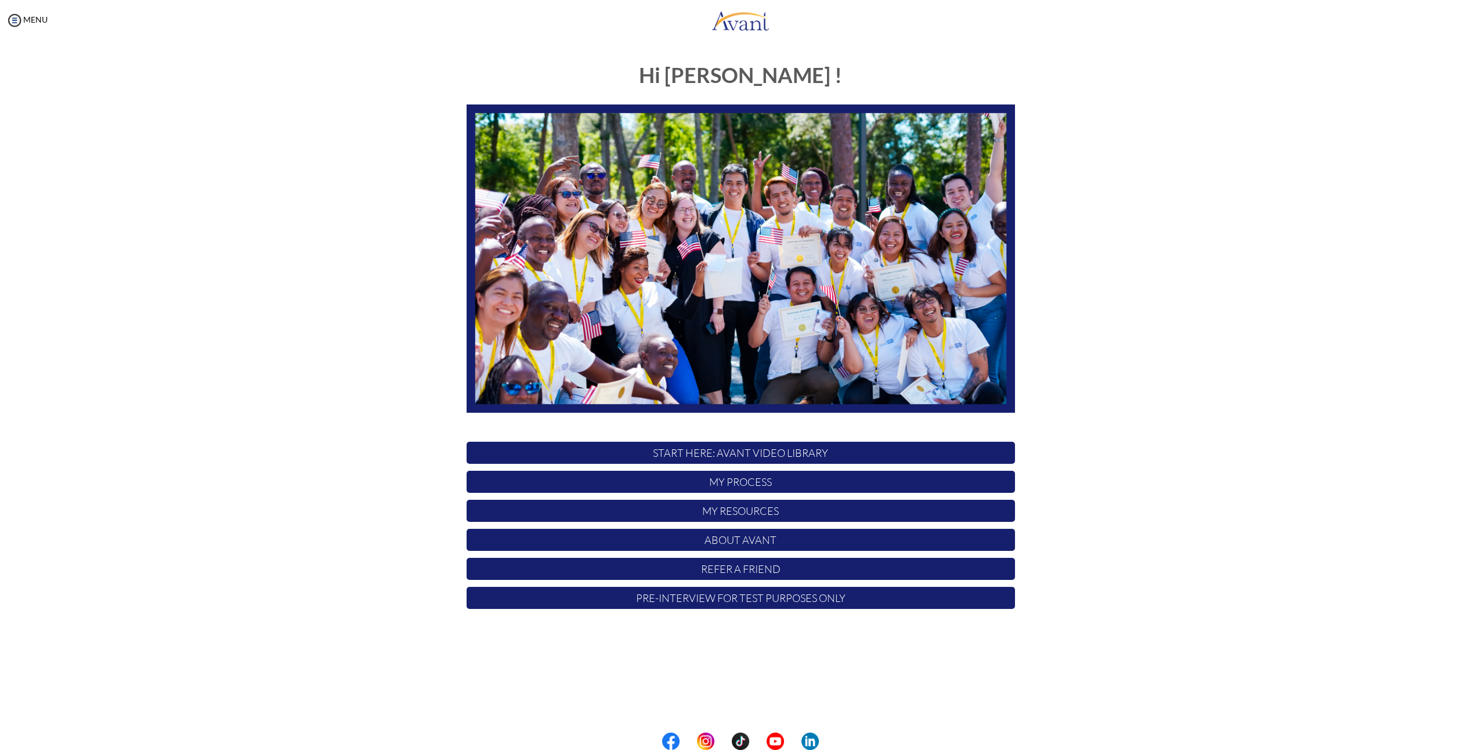
click at [332, 348] on div "Hi [PERSON_NAME] ! START HERE: Avant Video Library My Process My Resources Abou…" at bounding box center [741, 362] width 1458 height 621
click at [278, 355] on div "Hi [PERSON_NAME] ! START HERE: Avant Video Library My Process My Resources Abou…" at bounding box center [741, 362] width 1458 height 621
click at [774, 567] on p "Refer a Friend" at bounding box center [741, 569] width 548 height 22
click at [769, 509] on p "My Resources" at bounding box center [741, 511] width 548 height 22
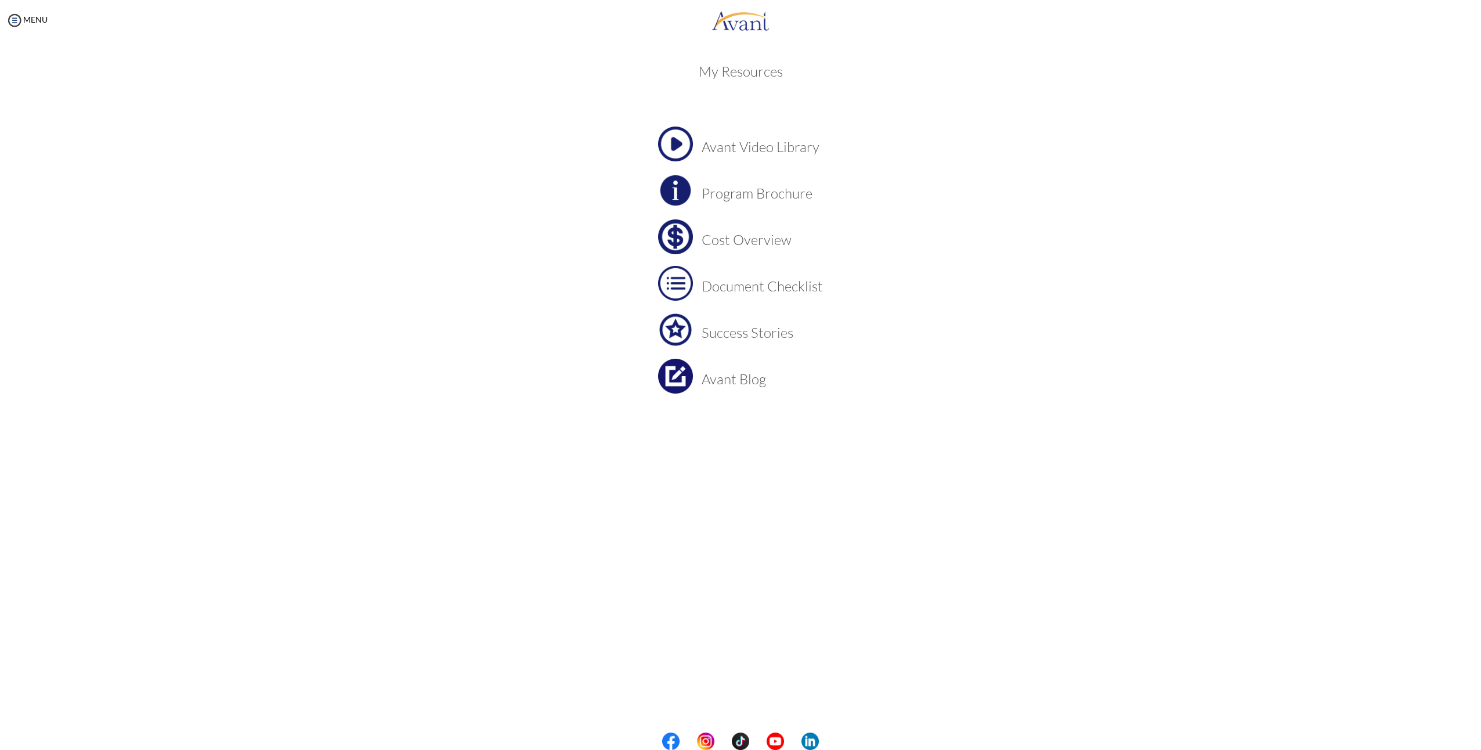
click at [672, 236] on img at bounding box center [675, 236] width 35 height 35
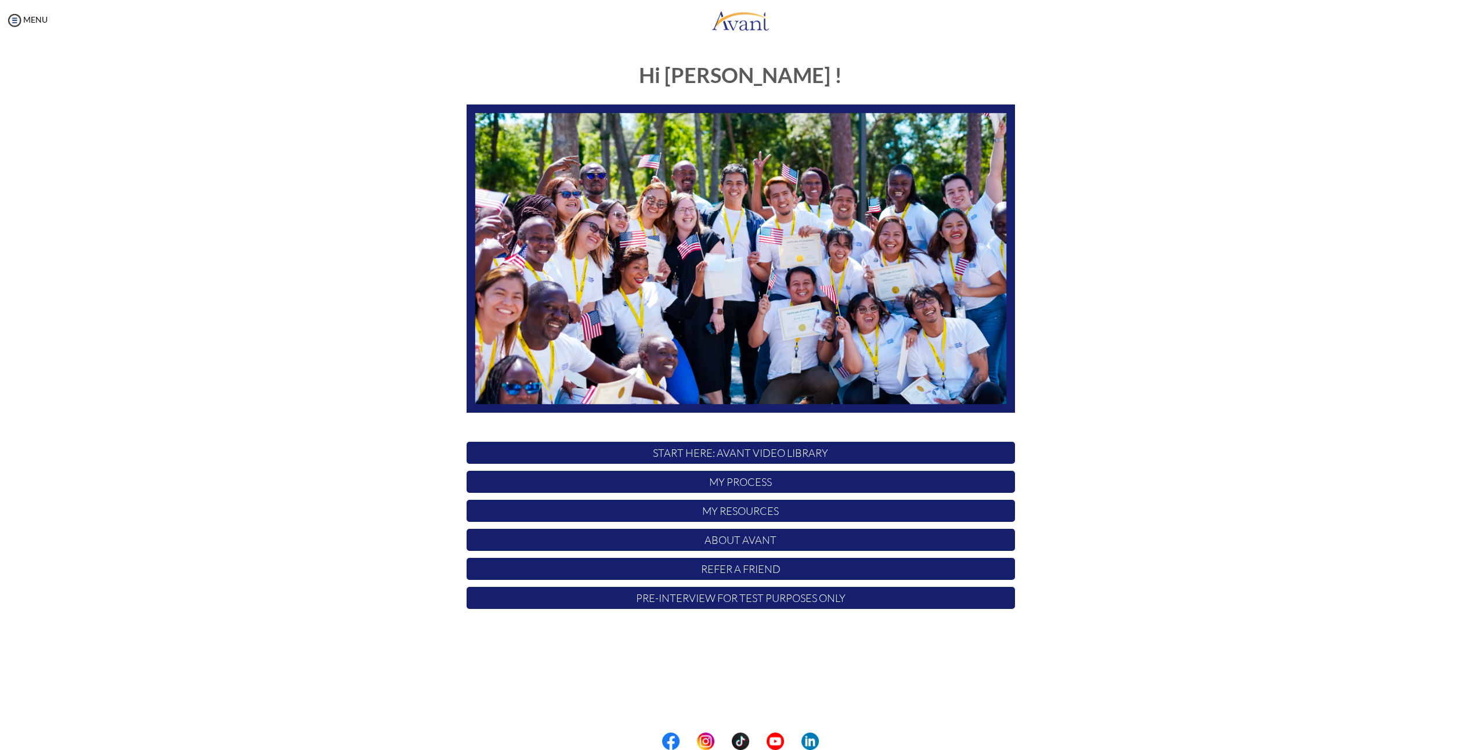
drag, startPoint x: 760, startPoint y: 480, endPoint x: 750, endPoint y: 485, distance: 11.2
click at [760, 480] on p "My Process" at bounding box center [741, 482] width 548 height 22
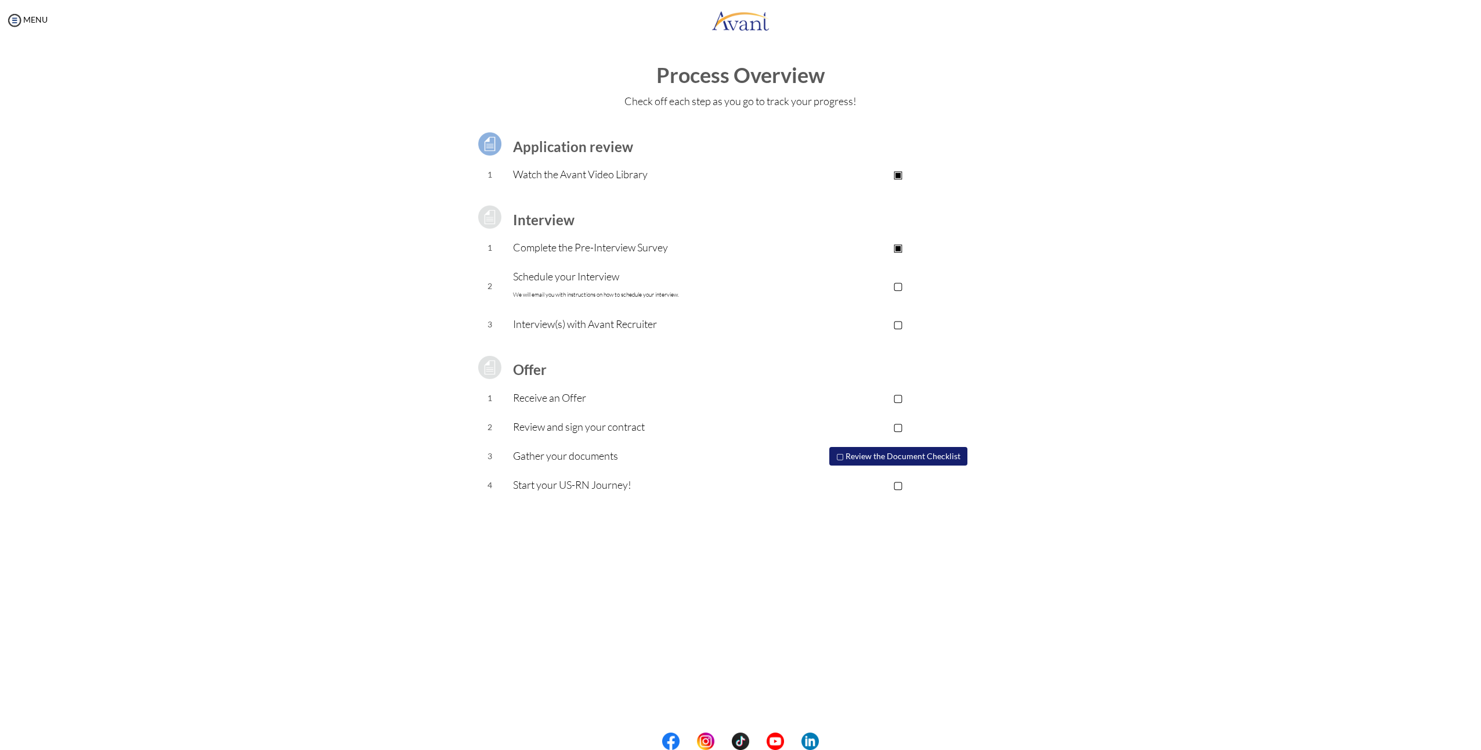
click at [906, 281] on p "▢" at bounding box center [898, 285] width 233 height 16
click at [587, 270] on p "Schedule your Interview We will email you with instructions on how to schedule …" at bounding box center [647, 285] width 269 height 35
click at [917, 288] on p "▣" at bounding box center [898, 285] width 233 height 16
click at [1172, 417] on div "Process Overview Check off each step as you go to track your progress! Applicat…" at bounding box center [741, 311] width 1458 height 494
click at [1196, 356] on div "Process Overview Check off each step as you go to track your progress! Applicat…" at bounding box center [741, 311] width 1458 height 494
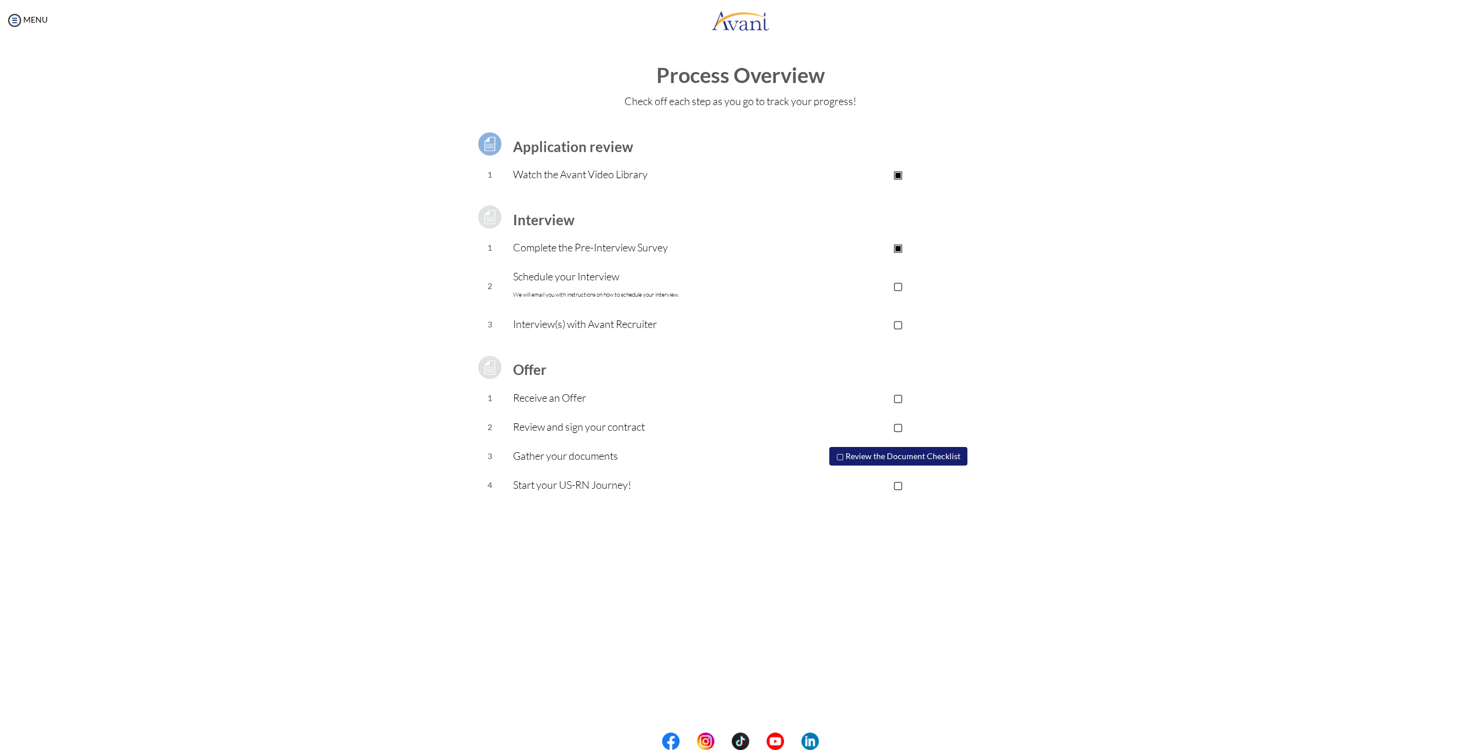
drag, startPoint x: 1185, startPoint y: 267, endPoint x: 1139, endPoint y: 213, distance: 71.2
click at [1139, 213] on div "Process Overview Check off each step as you go to track your progress! Applicat…" at bounding box center [741, 311] width 1458 height 494
click at [1129, 410] on div "Process Overview Check off each step as you go to track your progress! Applicat…" at bounding box center [741, 311] width 1458 height 494
drag, startPoint x: 1343, startPoint y: 343, endPoint x: 1109, endPoint y: 124, distance: 321.0
drag, startPoint x: 1106, startPoint y: 121, endPoint x: 1054, endPoint y: 154, distance: 61.3
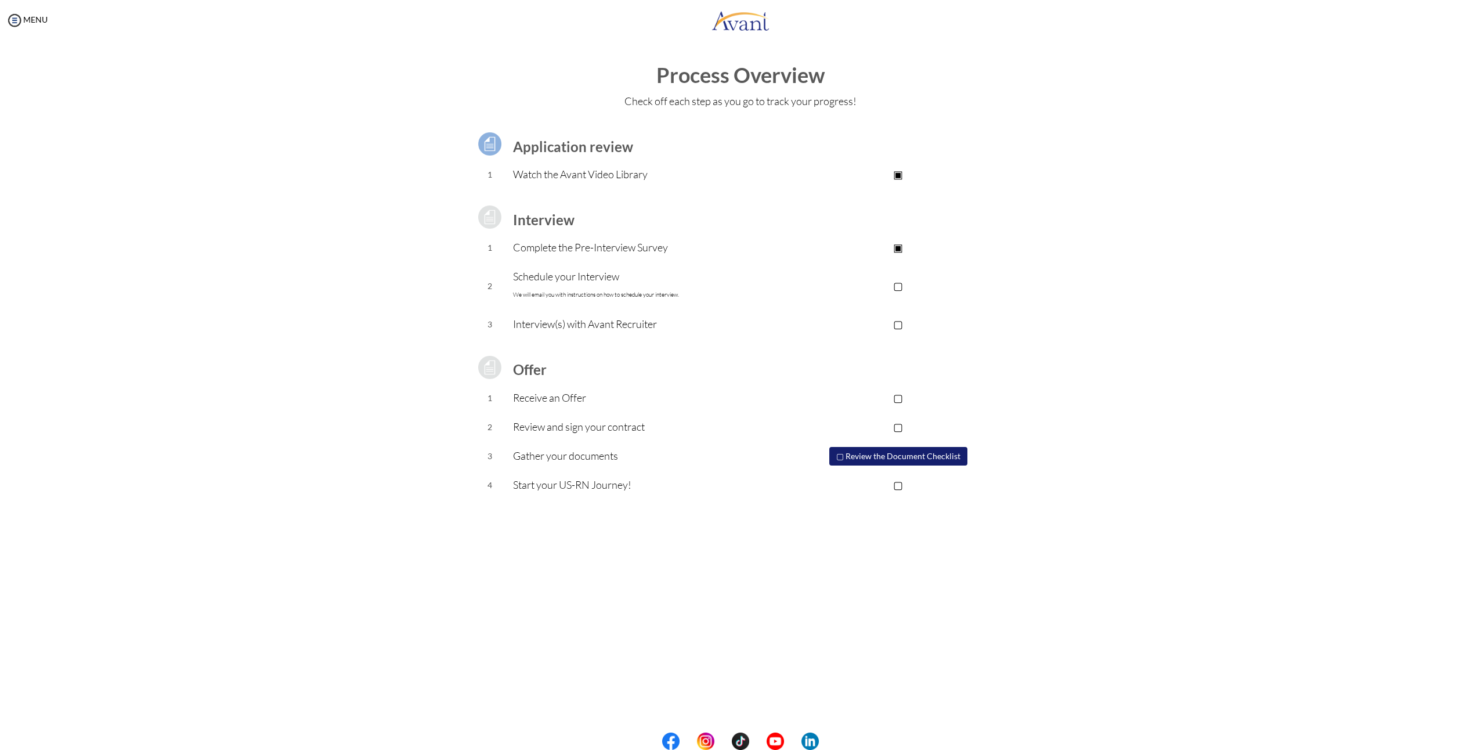
click at [1073, 111] on div "Process Overview Check off each step as you go to track your progress! Applicat…" at bounding box center [741, 311] width 1458 height 494
drag, startPoint x: 816, startPoint y: 545, endPoint x: 813, endPoint y: 540, distance: 6.0
click at [818, 545] on div "Process Overview Check off each step as you go to track your progress! Applicat…" at bounding box center [741, 311] width 1458 height 494
drag, startPoint x: 381, startPoint y: 504, endPoint x: 314, endPoint y: 371, distance: 148.2
drag, startPoint x: 314, startPoint y: 371, endPoint x: 221, endPoint y: 142, distance: 248.0
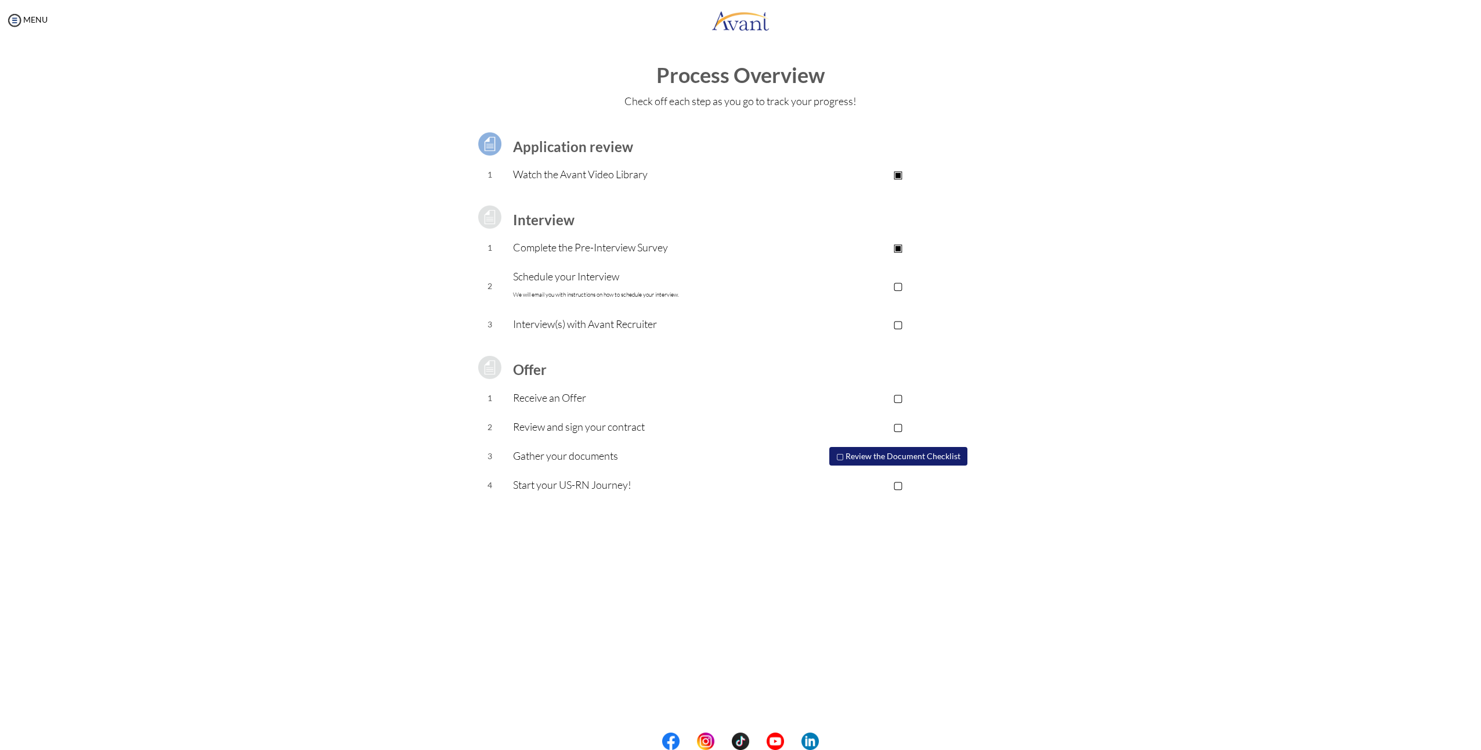
click at [226, 142] on div "Process Overview Check off each step as you go to track your progress! Applicat…" at bounding box center [741, 311] width 1458 height 494
